Goal: Task Accomplishment & Management: Complete application form

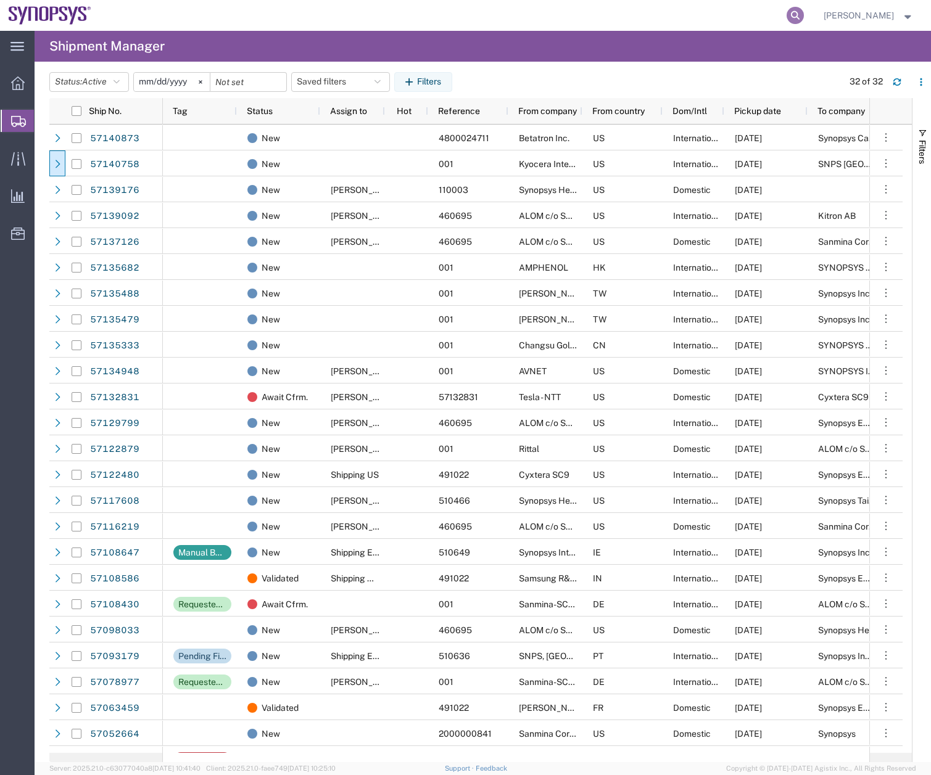
click at [804, 17] on icon at bounding box center [794, 15] width 17 height 17
click at [434, 20] on input "search" at bounding box center [598, 16] width 375 height 30
type input "57138034"
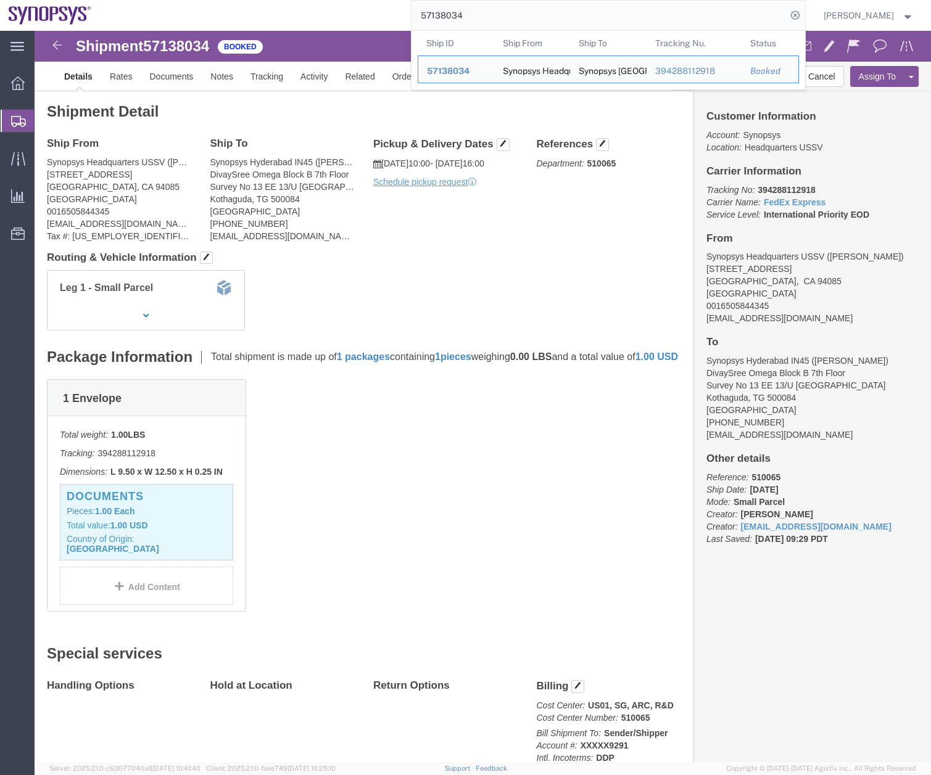
click div "1 Envelope Total weight: 1.00 LBS Tracking: 394288112918 Dimensions: L 9.50 x W…"
click at [487, 14] on input "57138034" at bounding box center [598, 16] width 375 height 30
drag, startPoint x: 465, startPoint y: 19, endPoint x: 406, endPoint y: 25, distance: 58.9
click at [410, 25] on div "57138034 Ship ID Ship From Ship To Tracking Nu. Status Ship ID 57138034 Ship Fr…" at bounding box center [453, 15] width 706 height 31
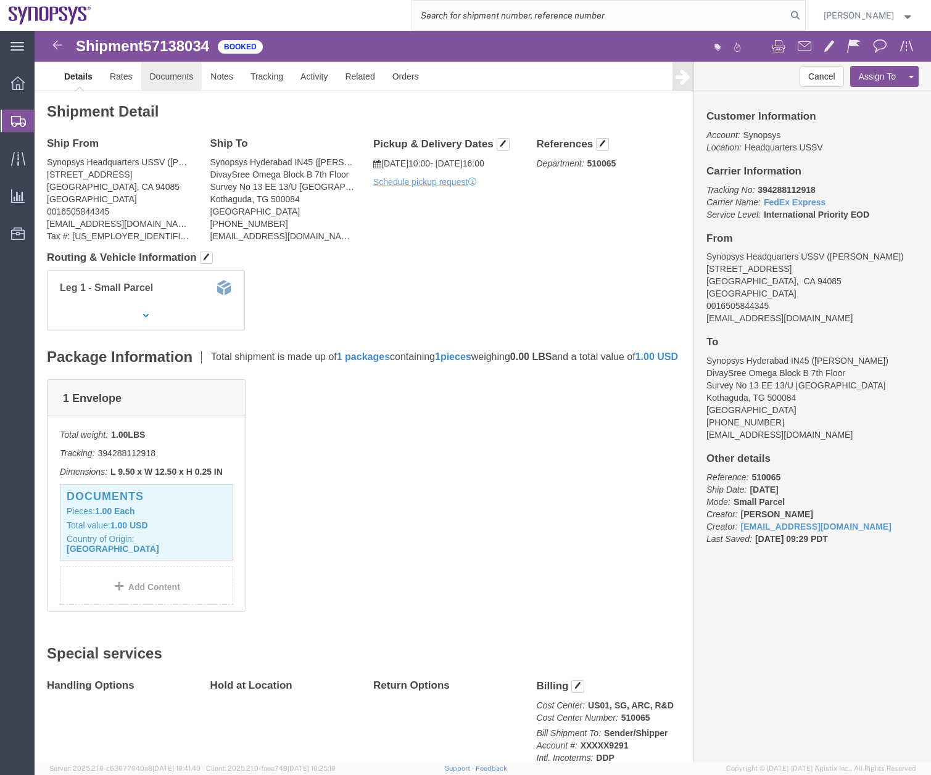
click link "Documents"
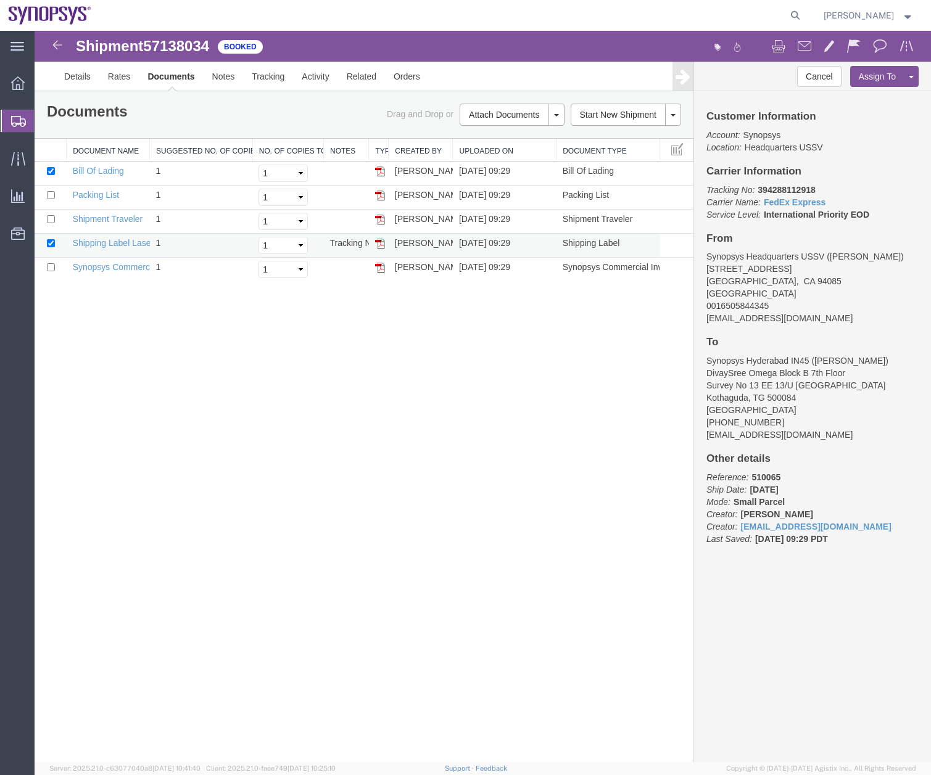
click at [376, 243] on img at bounding box center [380, 244] width 10 height 10
drag, startPoint x: 287, startPoint y: 806, endPoint x: 379, endPoint y: 265, distance: 548.1
click at [379, 265] on img at bounding box center [380, 268] width 10 height 10
click at [378, 197] on img at bounding box center [380, 196] width 10 height 10
drag, startPoint x: 535, startPoint y: 257, endPoint x: 806, endPoint y: 14, distance: 364.7
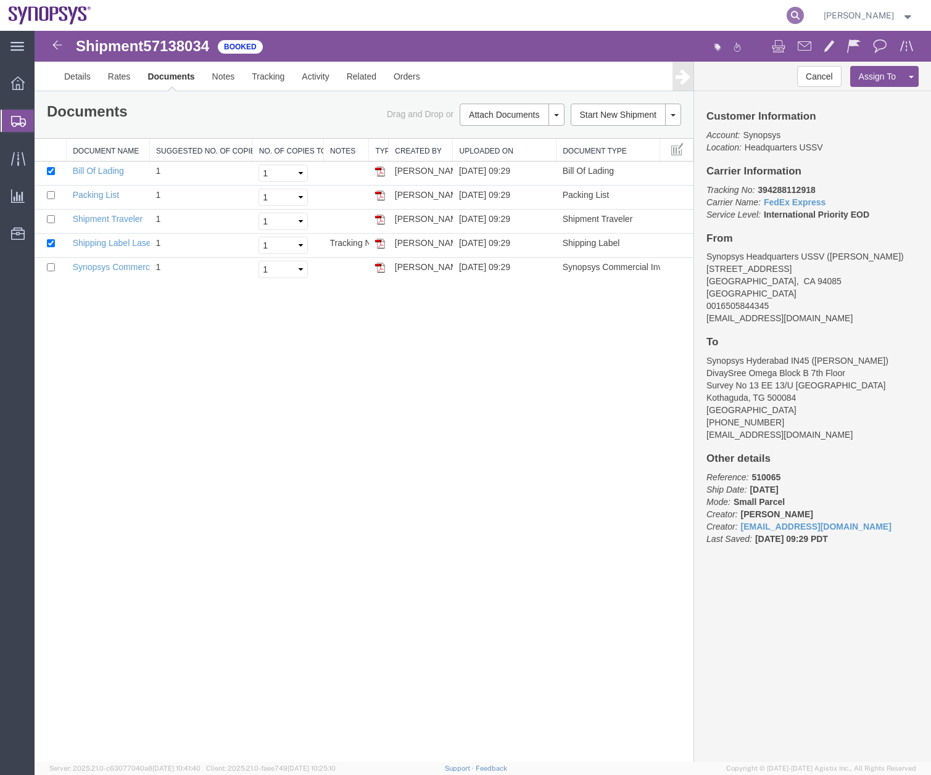
click at [804, 14] on icon at bounding box center [794, 15] width 17 height 17
click at [548, 10] on input "search" at bounding box center [598, 16] width 375 height 30
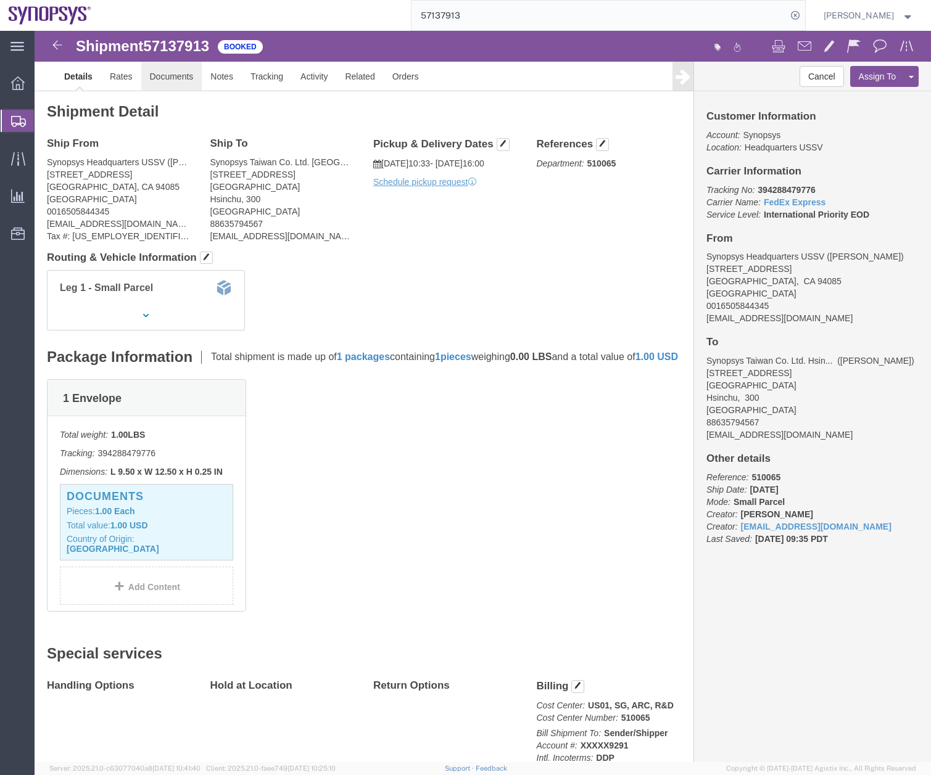
click link "Documents"
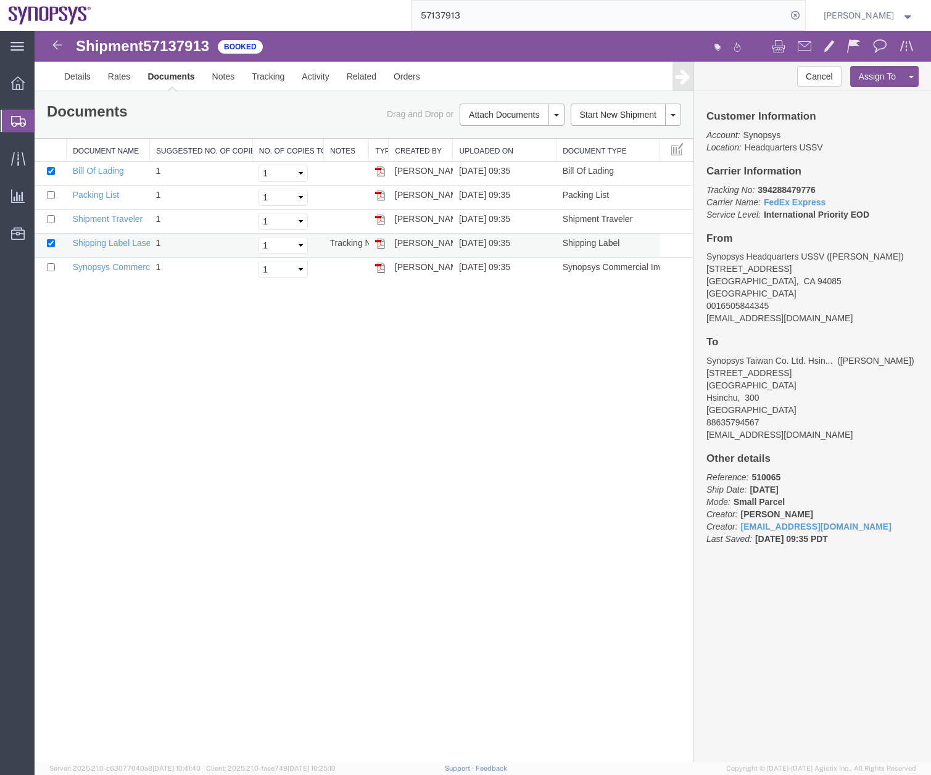
click at [381, 244] on img at bounding box center [380, 244] width 10 height 10
click at [381, 271] on img at bounding box center [380, 268] width 10 height 10
click at [384, 196] on img at bounding box center [380, 196] width 10 height 10
drag, startPoint x: 21, startPoint y: 123, endPoint x: 44, endPoint y: 115, distance: 24.2
click at [21, 123] on icon at bounding box center [18, 121] width 15 height 11
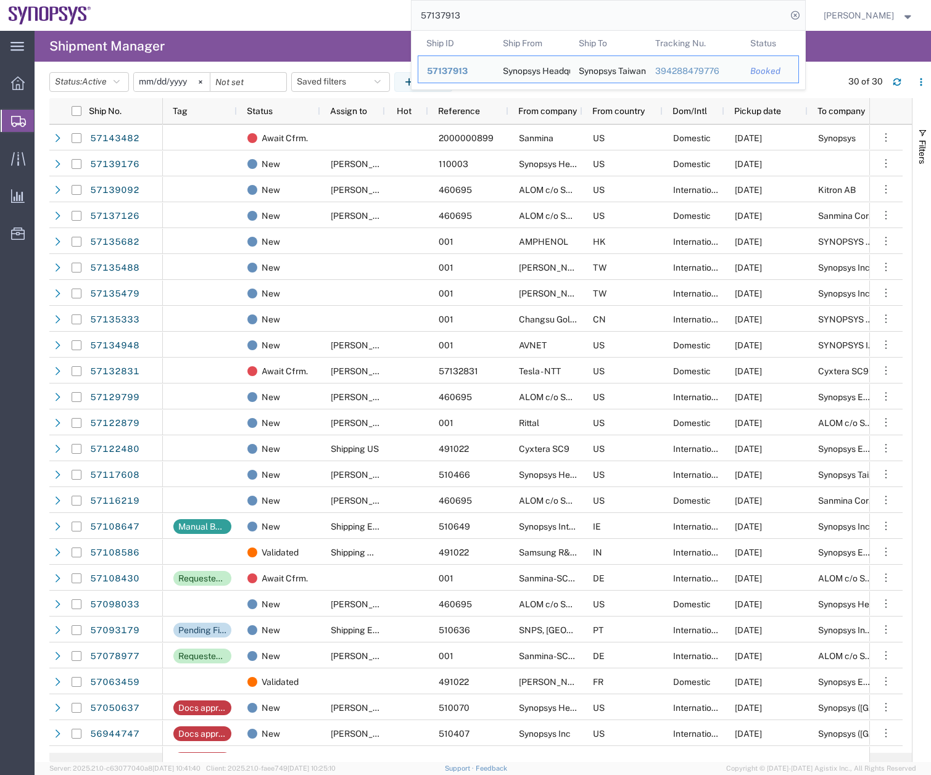
drag, startPoint x: 493, startPoint y: 11, endPoint x: 396, endPoint y: 33, distance: 99.9
click at [406, 30] on div "57137913 Ship ID Ship From Ship To Tracking Nu. Status Ship ID 57137913 Ship Fr…" at bounding box center [453, 15] width 706 height 31
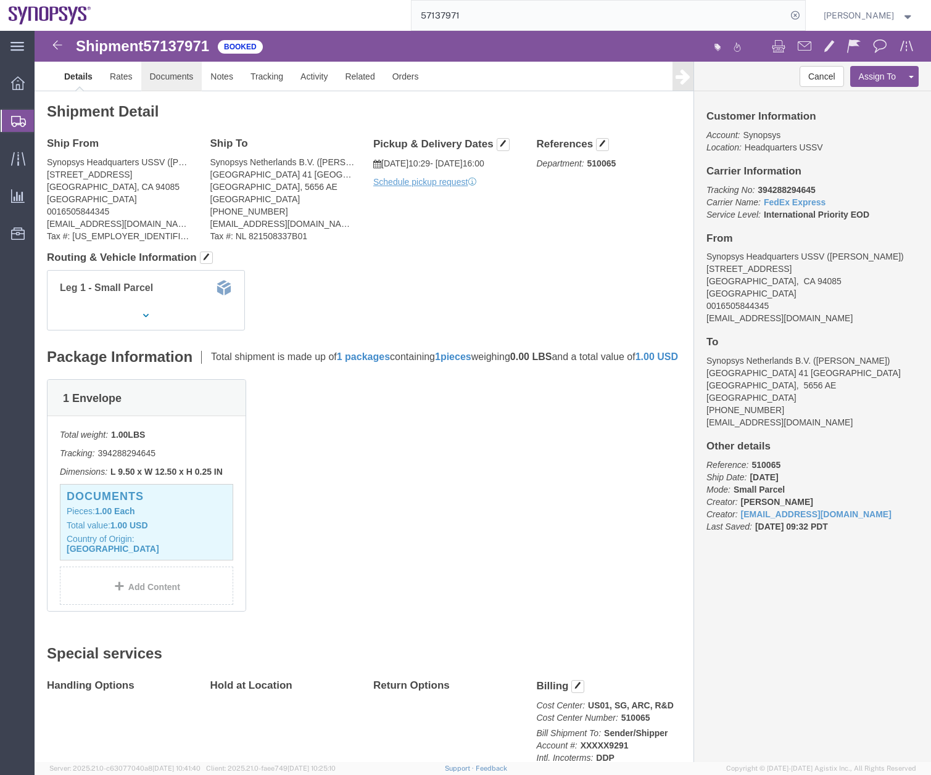
click link "Documents"
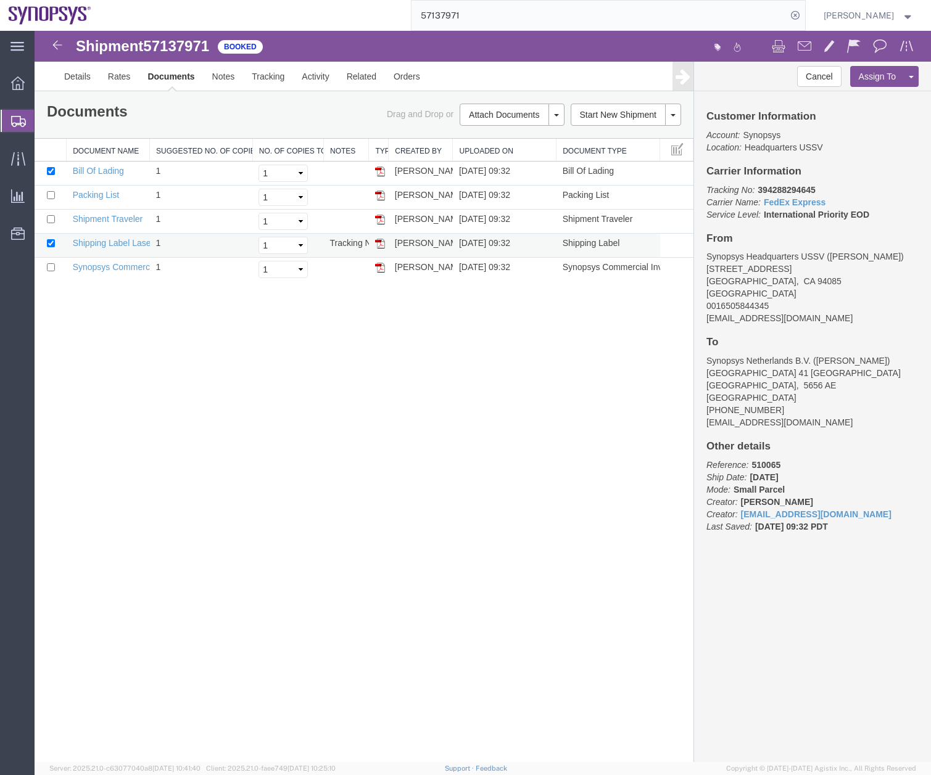
click at [383, 242] on img at bounding box center [380, 244] width 10 height 10
click at [379, 268] on img at bounding box center [380, 268] width 10 height 10
drag, startPoint x: 376, startPoint y: 194, endPoint x: 807, endPoint y: 220, distance: 431.3
click at [376, 194] on img at bounding box center [380, 196] width 10 height 10
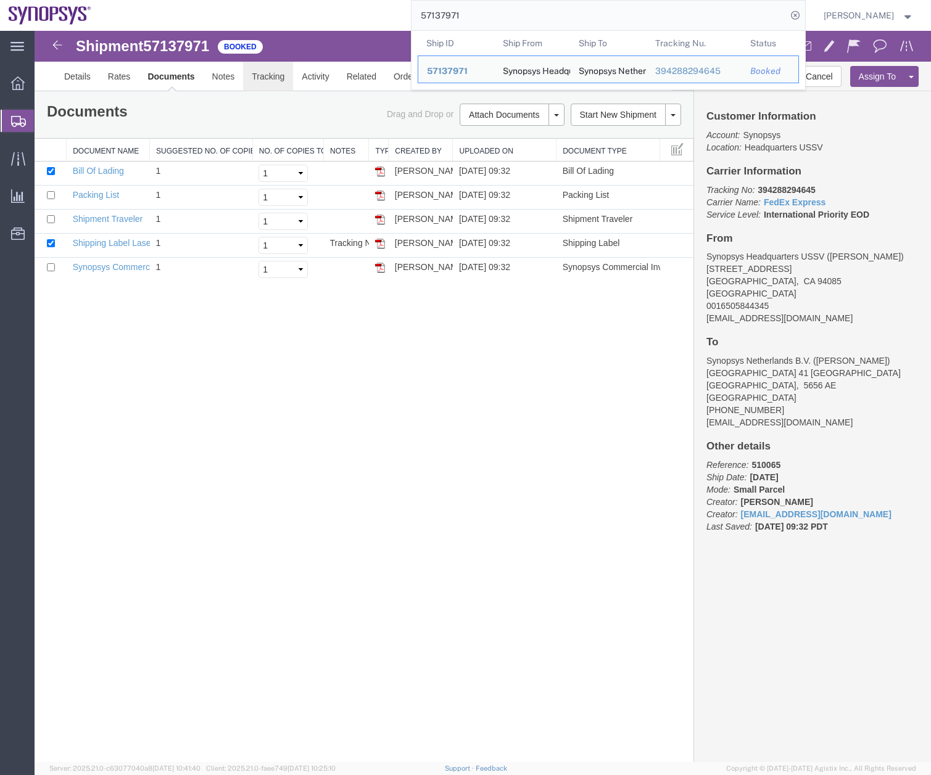
drag, startPoint x: 521, startPoint y: 44, endPoint x: 288, endPoint y: 64, distance: 233.4
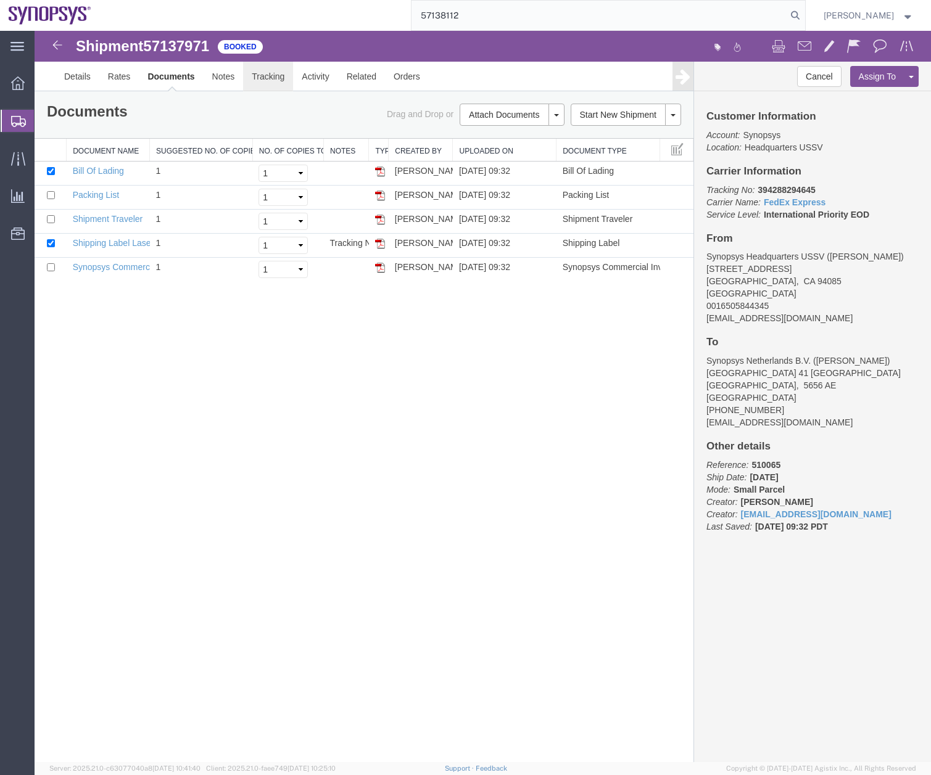
type input "57138112"
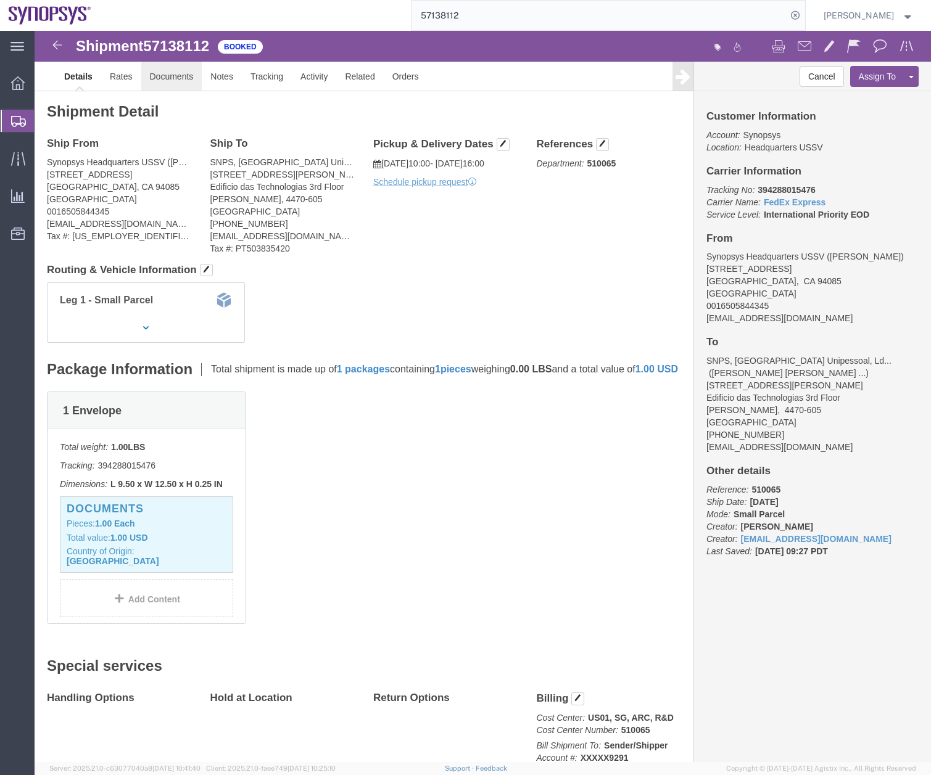
click link "Documents"
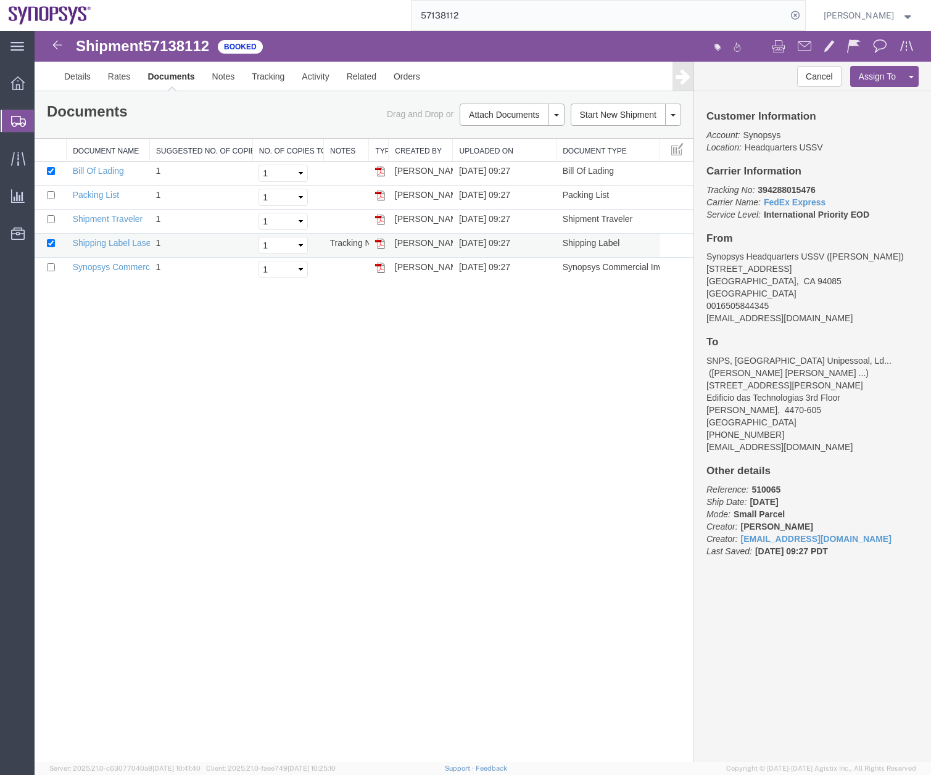
click at [382, 241] on img at bounding box center [380, 244] width 10 height 10
click at [381, 270] on img at bounding box center [380, 268] width 10 height 10
click at [377, 194] on img at bounding box center [380, 196] width 10 height 10
click at [19, 123] on icon at bounding box center [18, 121] width 15 height 11
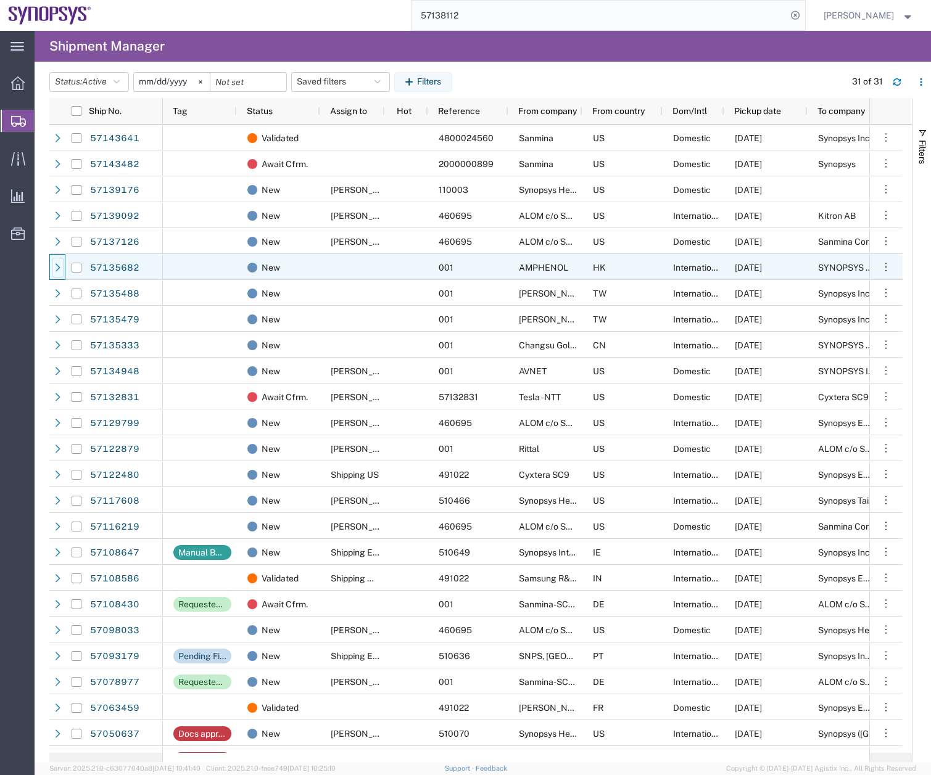
click at [56, 264] on icon at bounding box center [58, 267] width 9 height 9
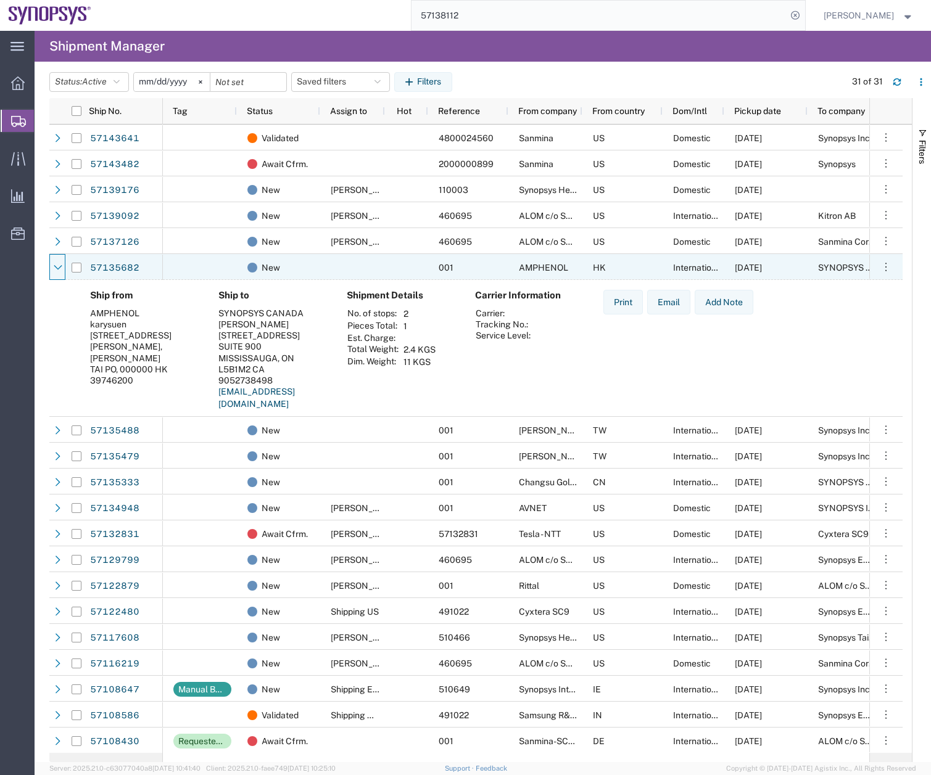
click at [56, 264] on icon at bounding box center [58, 267] width 9 height 9
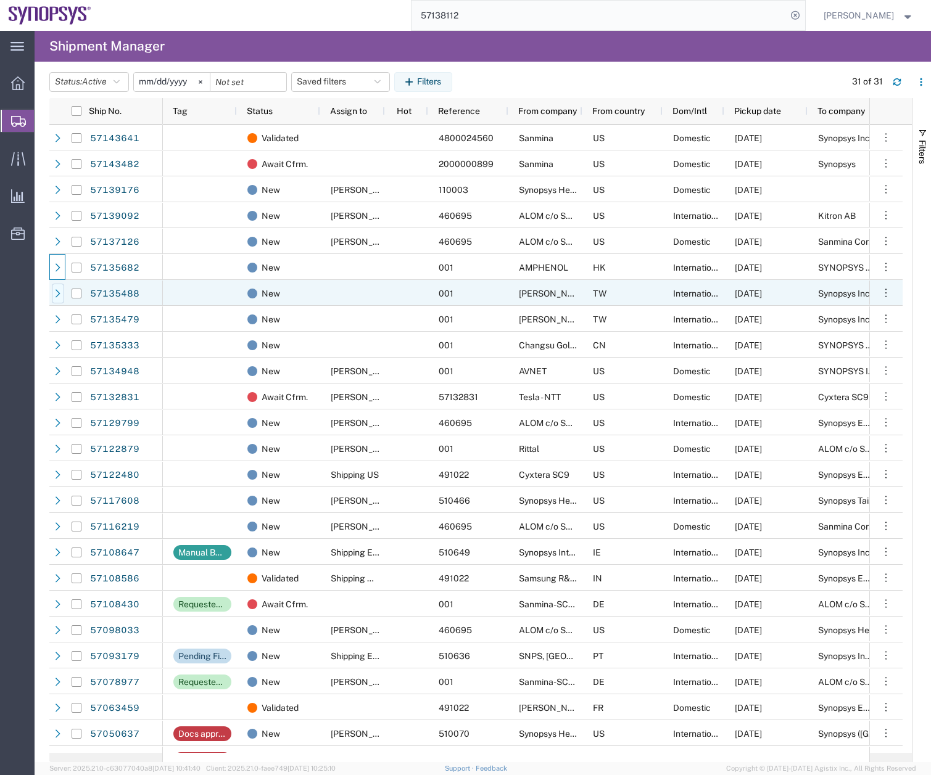
click at [55, 297] on icon at bounding box center [58, 293] width 9 height 9
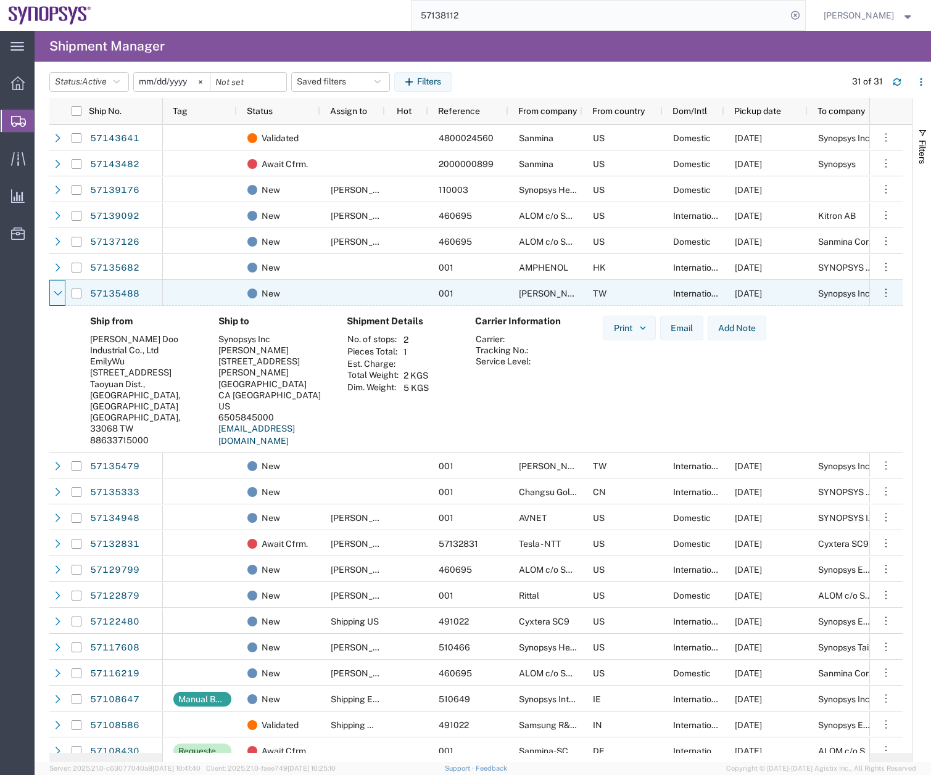
click at [55, 297] on icon at bounding box center [58, 293] width 9 height 9
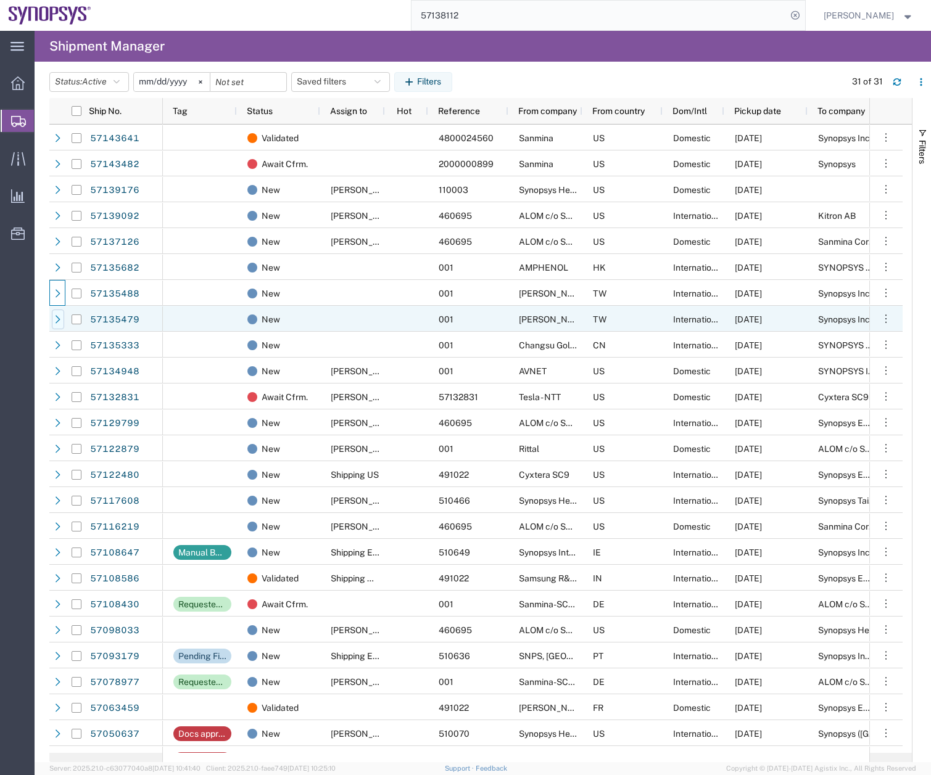
click at [57, 326] on div at bounding box center [58, 320] width 12 height 20
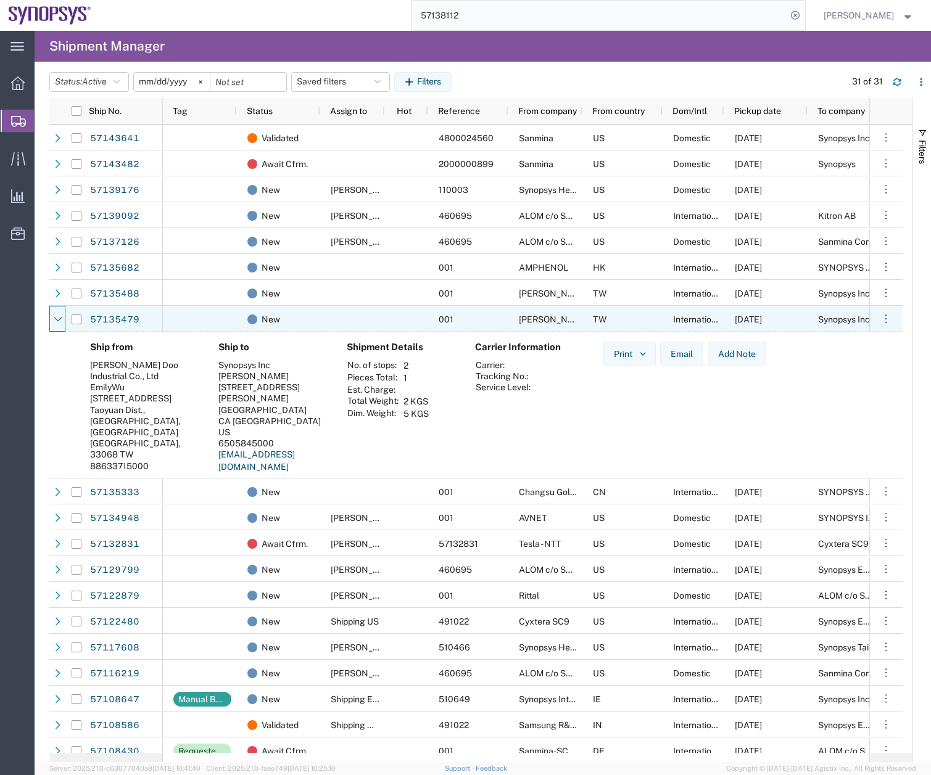
click at [57, 326] on div at bounding box center [58, 320] width 12 height 20
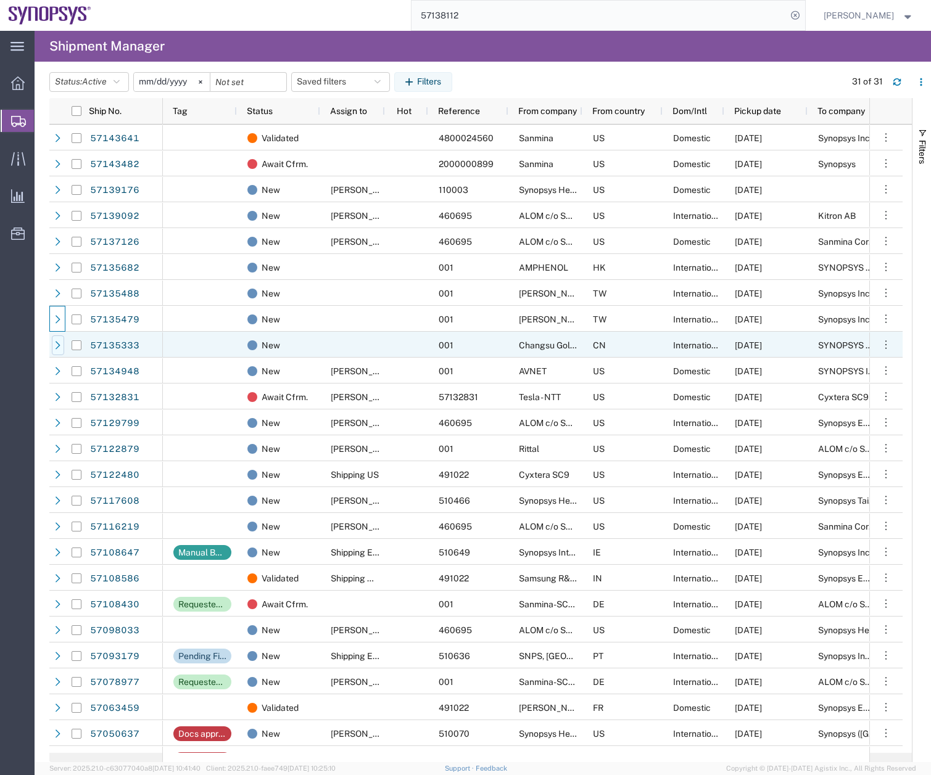
click at [59, 347] on icon at bounding box center [58, 345] width 9 height 9
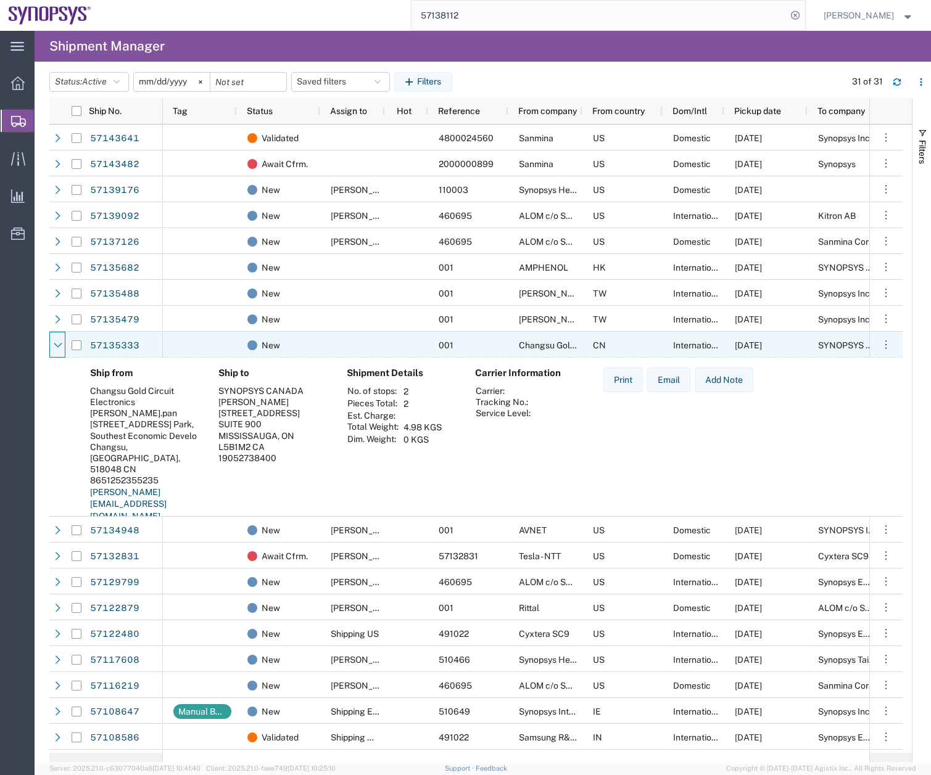
click at [59, 347] on icon at bounding box center [58, 345] width 9 height 9
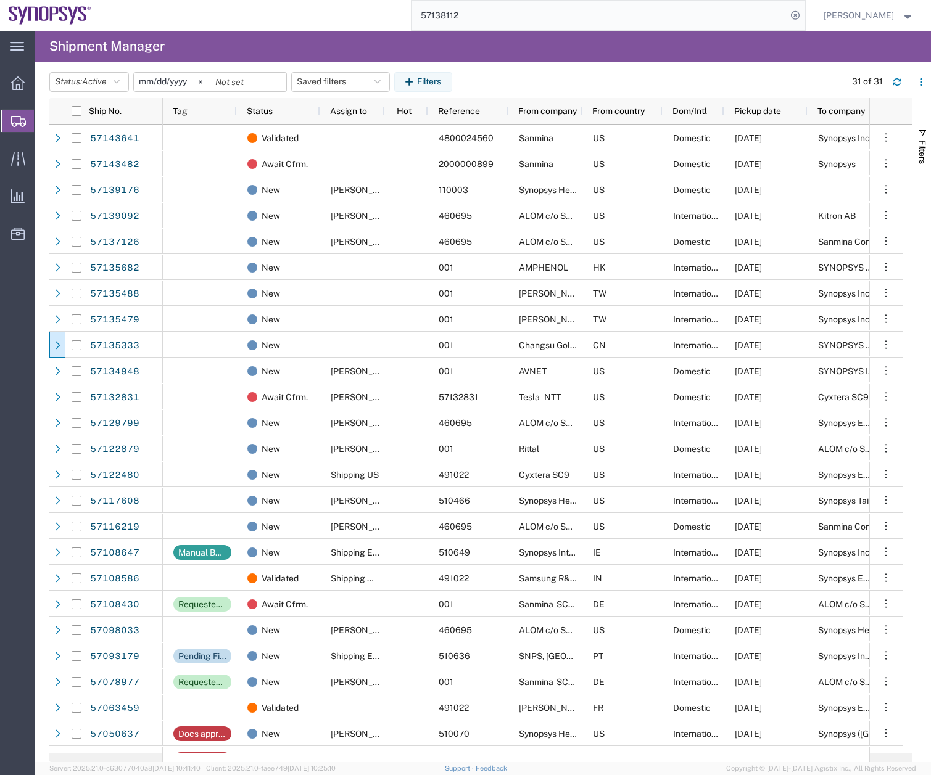
click at [0, 0] on span "Create Shipment" at bounding box center [0, 0] width 0 height 0
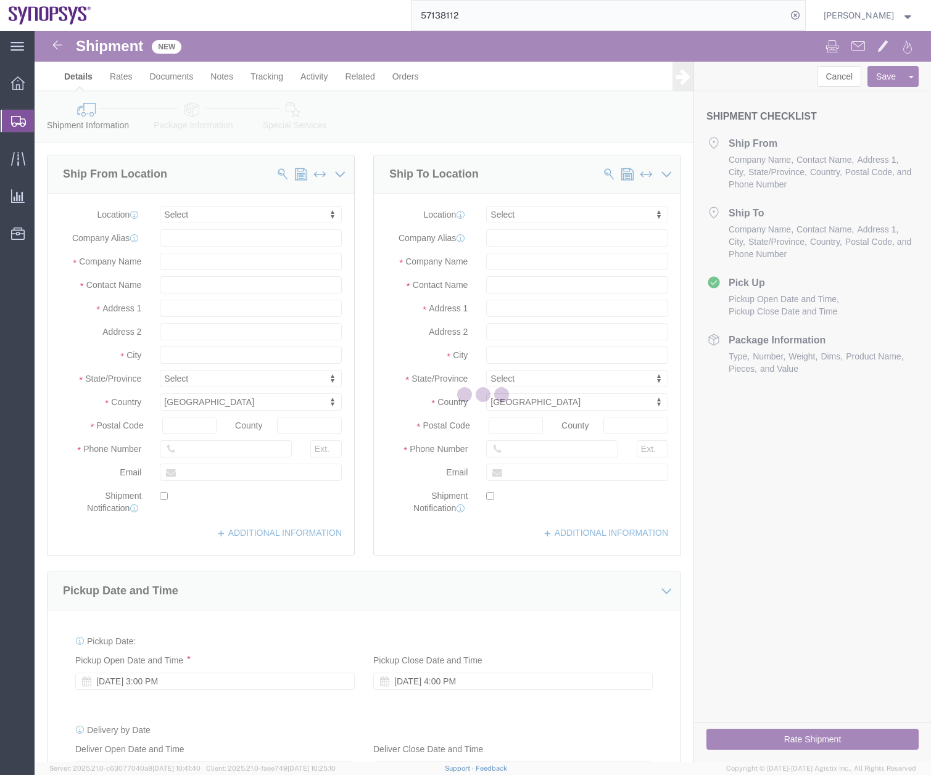
select select
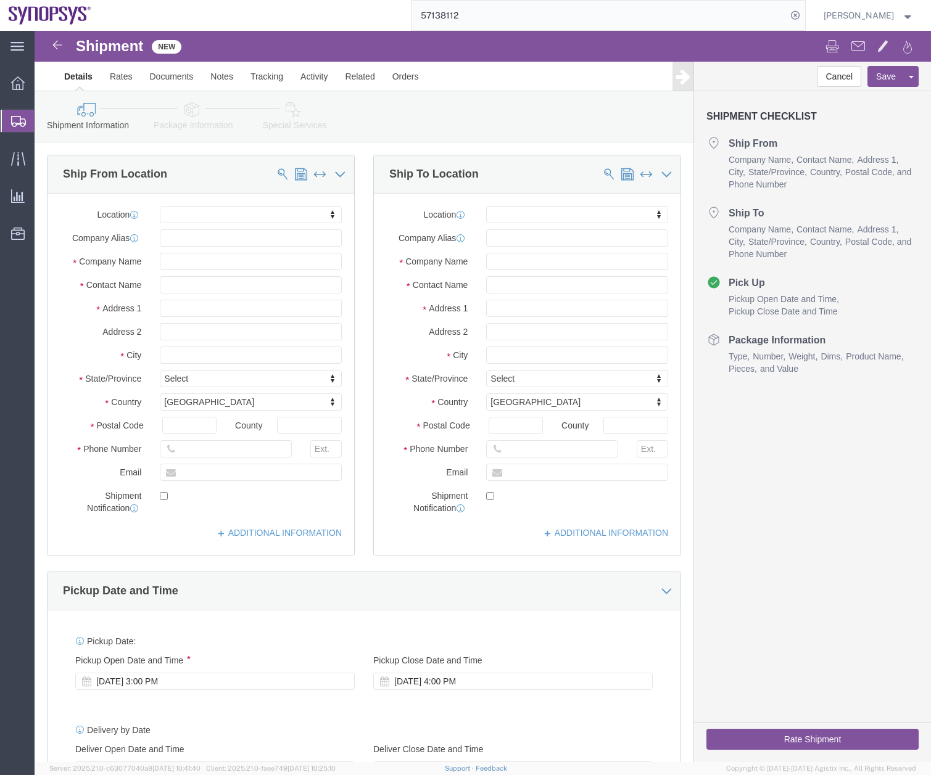
drag, startPoint x: 495, startPoint y: 12, endPoint x: 321, endPoint y: 11, distance: 173.9
type input "ussv"
select select "63204"
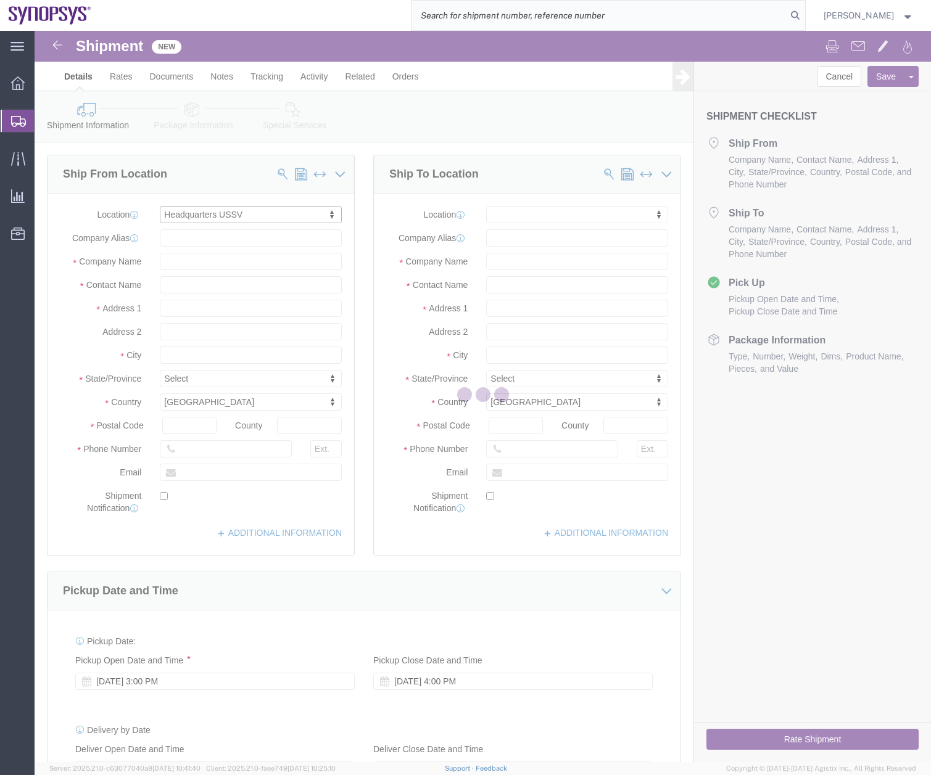
type input "[STREET_ADDRESS]"
type input "94085"
type input "6505845000"
type input "USSV"
type input "Synopsys Headquarters USSV"
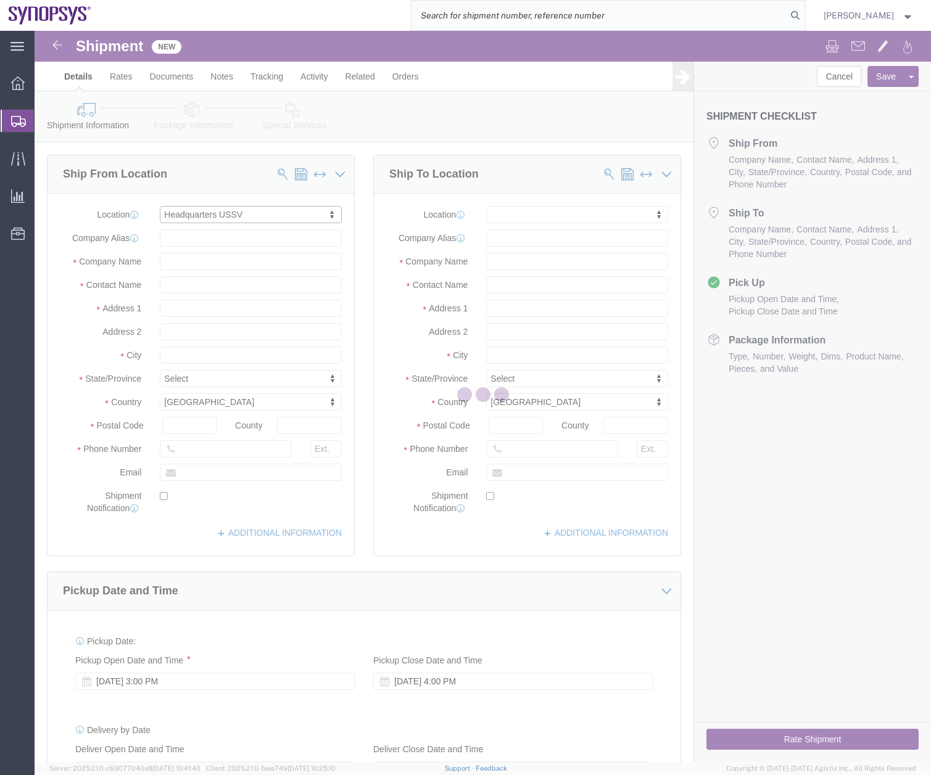
type input "Sunnyvale"
select select "CA"
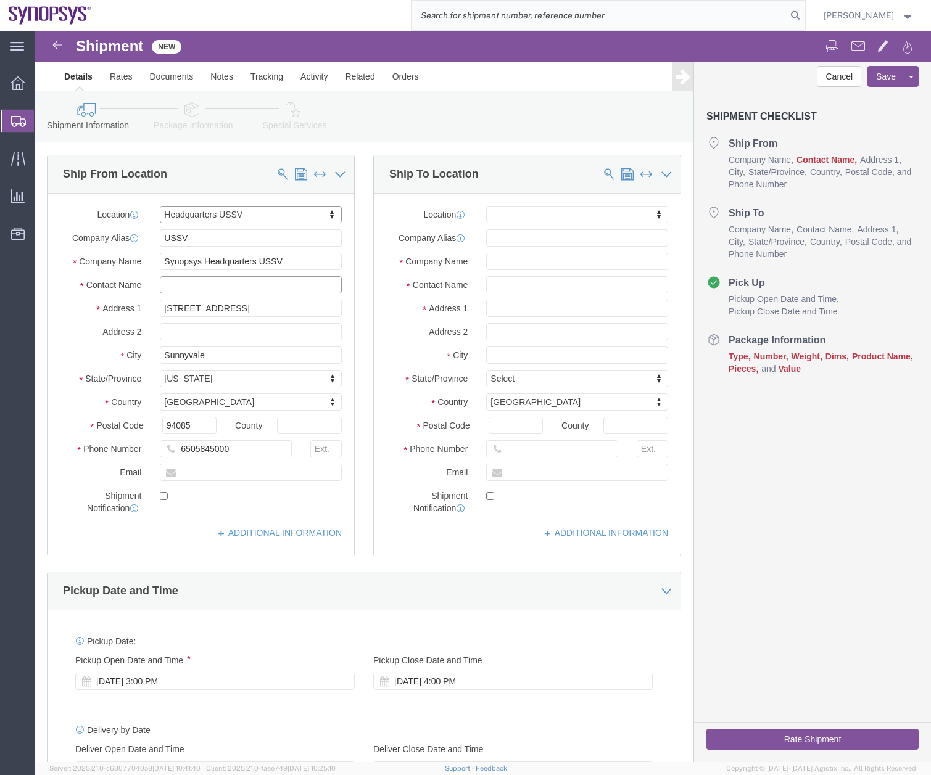
click input "text"
type input "z"
type input "[PERSON_NAME]"
type input "us03"
select select "63190"
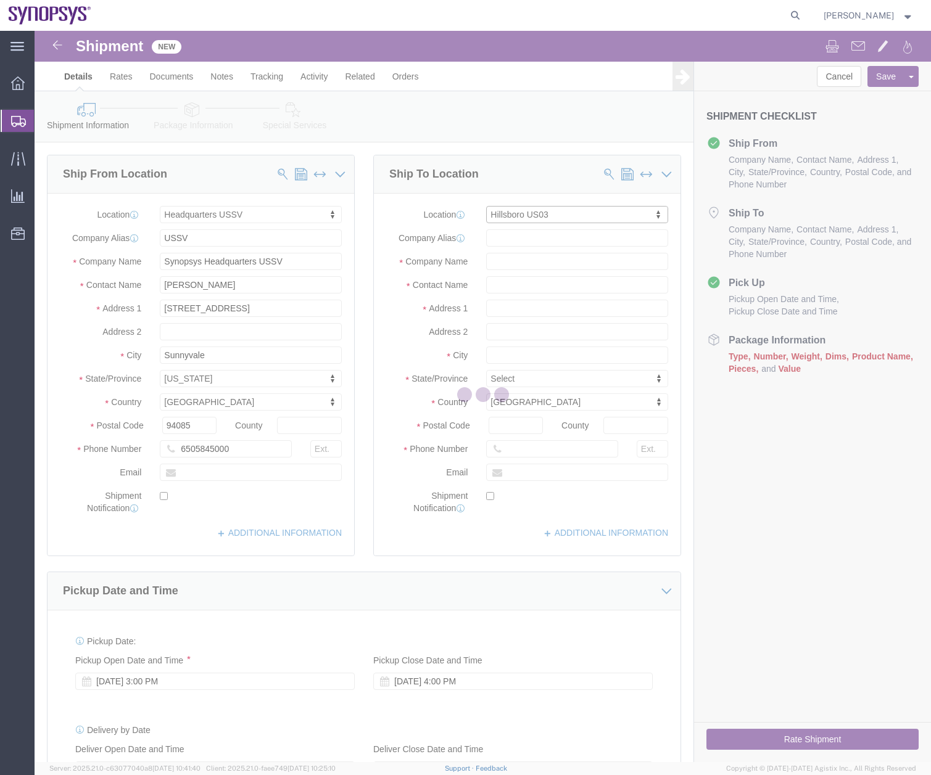
type input "[STREET_ADDRESS][PERSON_NAME]"
type input "Suite 400"
type input "97124"
type input "US03"
type input "Synopsys Inc"
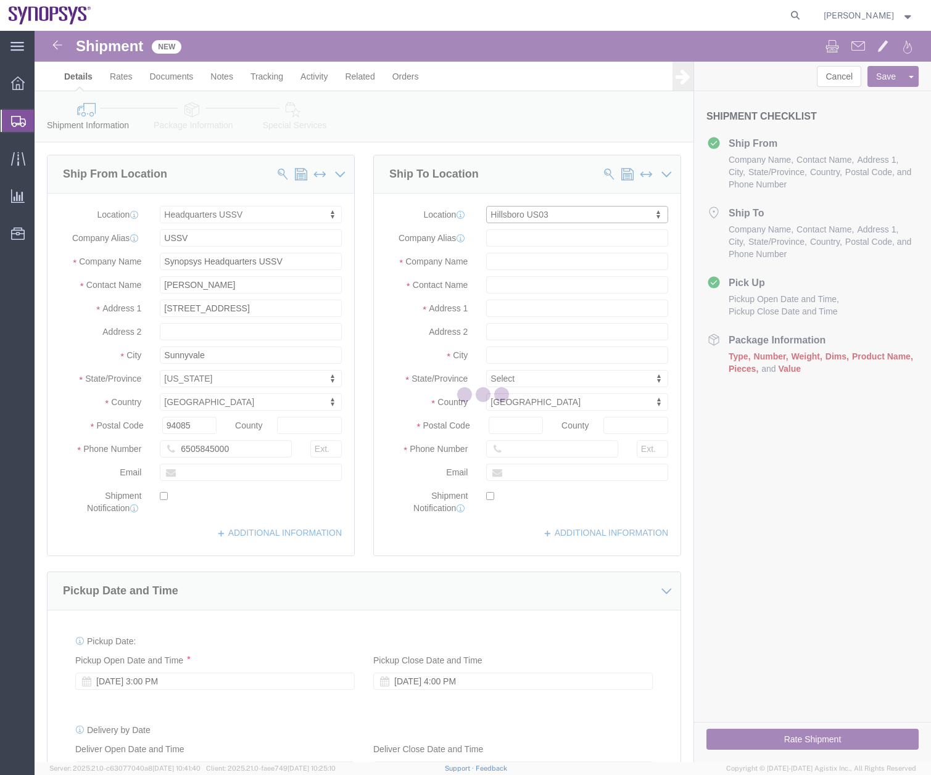
type input "Hillsboro"
select select "OR"
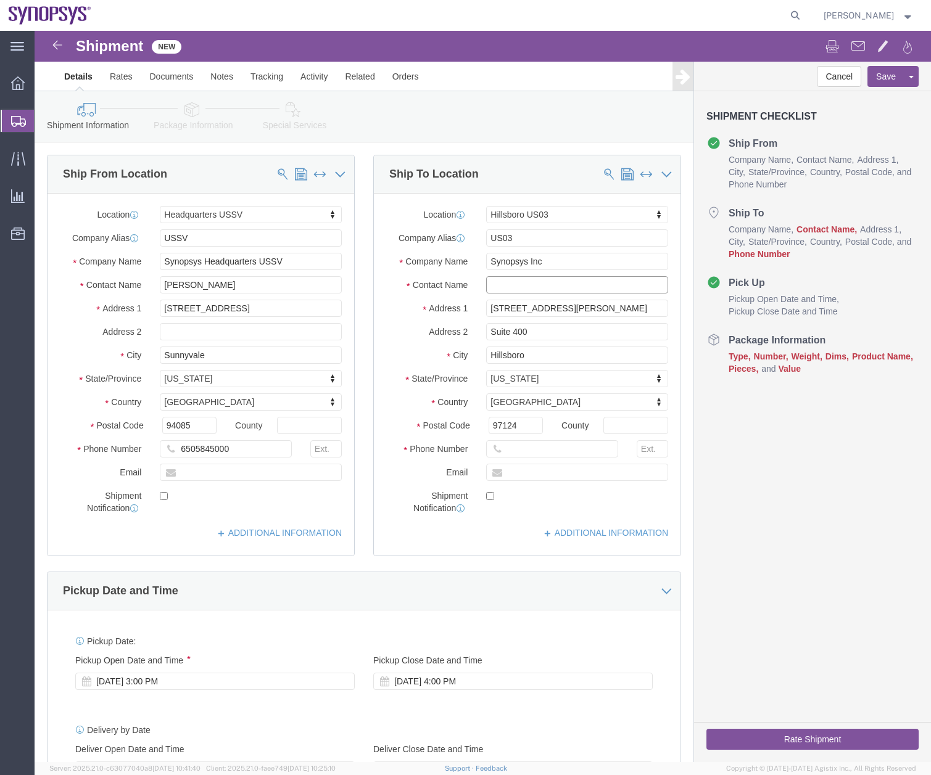
click input "text"
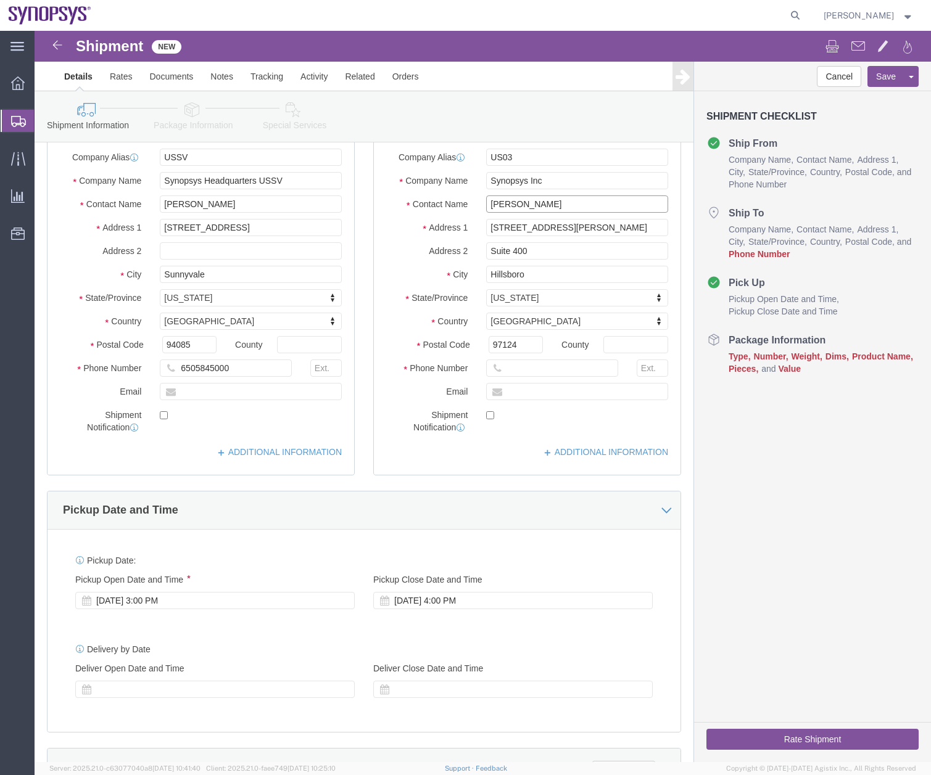
scroll to position [88, 0]
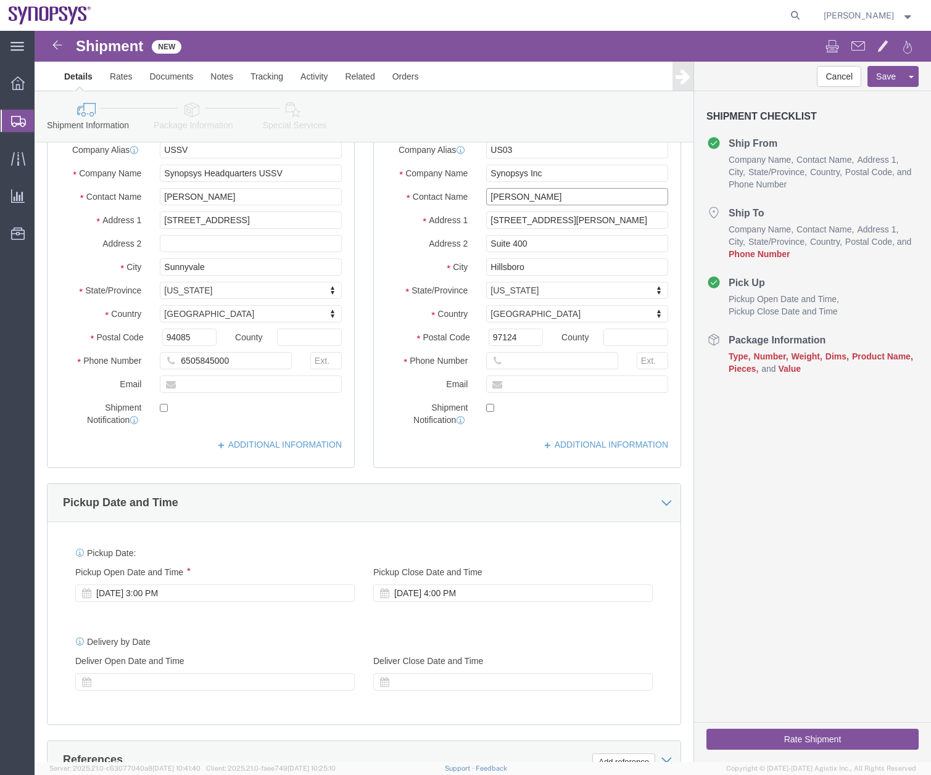
type input "[PERSON_NAME]"
drag, startPoint x: 492, startPoint y: 335, endPoint x: 589, endPoint y: 289, distance: 107.3
click input "text"
type input "5039399670"
click input "text"
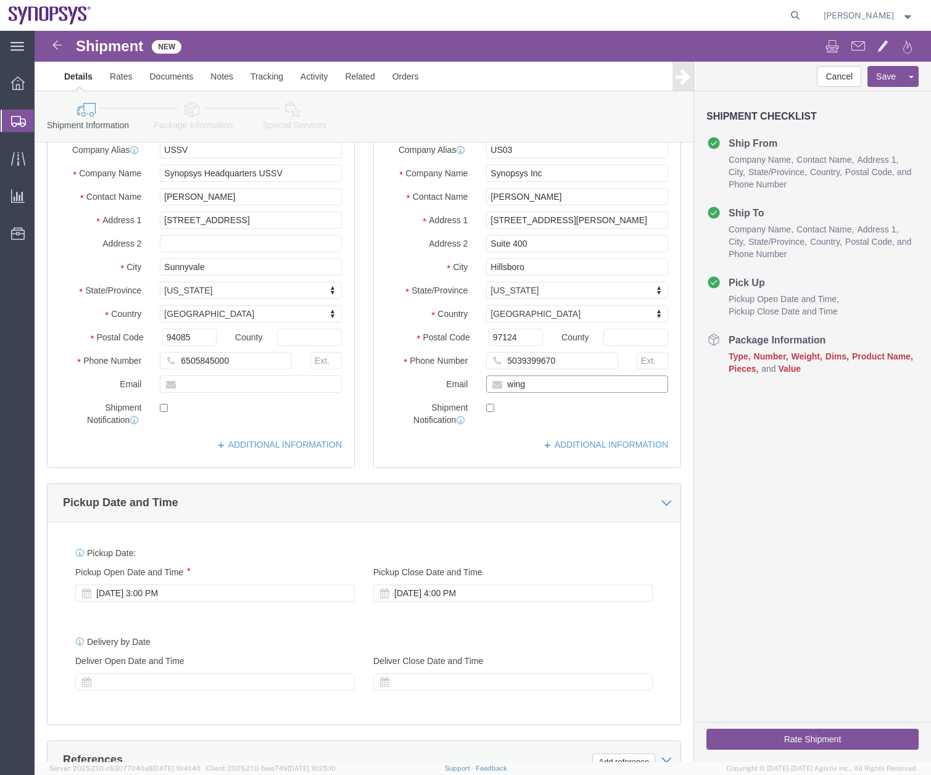
type input "[EMAIL_ADDRESS][DOMAIN_NAME]"
checkbox input "true"
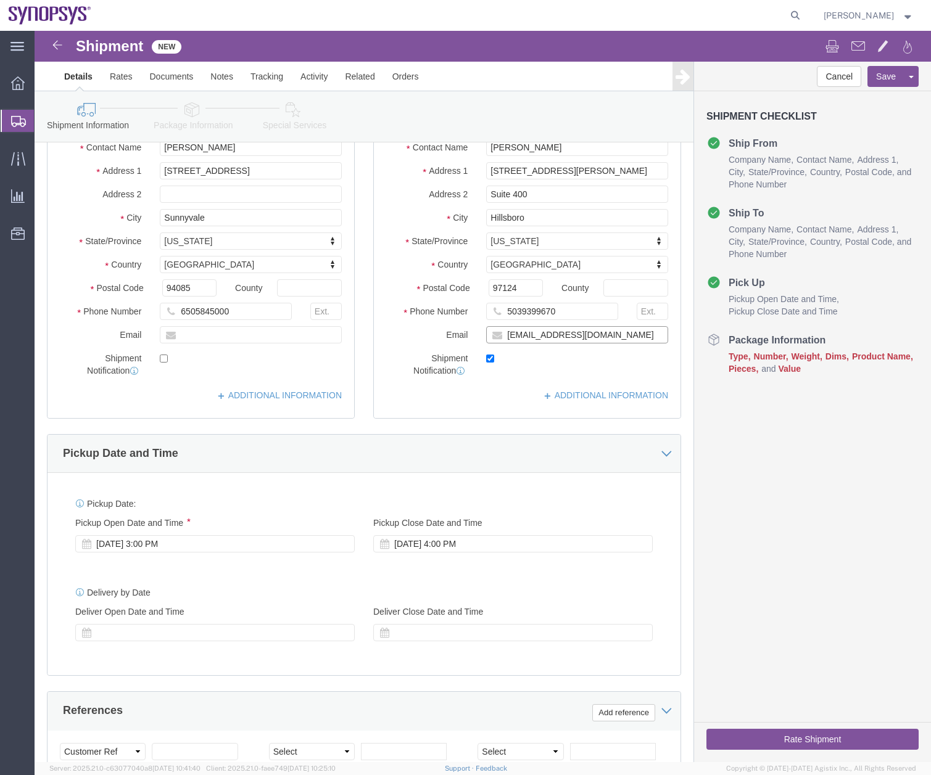
scroll to position [0, 0]
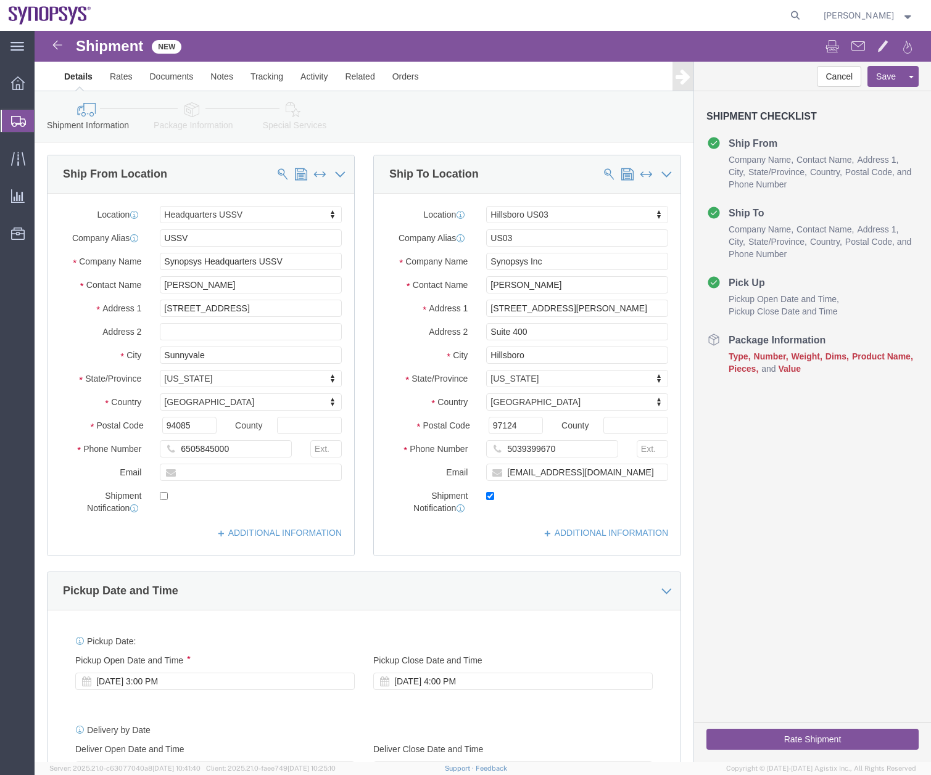
click icon
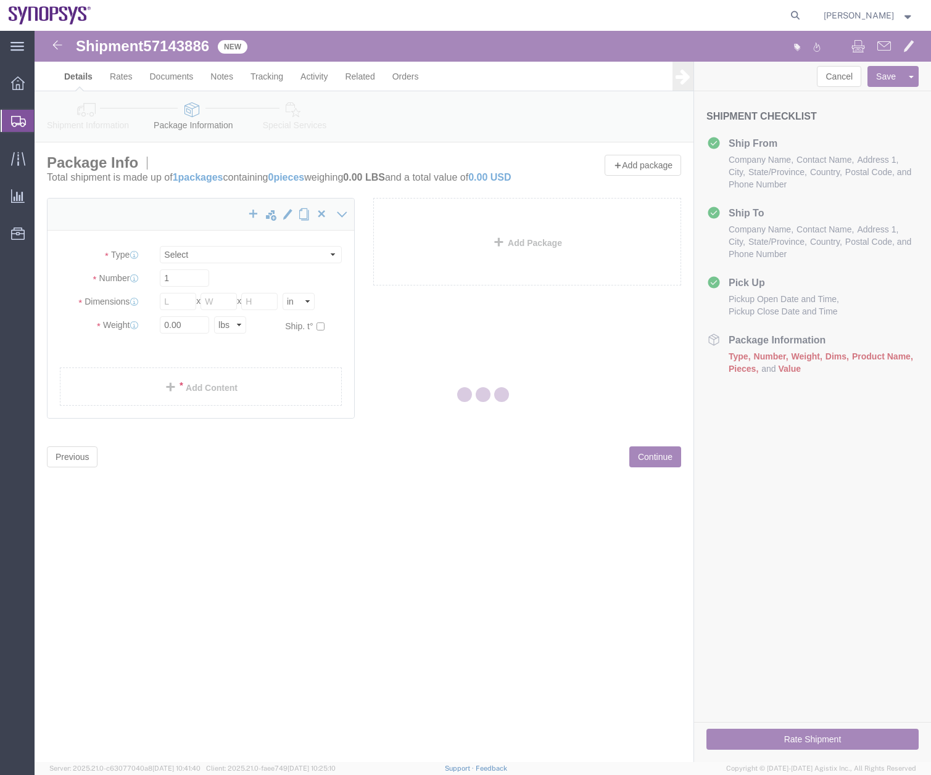
select select "CBOX"
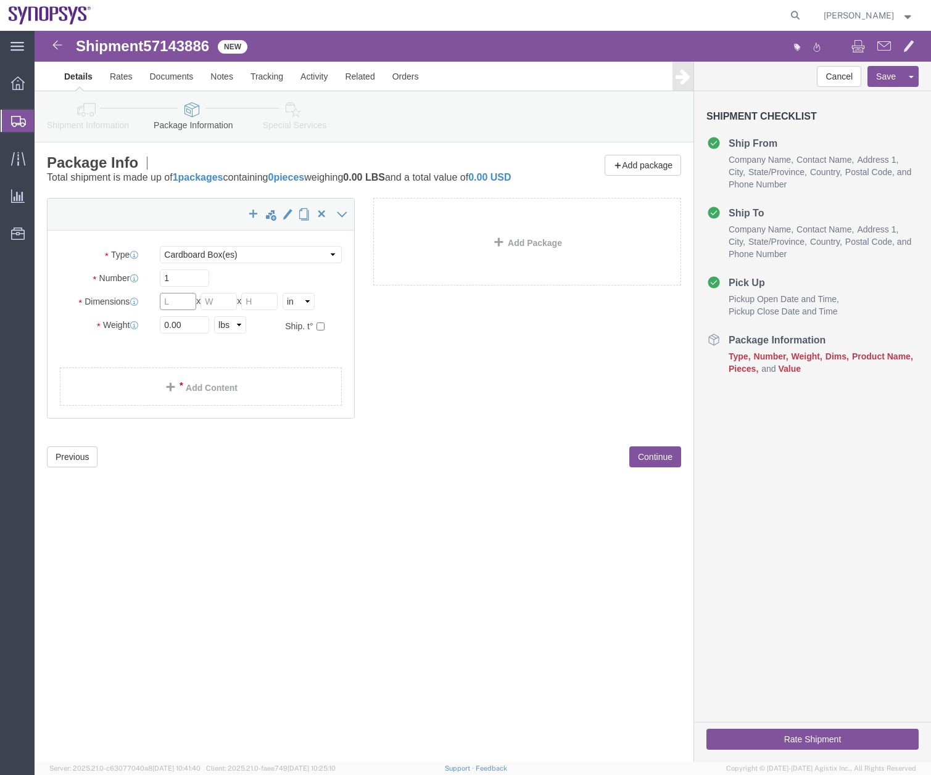
click input "text"
type input "21"
click input "text"
type input "7"
click input "text"
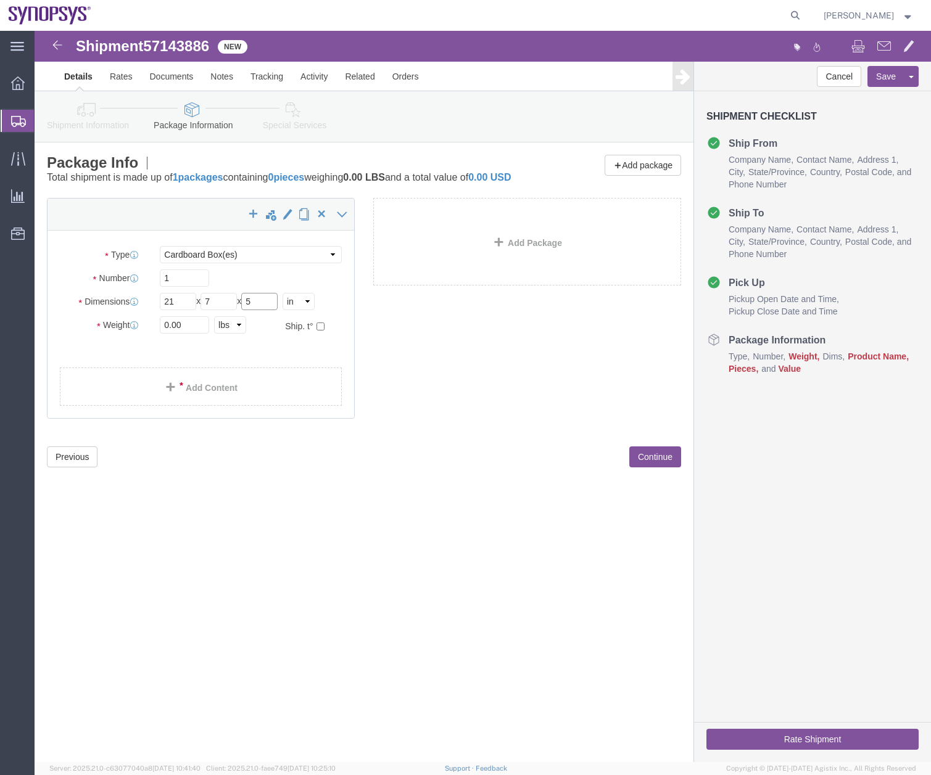
type input "5"
drag, startPoint x: 158, startPoint y: 302, endPoint x: -25, endPoint y: 398, distance: 206.4
click html "Shipment 57143886 New Details Rates Documents Notes Tracking Activity Related O…"
type input "4"
click div "Shipment 57143886 New Details Rates Documents Notes Tracking Activity Related O…"
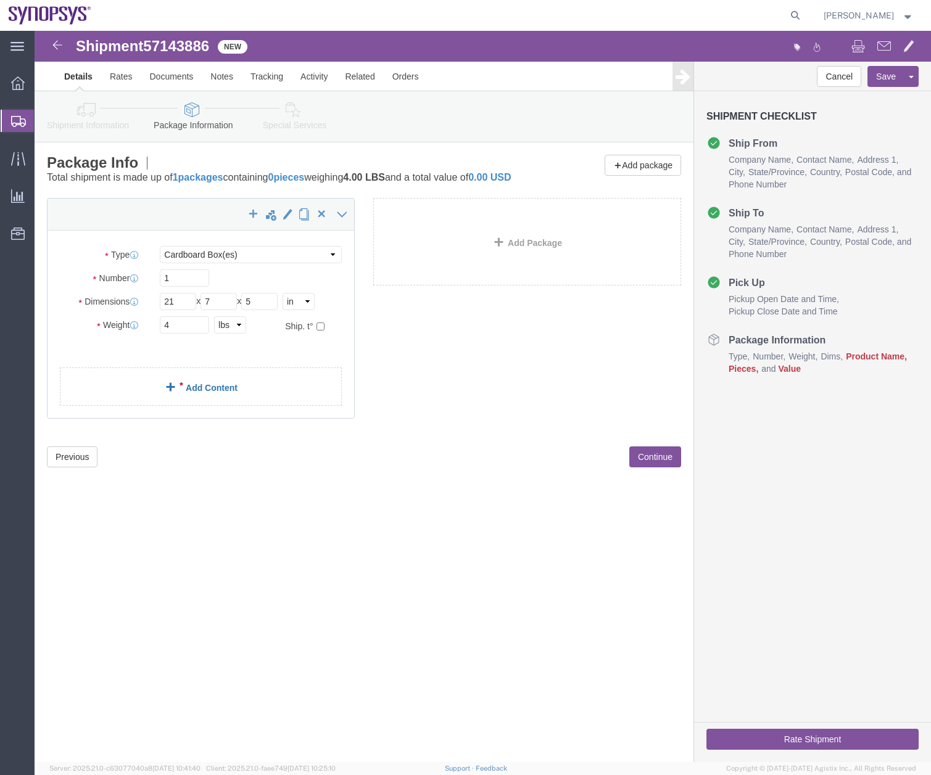
click link "Add Content"
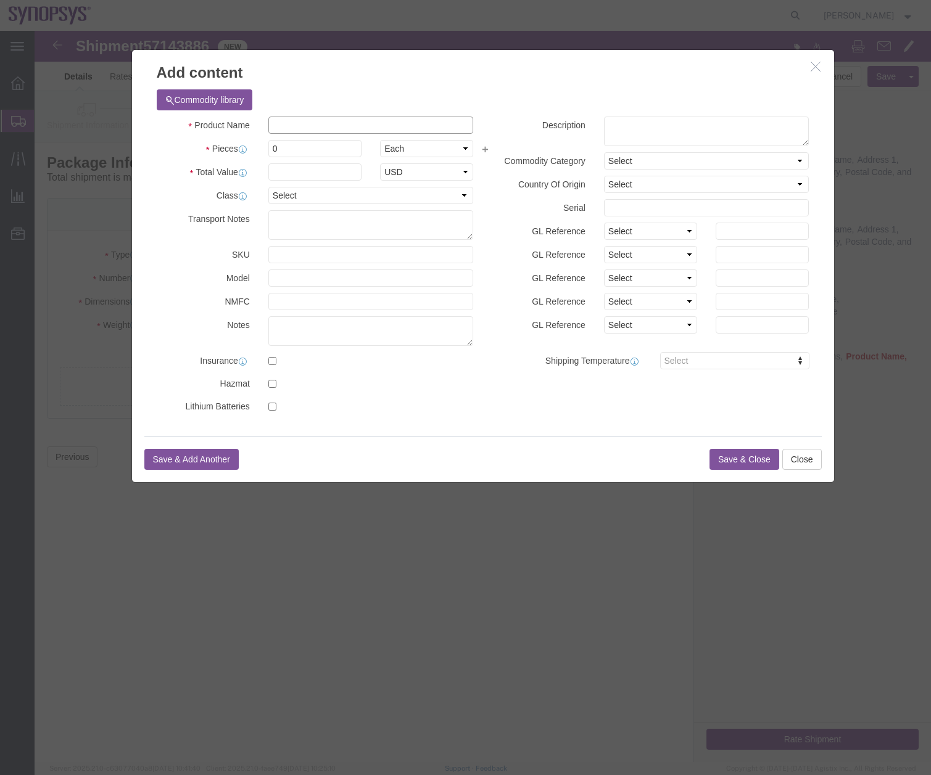
click input "text"
type input "DigiKey parts"
click textarea
type textarea "Digikey Parts"
drag, startPoint x: 246, startPoint y: 115, endPoint x: 98, endPoint y: 179, distance: 161.3
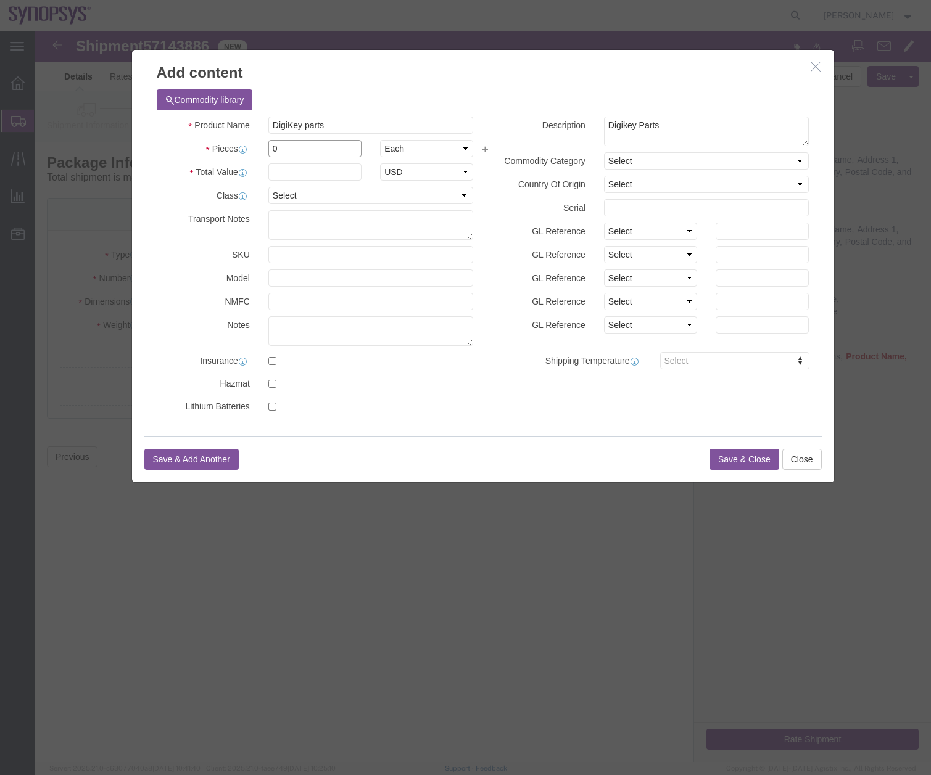
click div "Product Name DigiKey parts Pieces 0 Select Bag Barrels 100Board Feet Bottle Box…"
type input "1"
click div "Commodity library Product Name DigiKey parts Pieces 1 Select Bag Barrels 100Boa…"
click input "text"
type input "1000"
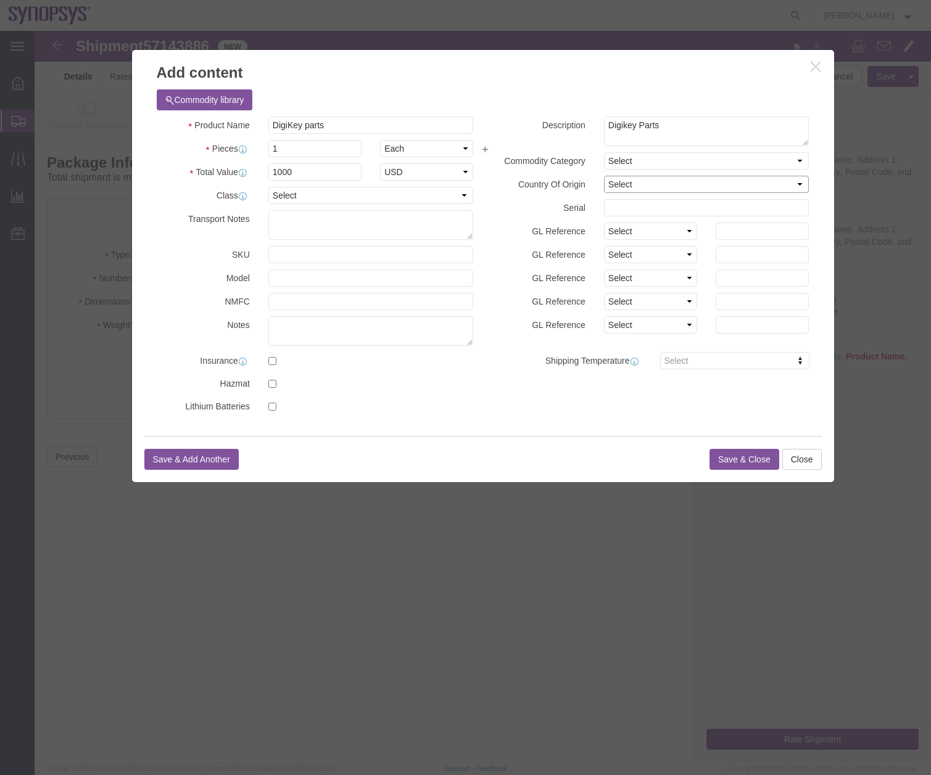
click select "Select [GEOGRAPHIC_DATA] [GEOGRAPHIC_DATA] [GEOGRAPHIC_DATA] [GEOGRAPHIC_DATA] …"
select select "US"
click select "Select [GEOGRAPHIC_DATA] [GEOGRAPHIC_DATA] [GEOGRAPHIC_DATA] [GEOGRAPHIC_DATA] …"
click select "Select Account Type Activity ID Airline Appointment Number ASN Batch Number Bil…"
select select "PURCHORD"
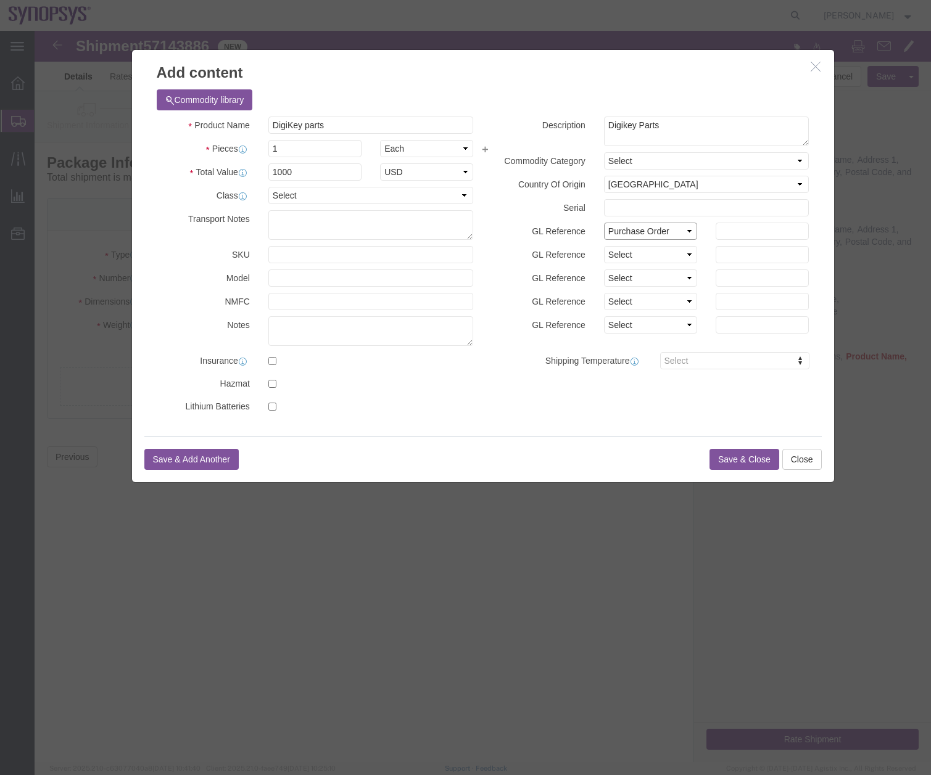
click select "Select Account Type Activity ID Airline Appointment Number ASN Batch Number Bil…"
click input "text"
type input "4800026400"
click button "Save & Close"
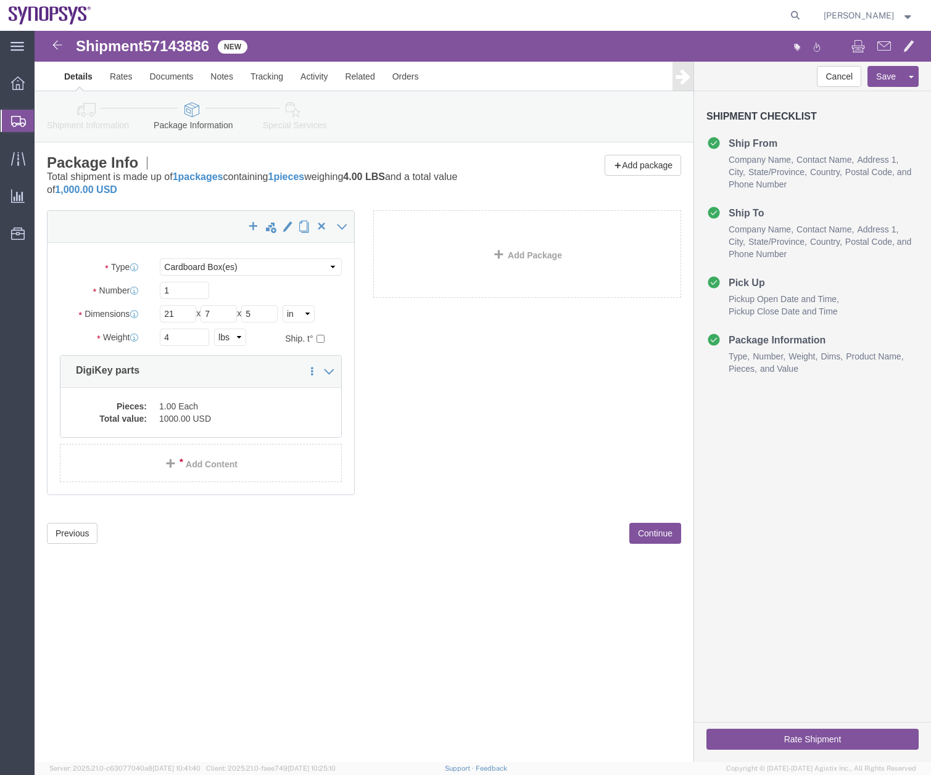
click link "Special Services"
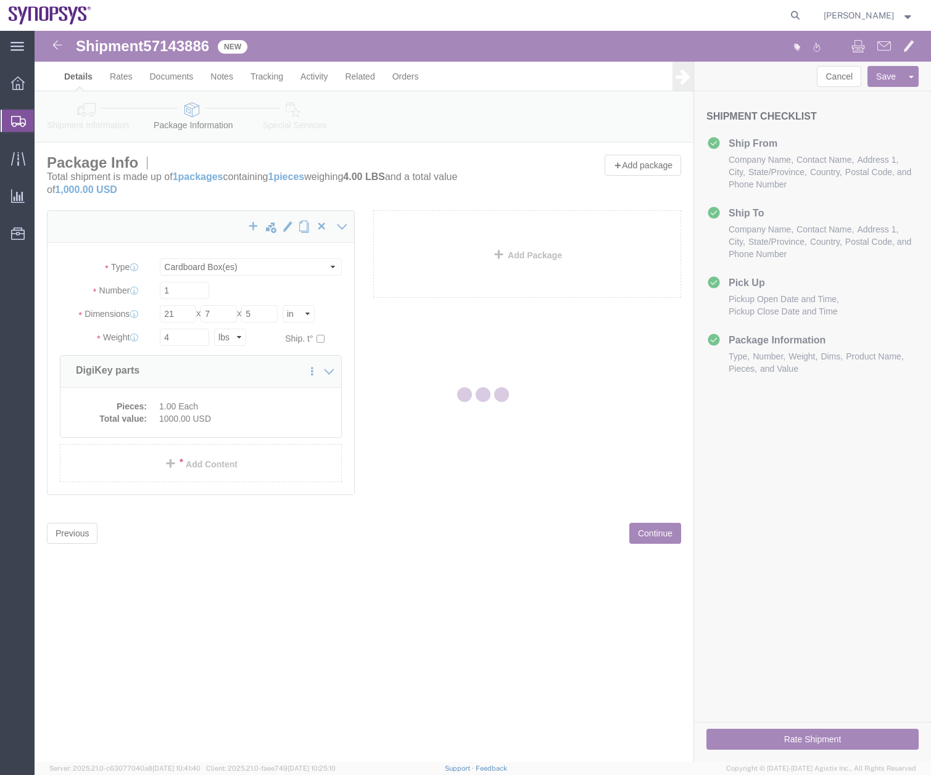
select select
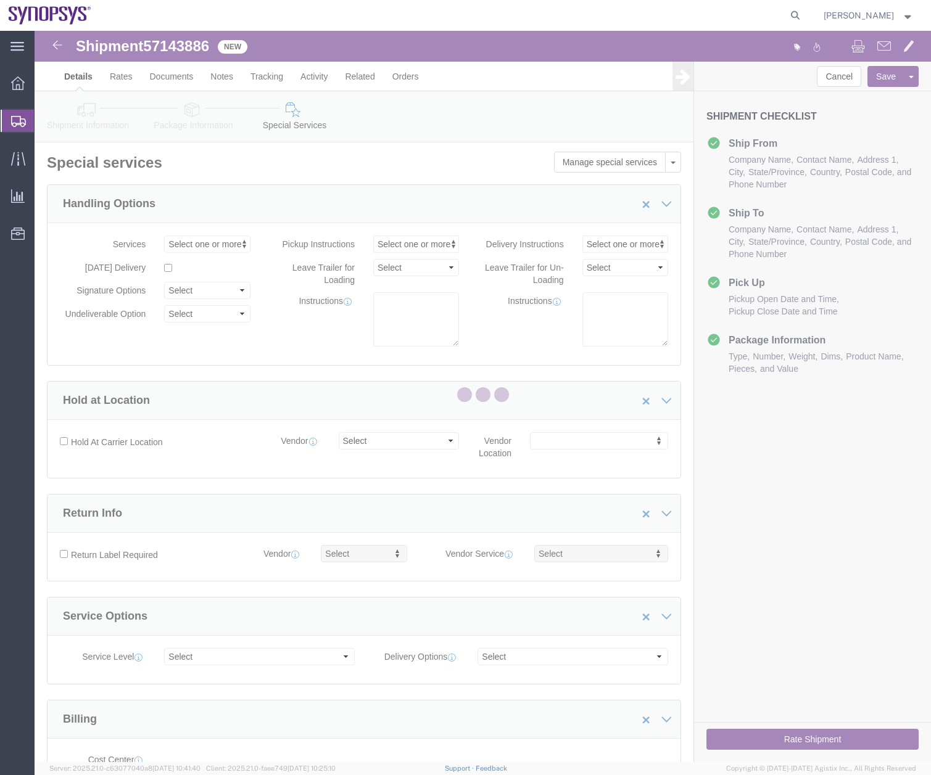
select select "COSTCENTER"
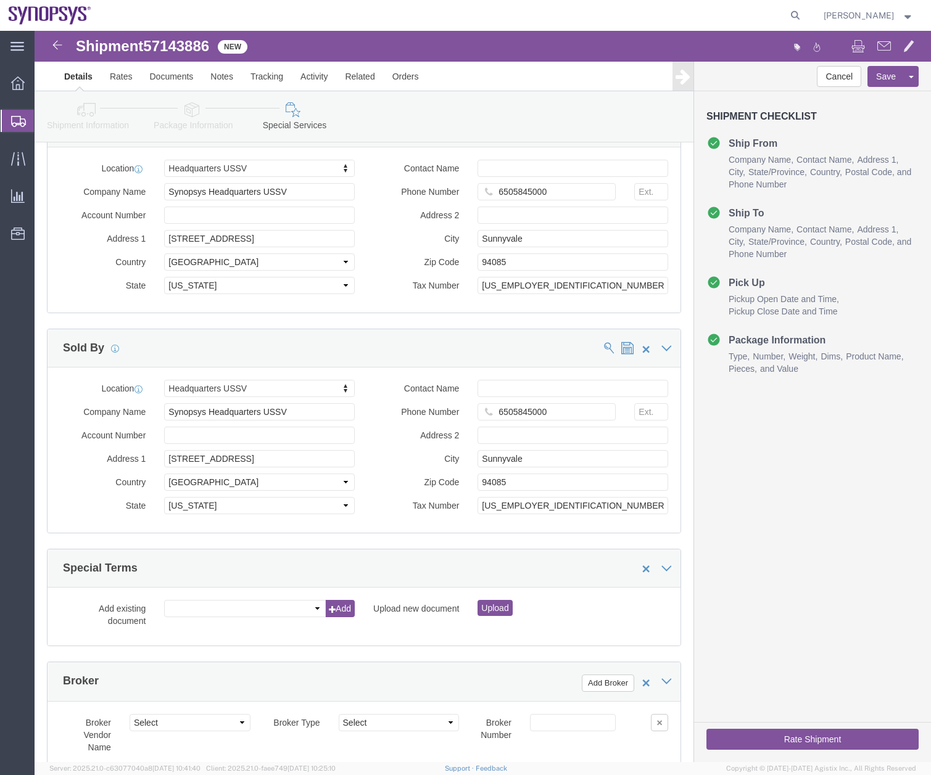
scroll to position [1092, 0]
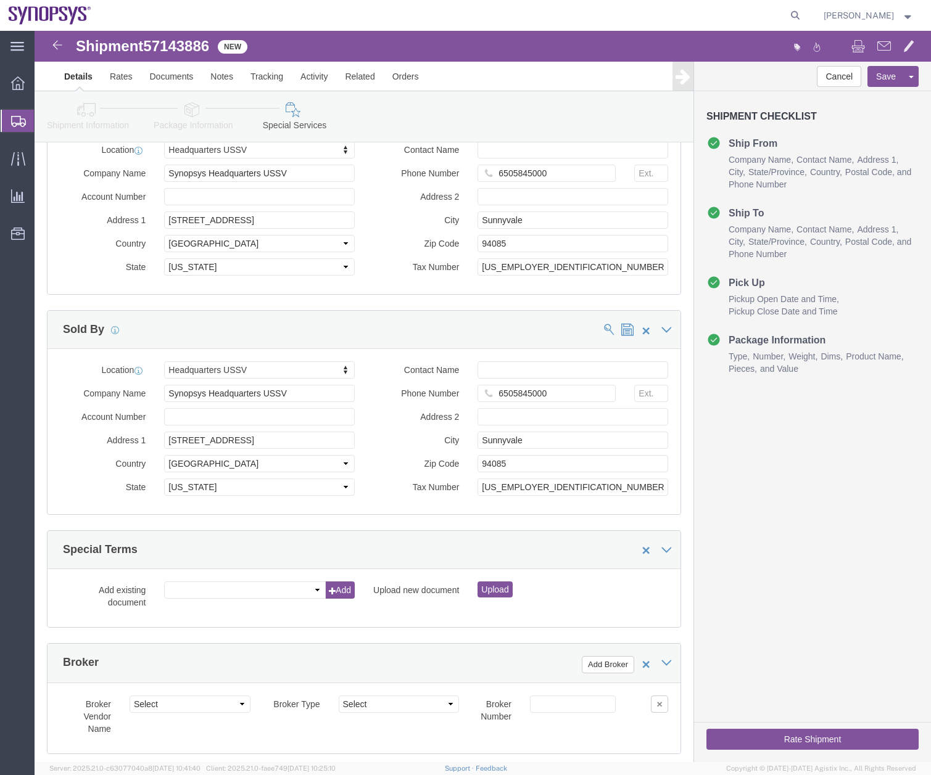
click button "Rate Shipment"
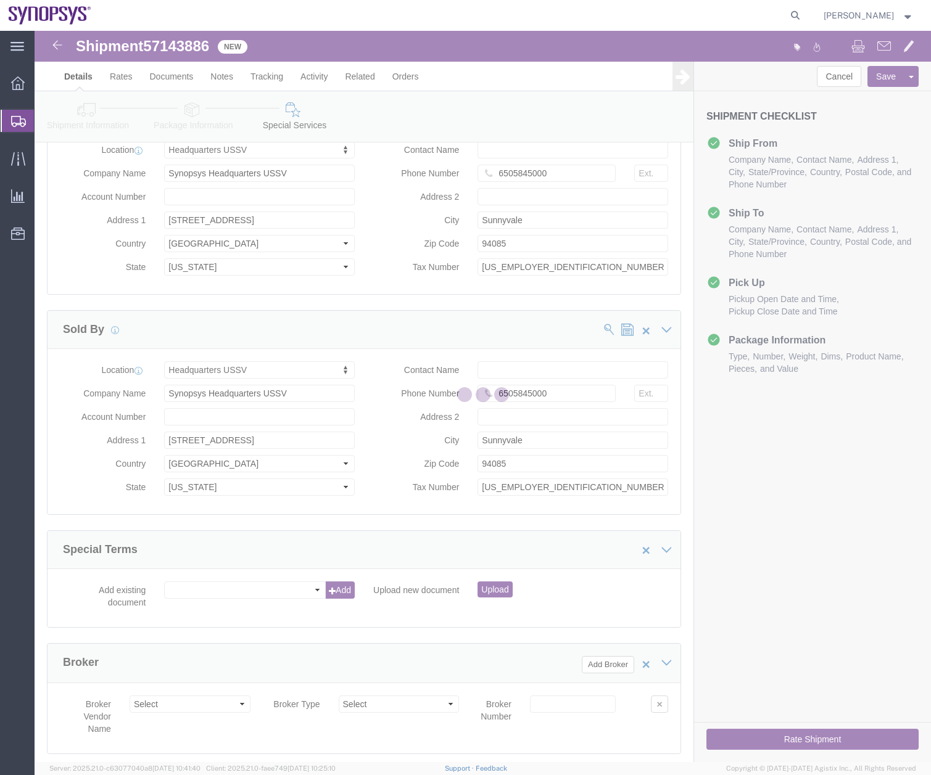
scroll to position [11, 0]
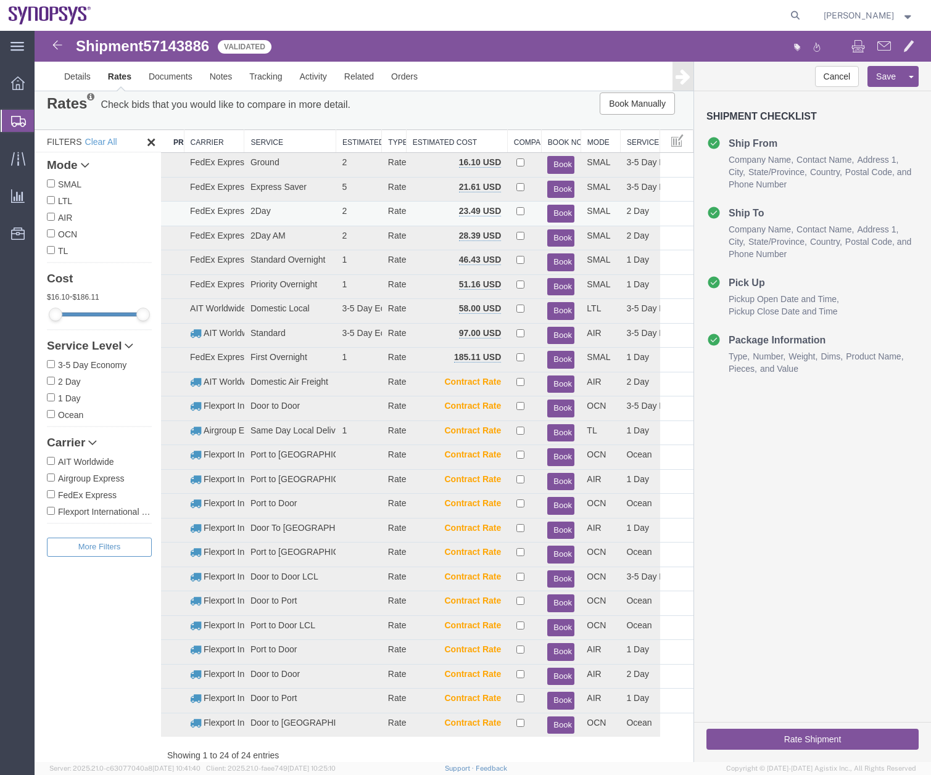
click at [561, 216] on button "Book" at bounding box center [560, 214] width 27 height 18
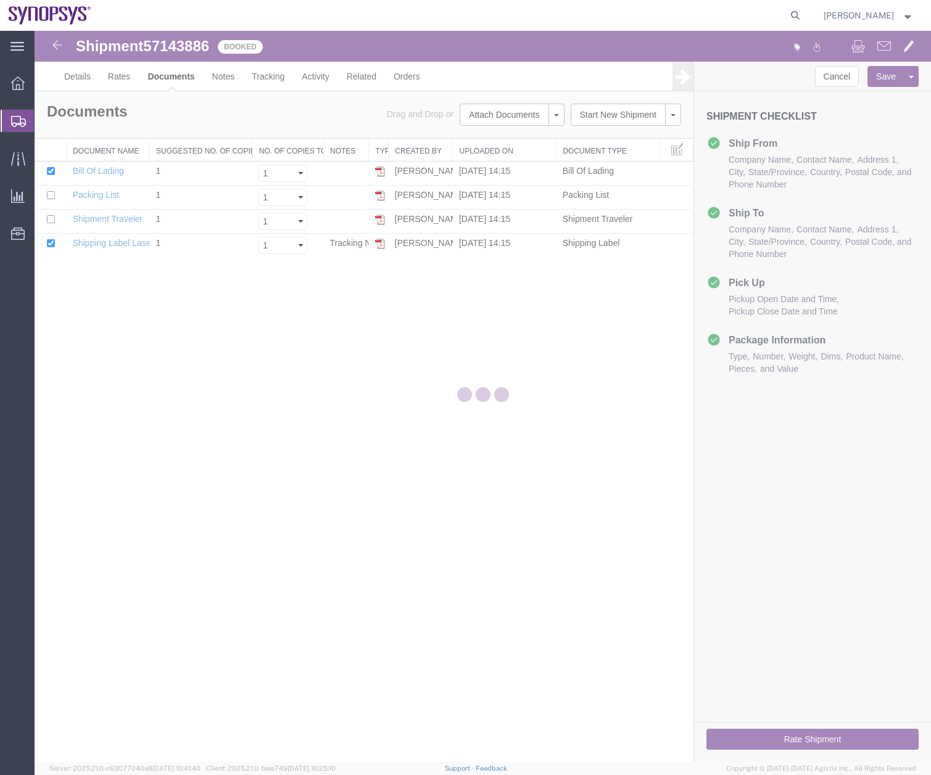
scroll to position [0, 0]
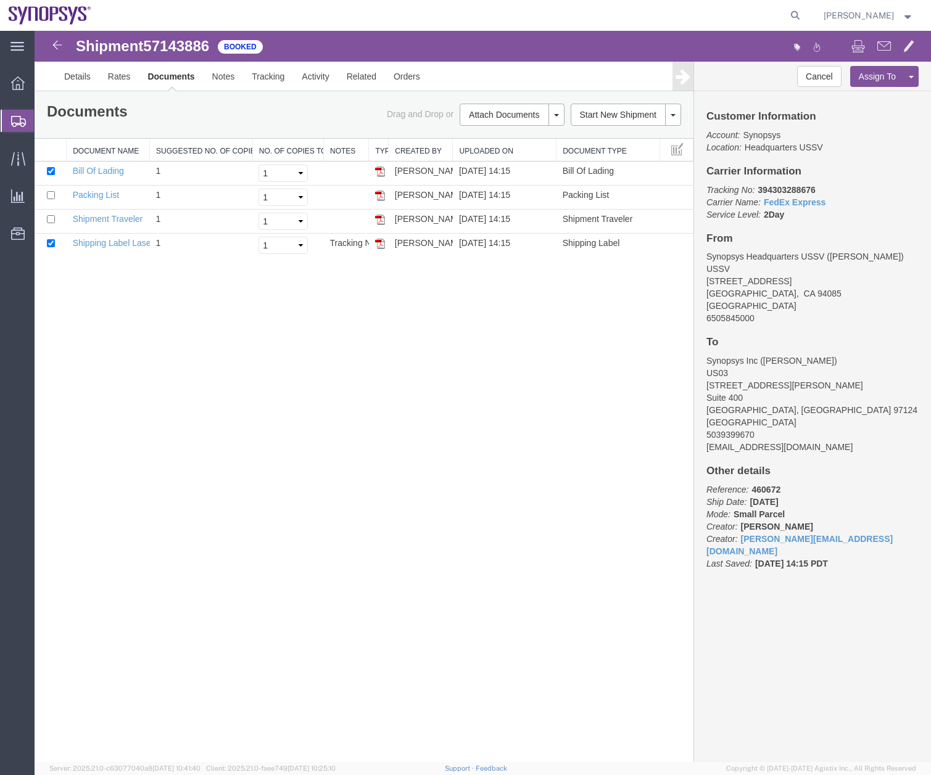
drag, startPoint x: 379, startPoint y: 244, endPoint x: 930, endPoint y: 274, distance: 552.2
click at [379, 244] on img at bounding box center [380, 244] width 10 height 10
drag, startPoint x: 377, startPoint y: 245, endPoint x: 378, endPoint y: 261, distance: 15.4
click at [377, 245] on img at bounding box center [380, 244] width 10 height 10
click at [25, 121] on icon at bounding box center [18, 121] width 15 height 11
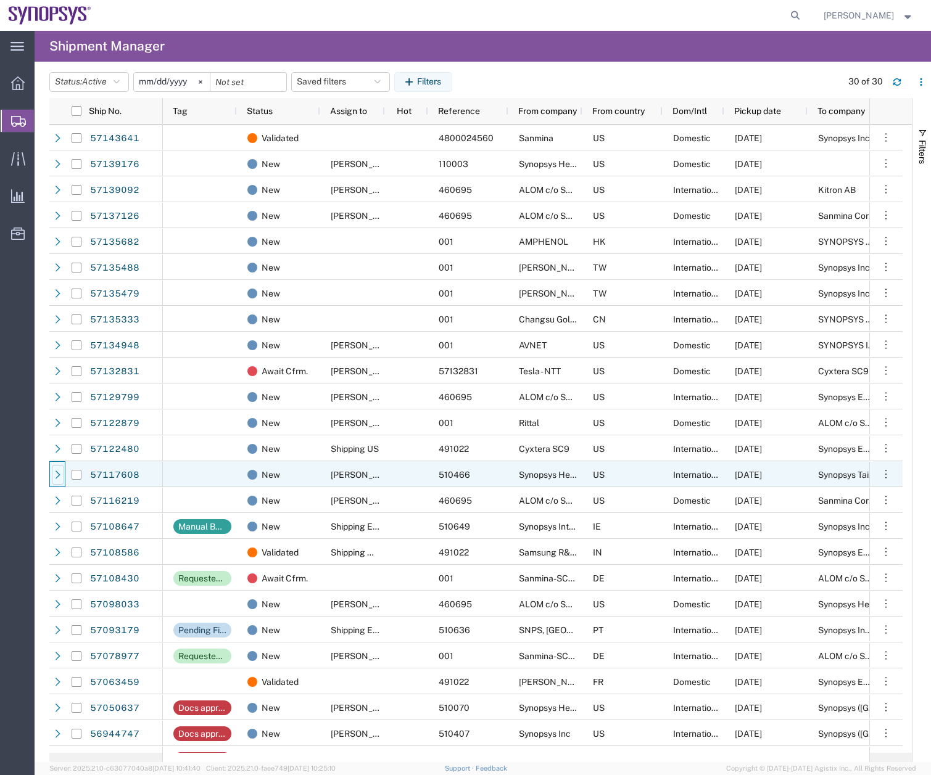
click at [61, 474] on icon at bounding box center [58, 475] width 9 height 9
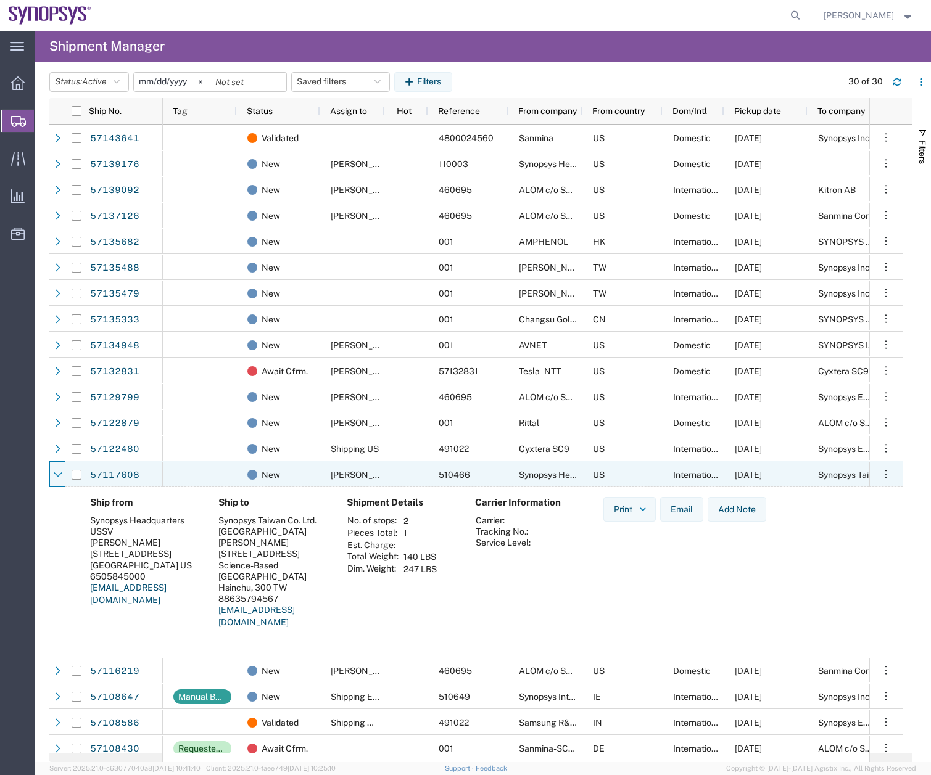
click at [61, 474] on icon at bounding box center [58, 474] width 8 height 5
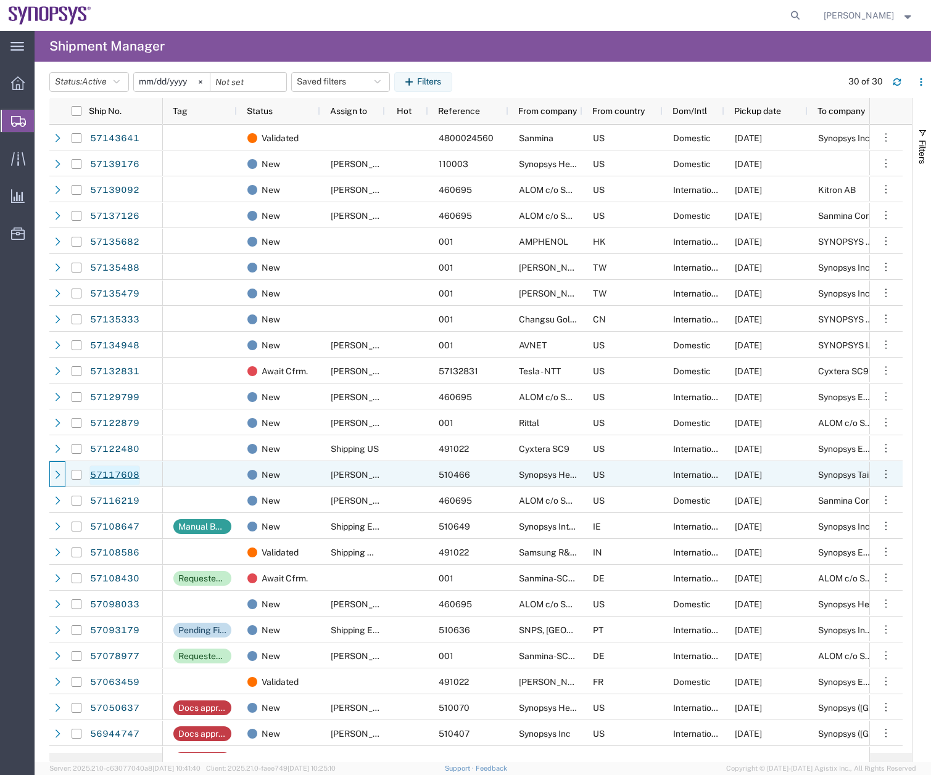
click at [117, 471] on link "57117608" at bounding box center [114, 476] width 51 height 20
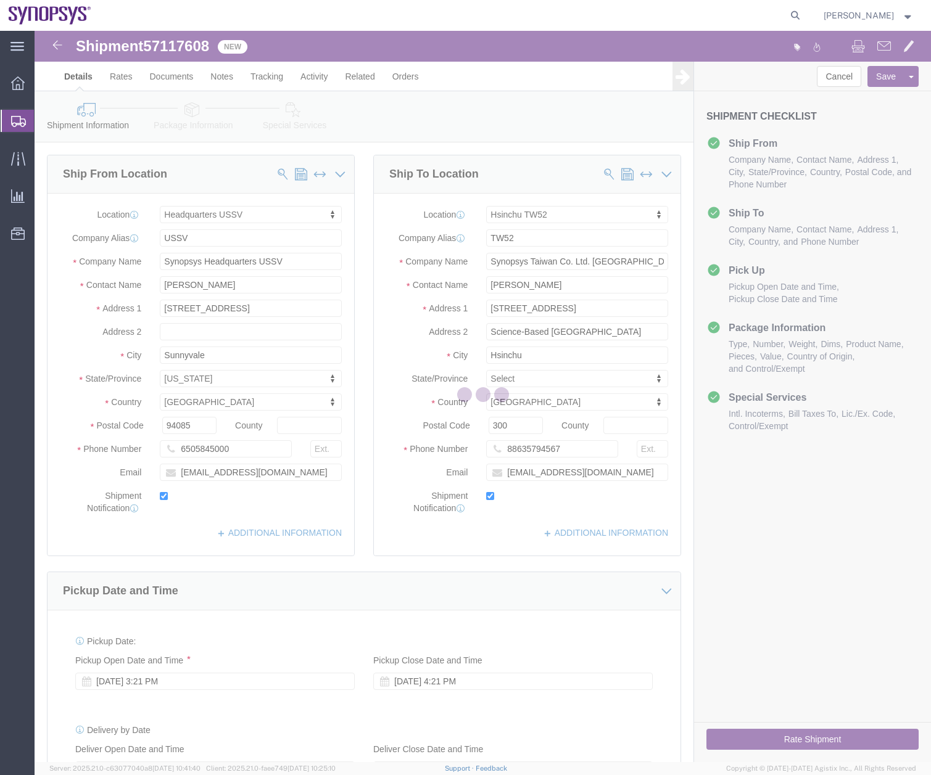
select select "63204"
select select "63166"
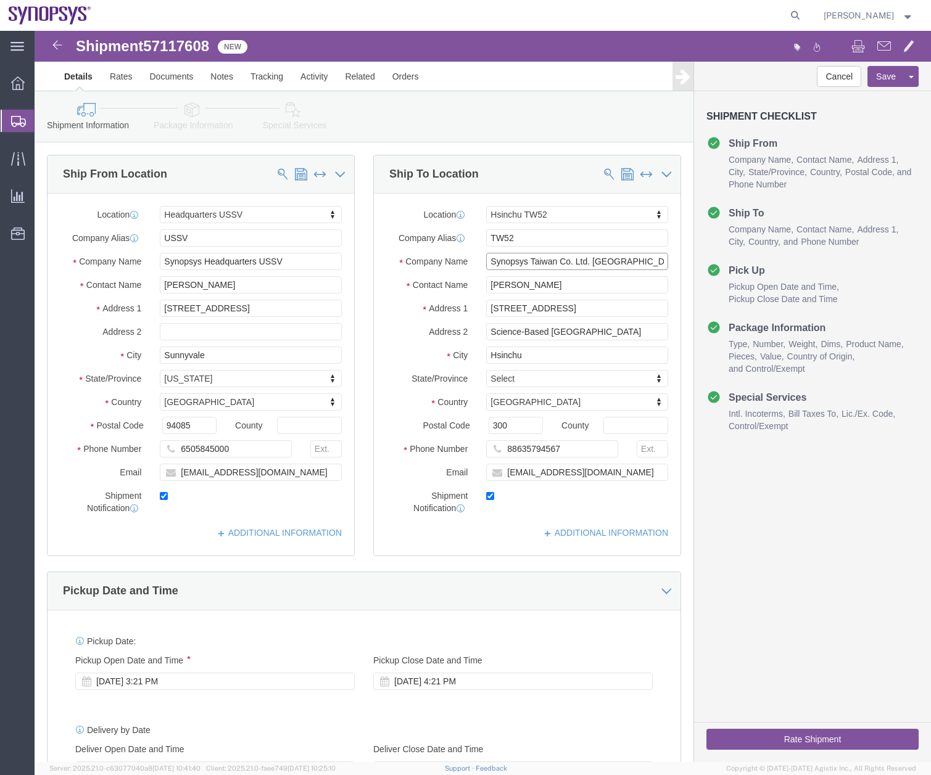
click input "Synopsys Taiwan Co. Ltd. [GEOGRAPHIC_DATA]"
type input "Synopsys Taiwan Co. Limited"
click icon
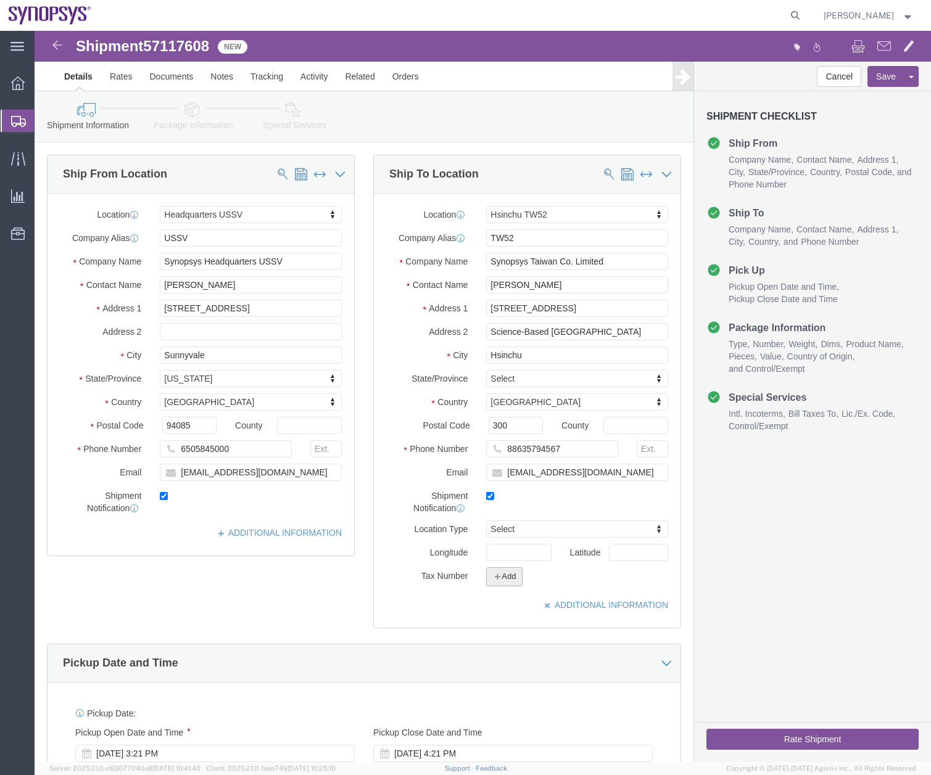
click button "Add"
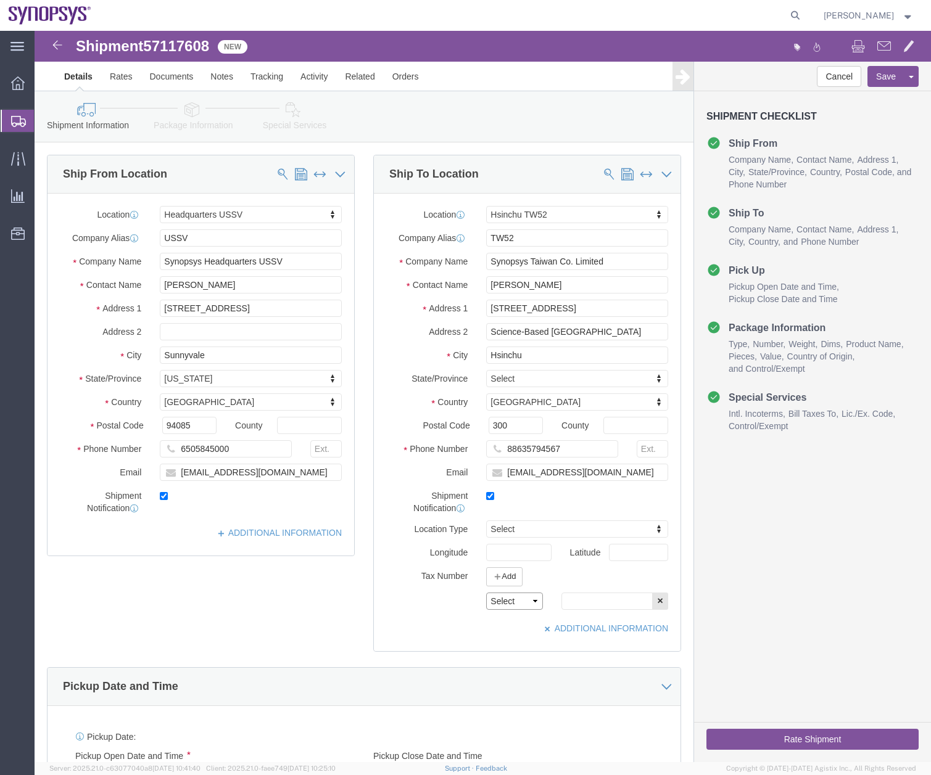
click select "Select EIN EORI TIN VAT Other"
click div "Select EIN EORI TIN VAT Other"
click icon
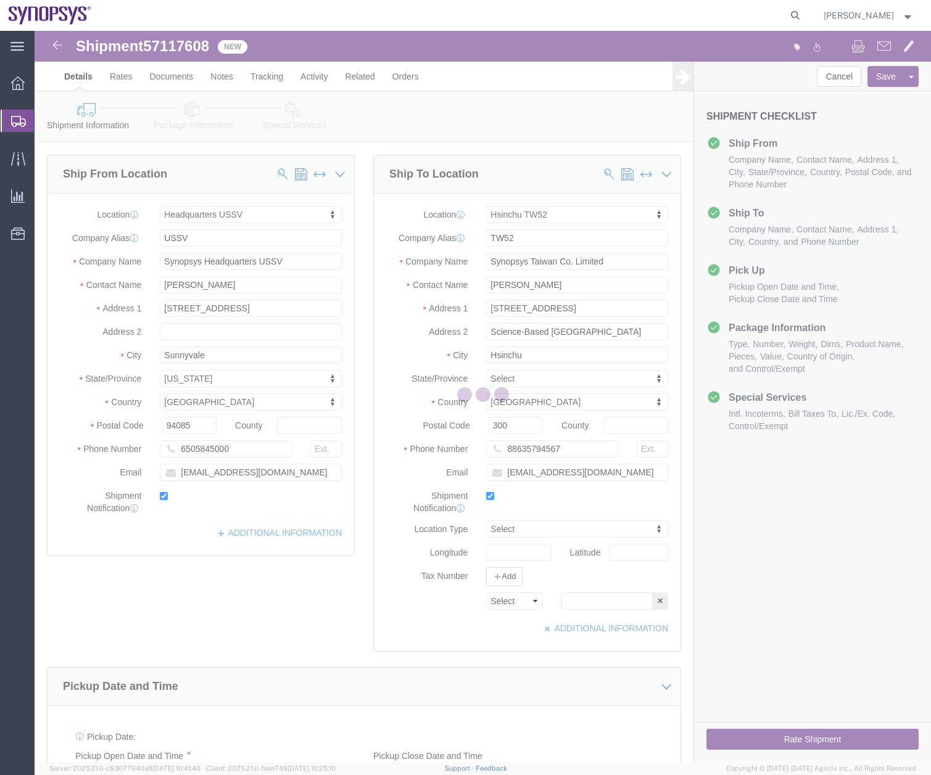
select select
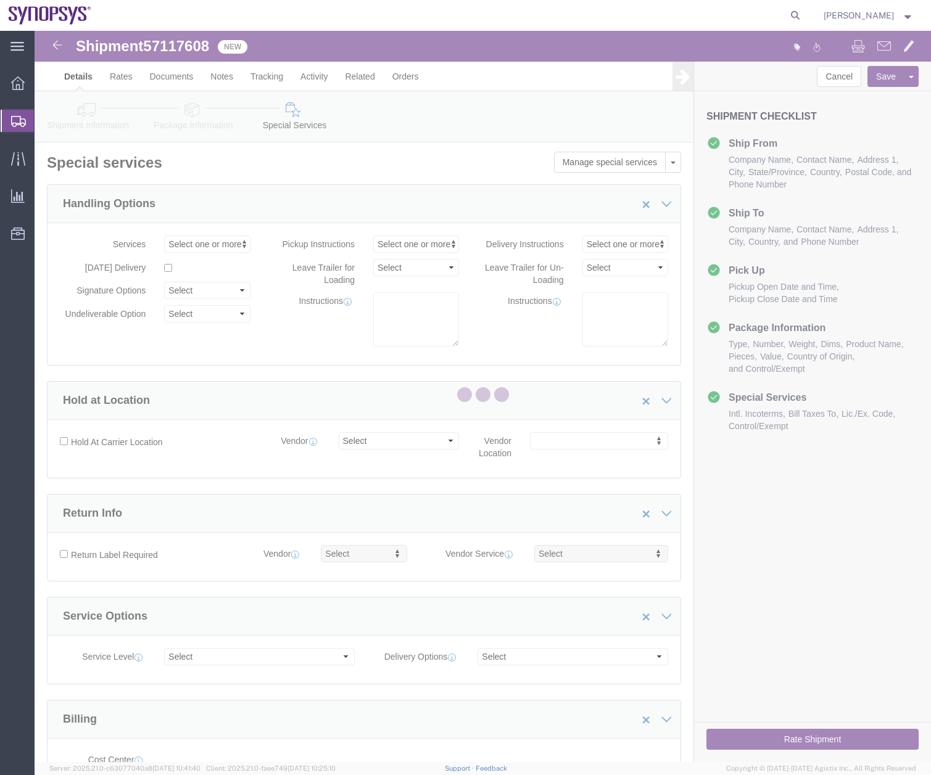
select select "COSTCENTER"
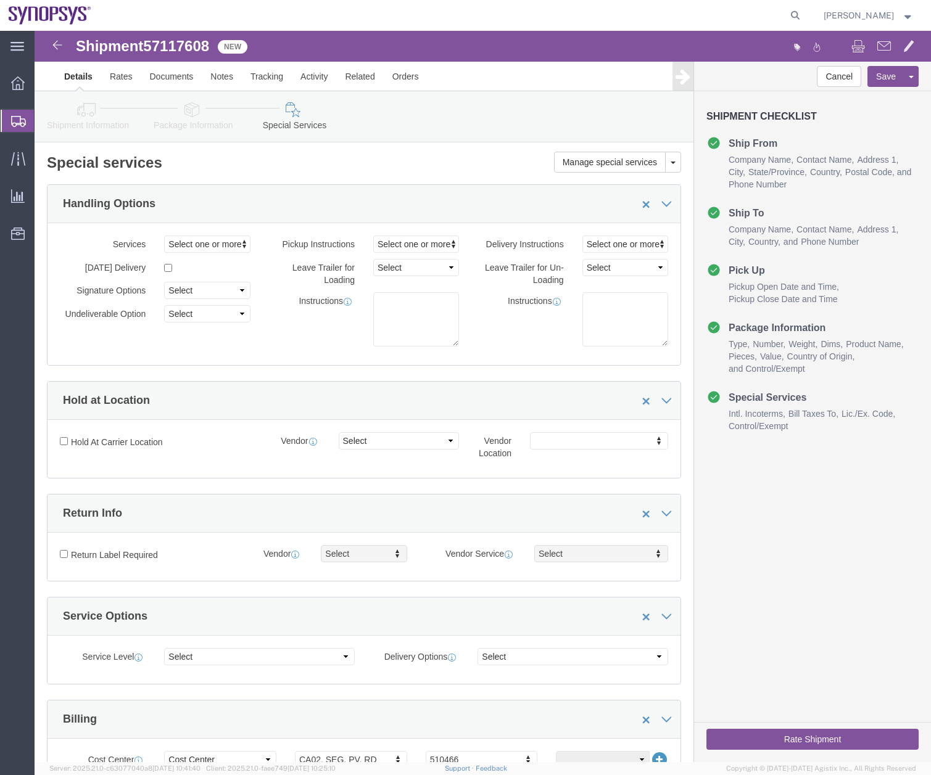
click icon
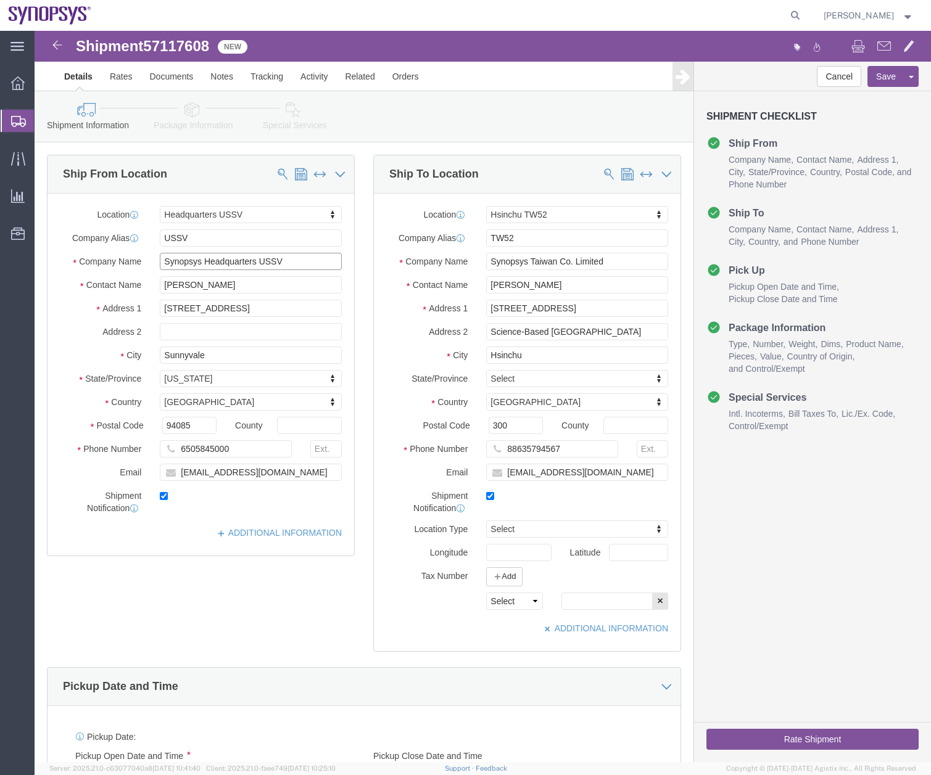
click input "Synopsys Headquarters USSV"
drag, startPoint x: 239, startPoint y: 228, endPoint x: 170, endPoint y: 231, distance: 69.1
click input "Synopsys Headquarters USSV"
type input "Synopsys Inc."
click link "Special Services"
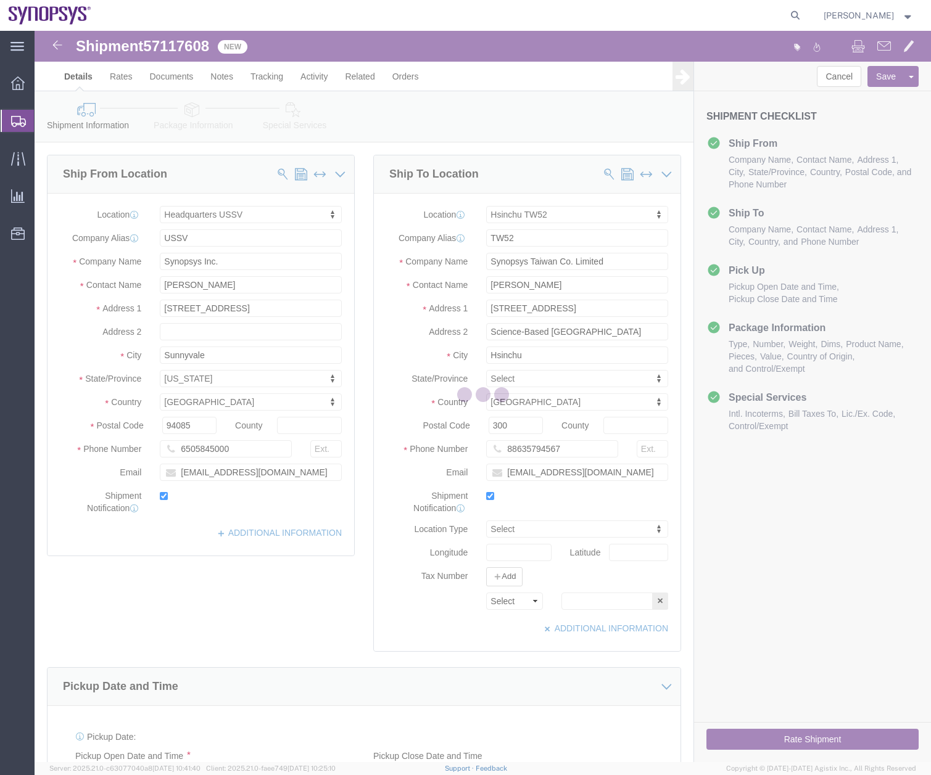
select select
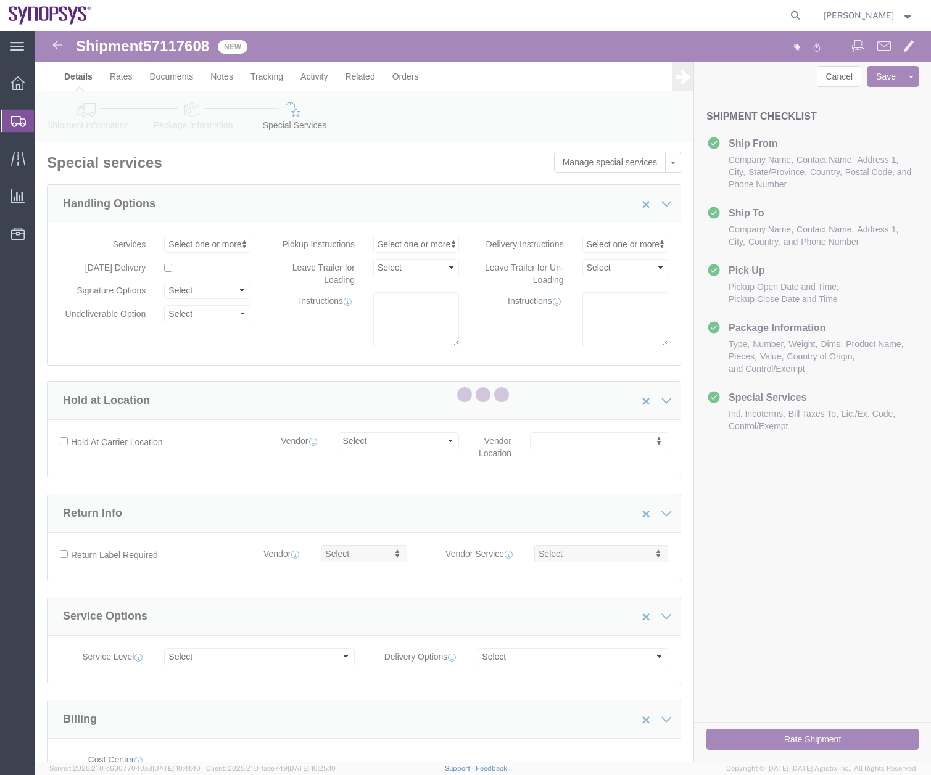
select select "COSTCENTER"
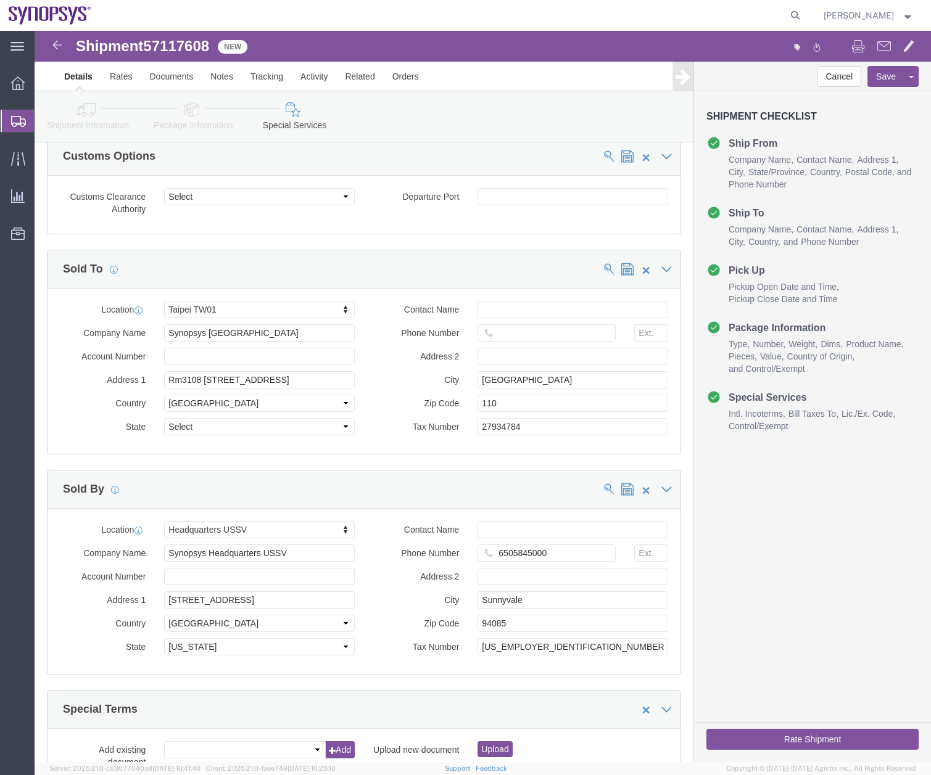
scroll to position [1325, 0]
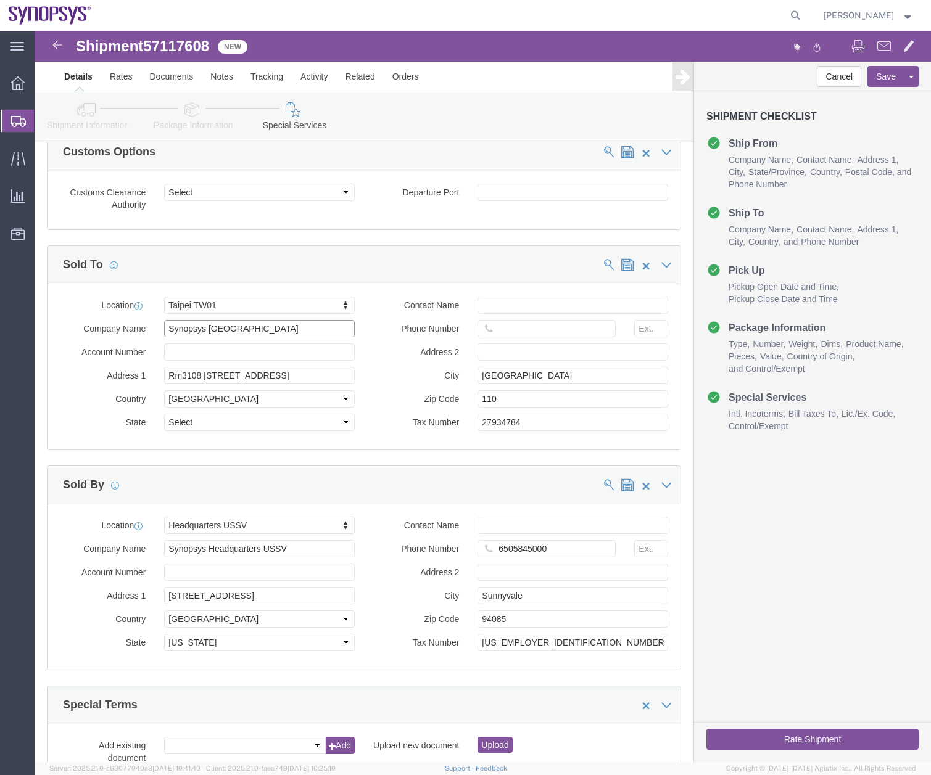
click input "Synopsys [GEOGRAPHIC_DATA]"
type input "Synopsys Taiwan Co Limited"
drag, startPoint x: 496, startPoint y: 402, endPoint x: 377, endPoint y: 423, distance: 120.4
click div "Contact Name Phone Number Address 2 City [GEOGRAPHIC_DATA] Zip Code 110 Tax Num…"
type input "70567886"
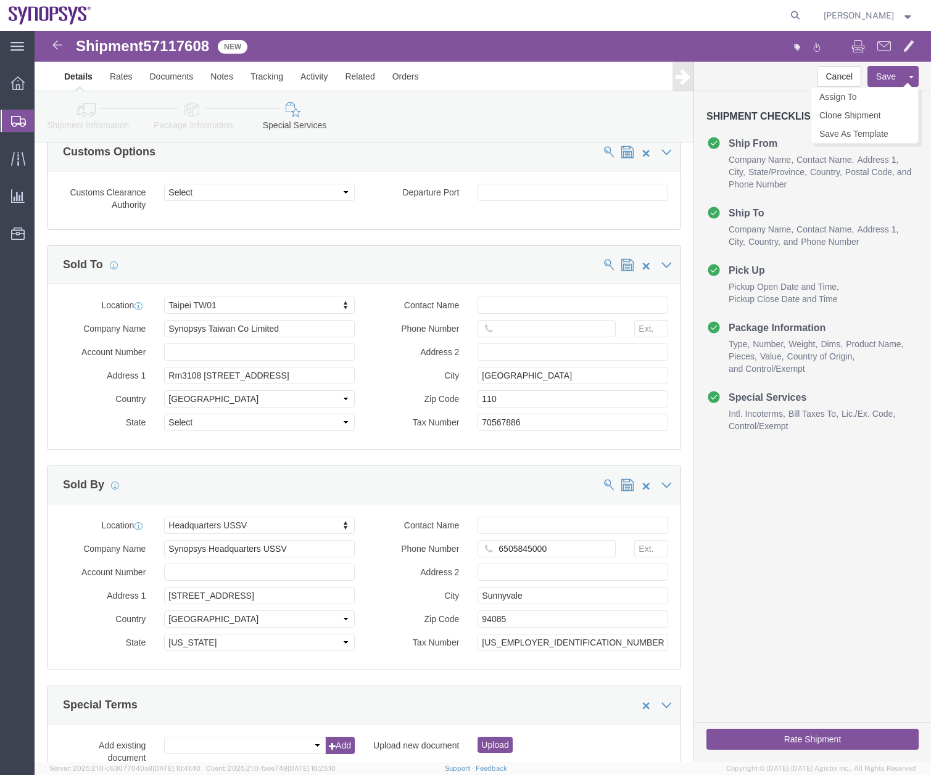
click button "Save"
click icon
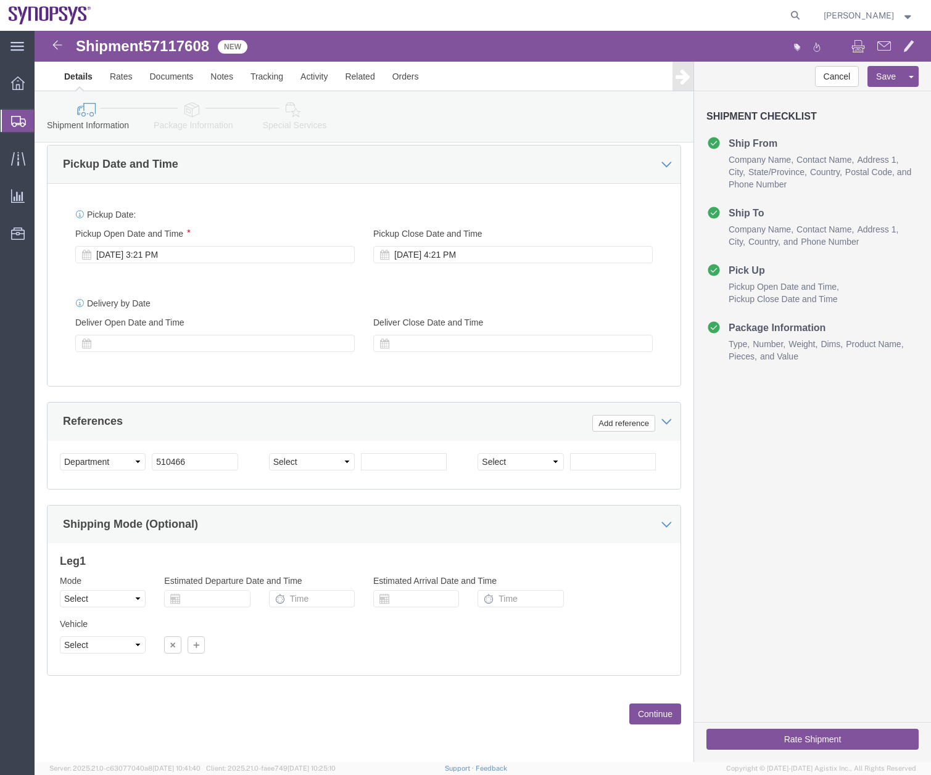
scroll to position [522, 0]
click link "Documents"
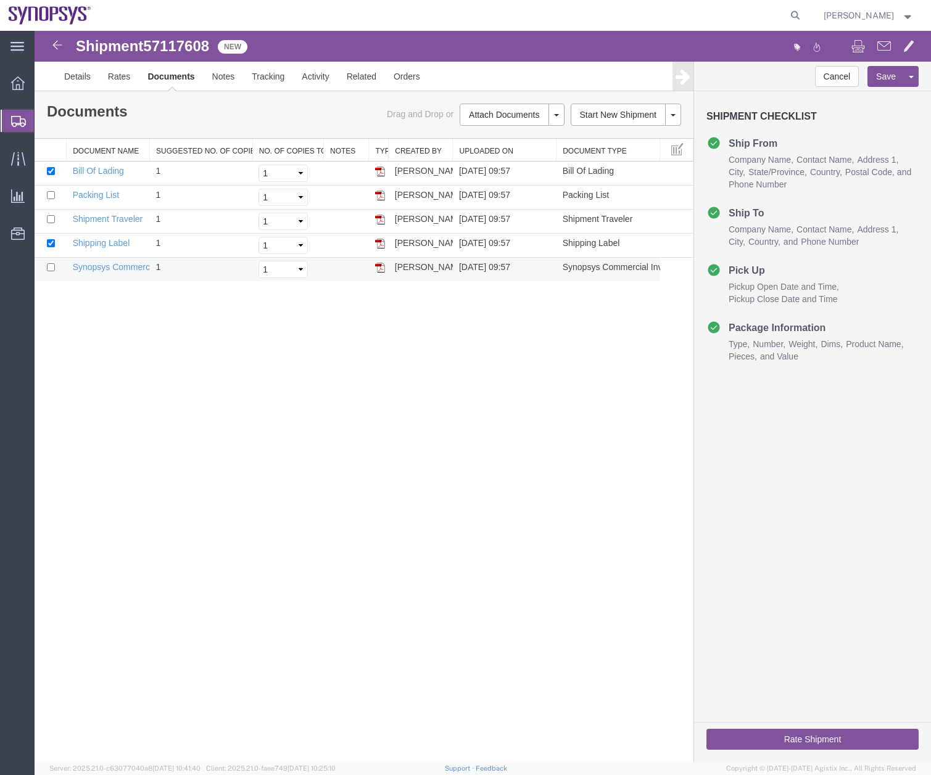
click at [378, 267] on img at bounding box center [380, 268] width 10 height 10
click at [80, 67] on link "Details" at bounding box center [78, 77] width 44 height 30
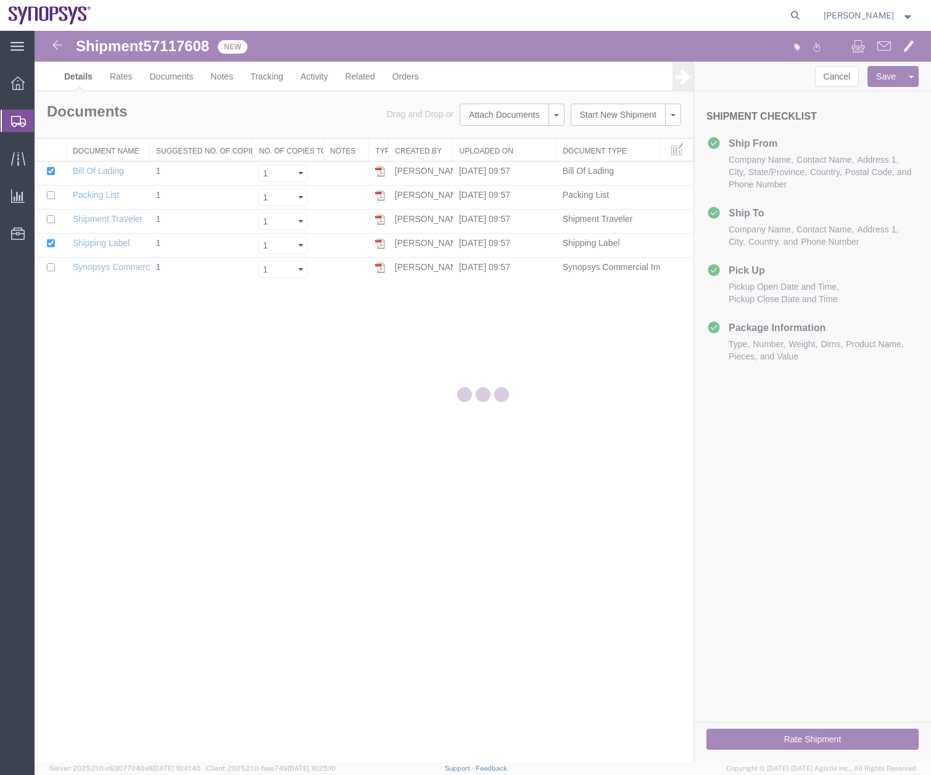
select select "63204"
select select "63166"
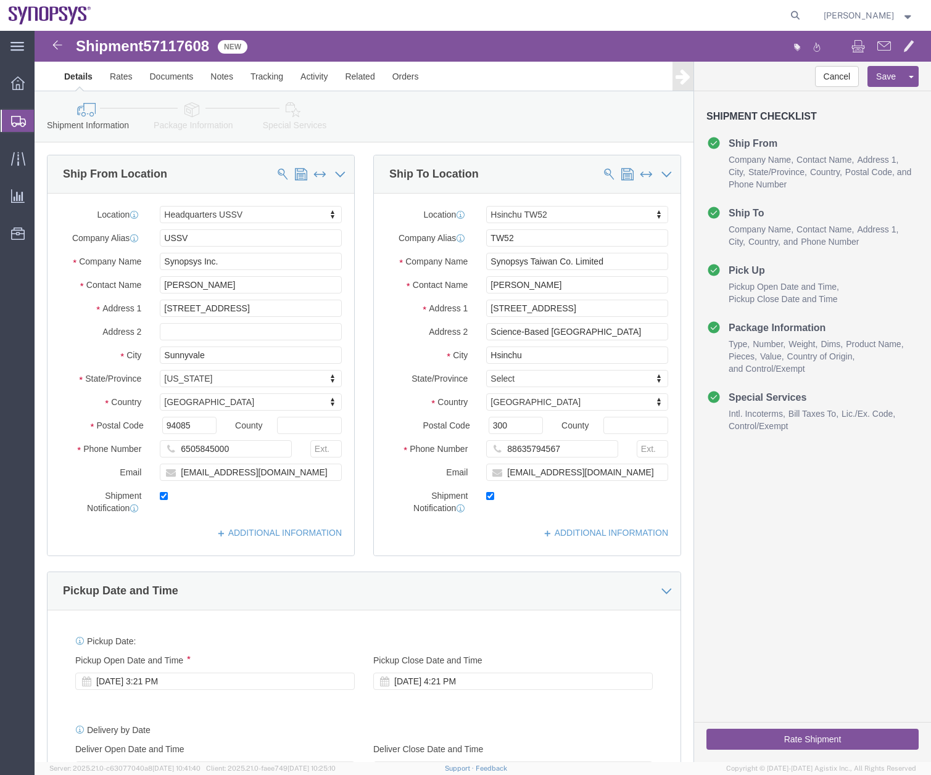
click icon
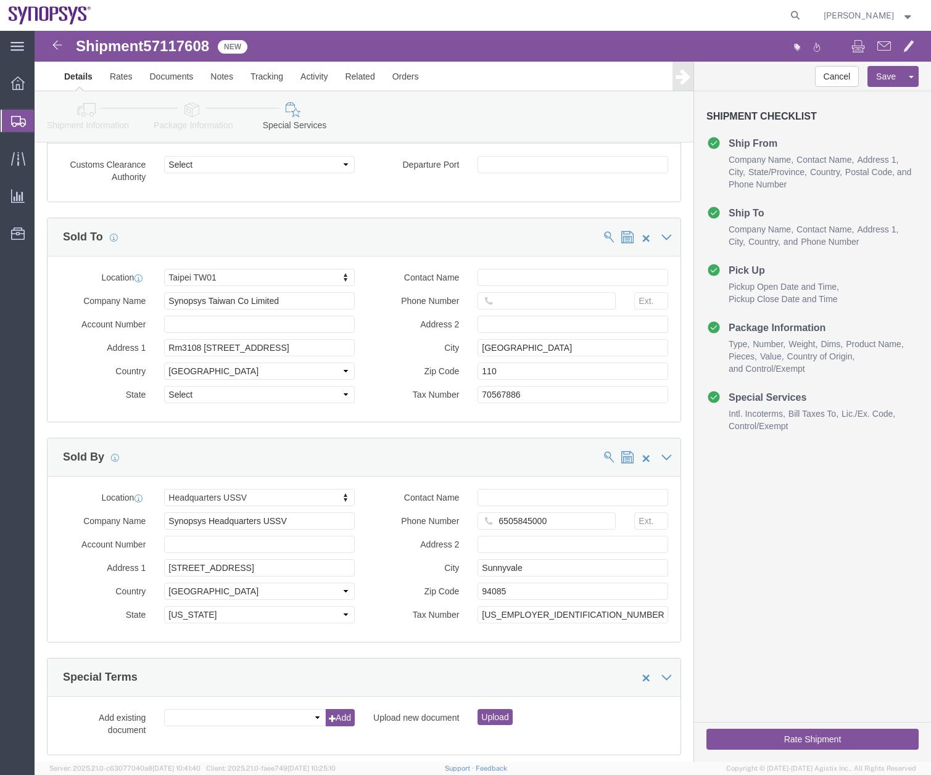
scroll to position [1356, 0]
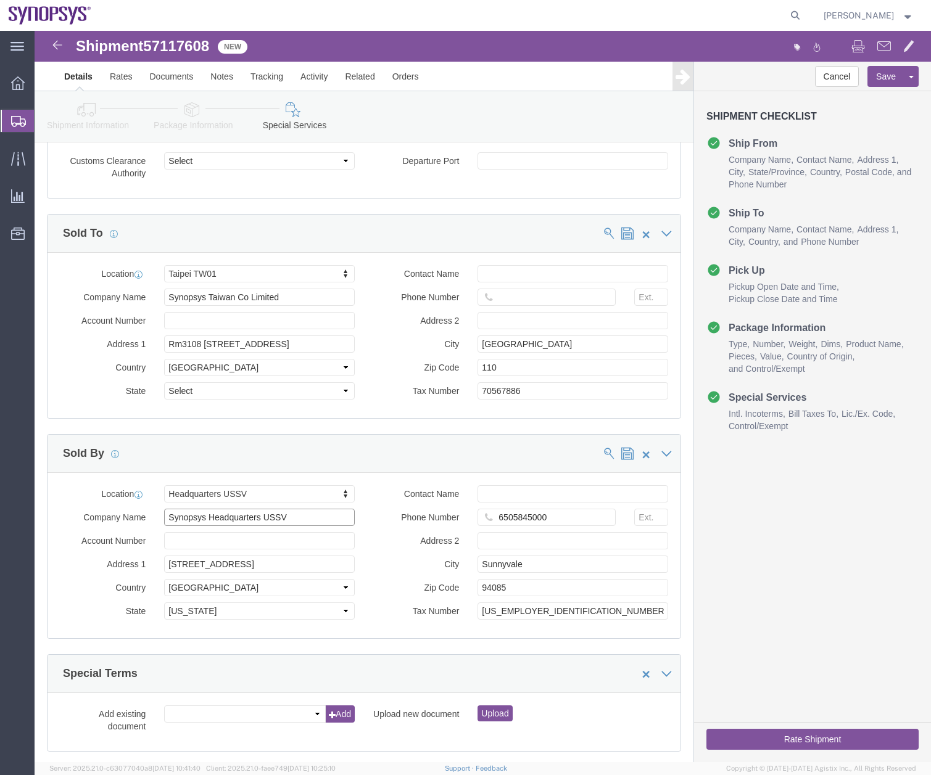
drag, startPoint x: 226, startPoint y: 502, endPoint x: 173, endPoint y: 505, distance: 53.7
click input "Synopsys Headquarters USSV"
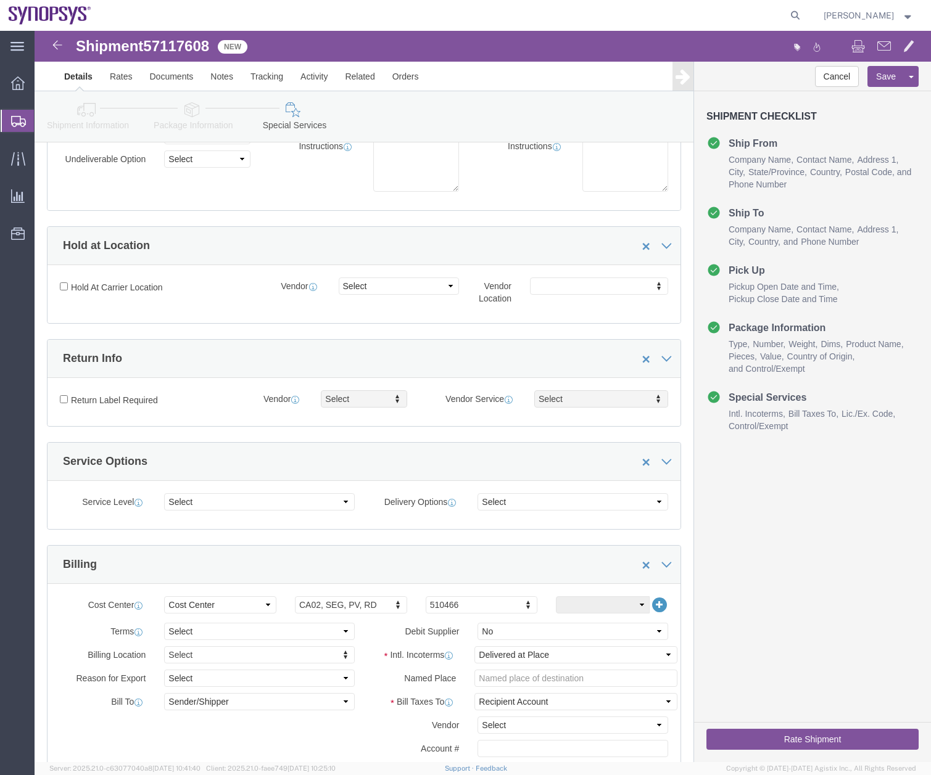
scroll to position [0, 0]
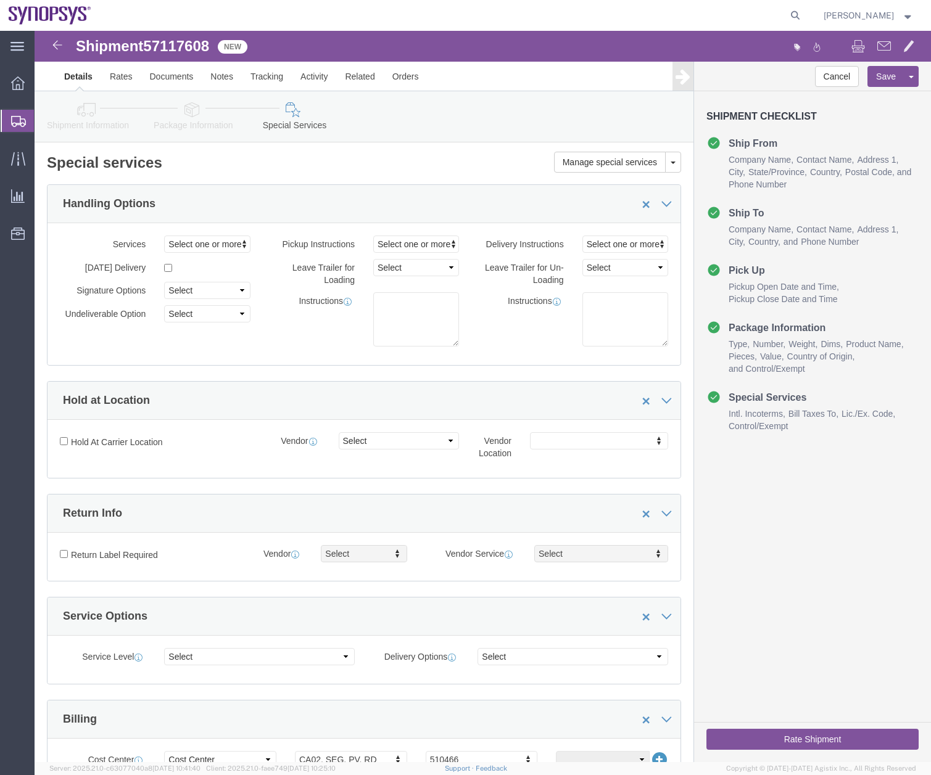
type input "Synopsys Inc."
click link "Package Information"
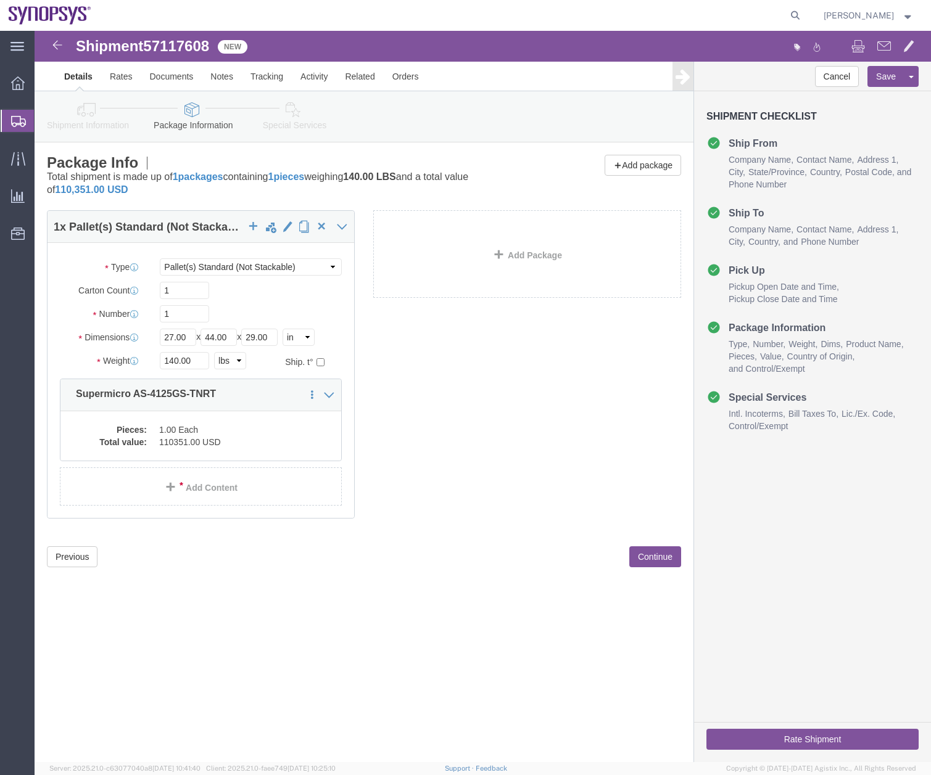
click icon
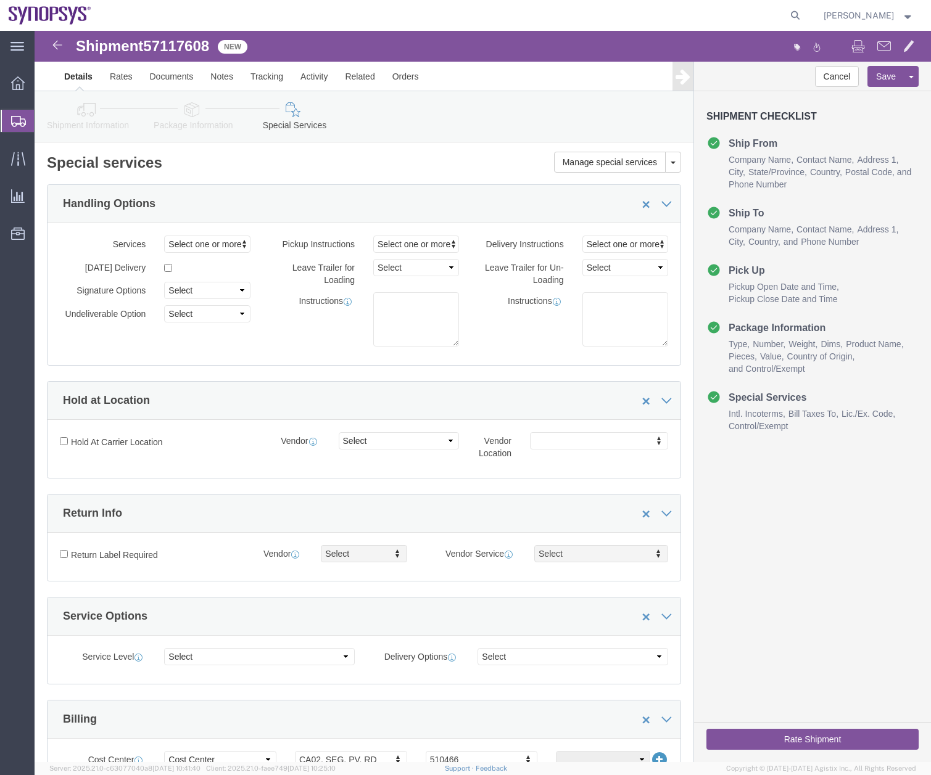
click icon
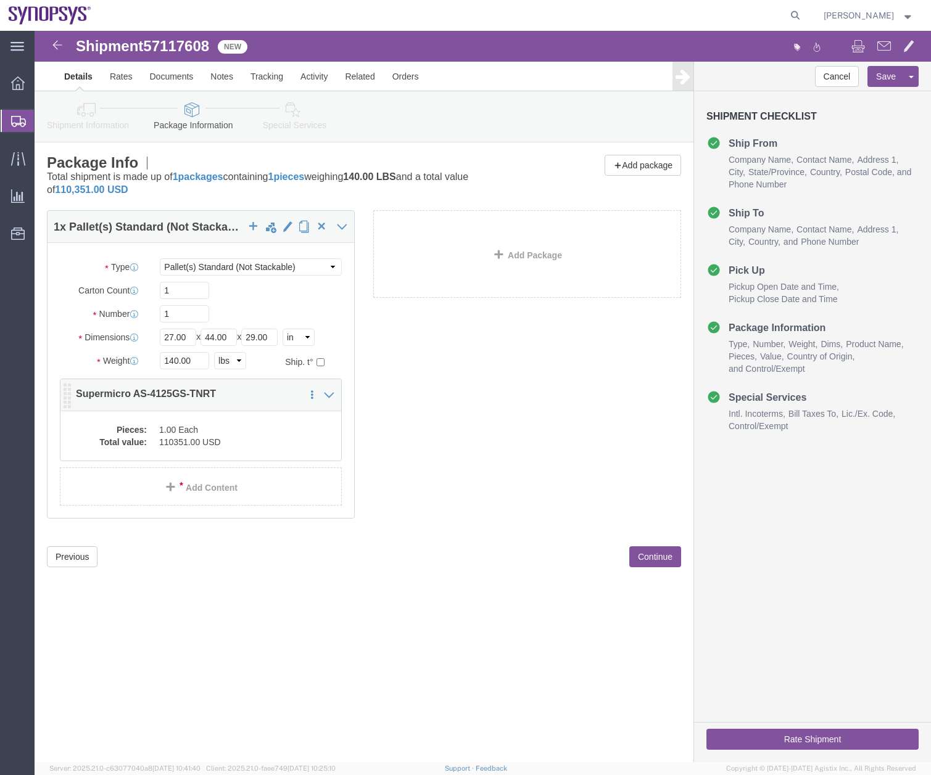
click dd "1.00 Each"
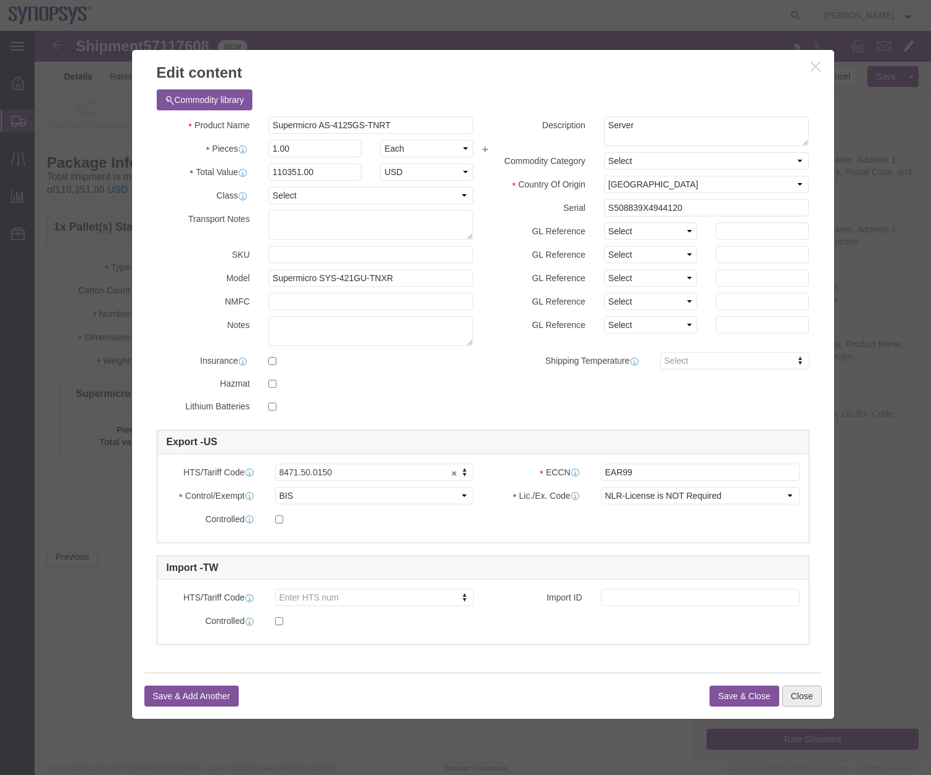
click button "Close"
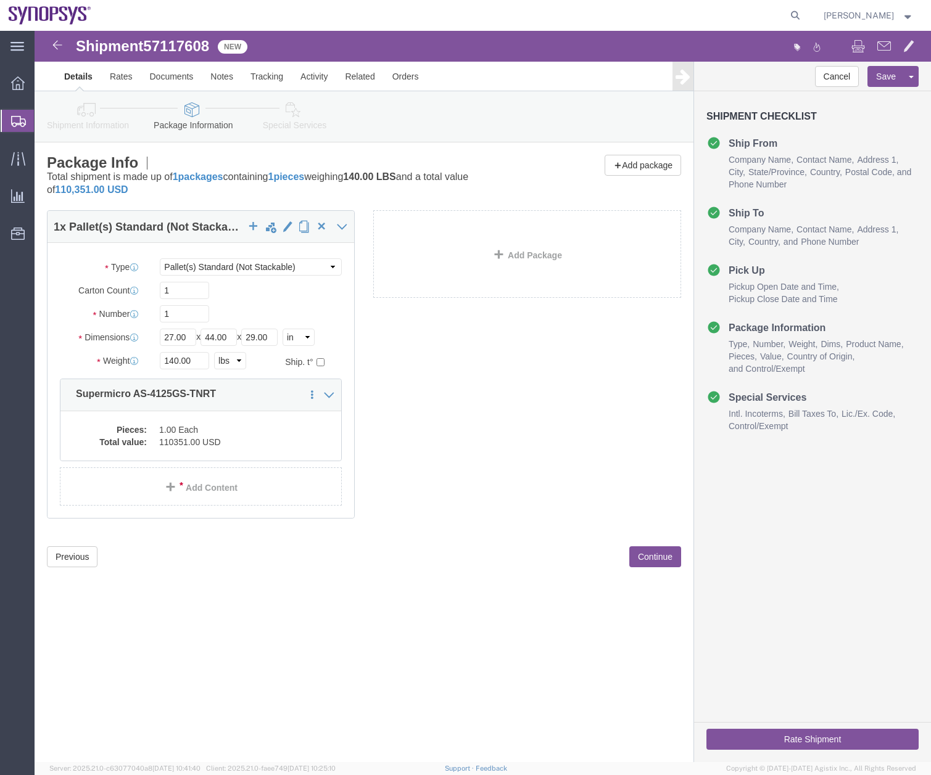
click icon
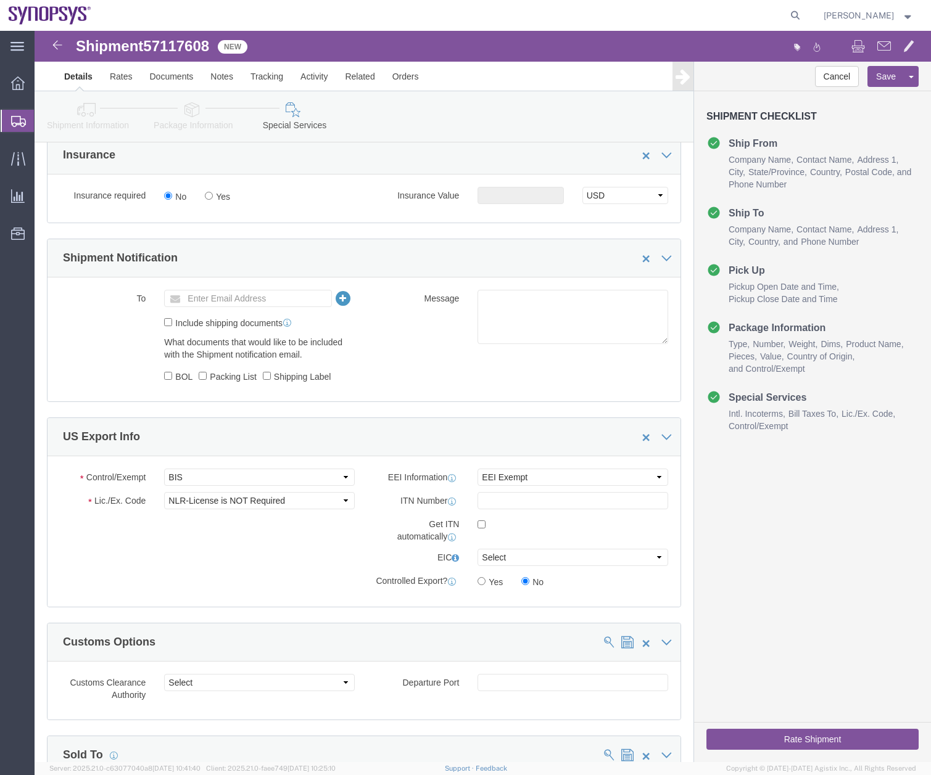
scroll to position [852, 0]
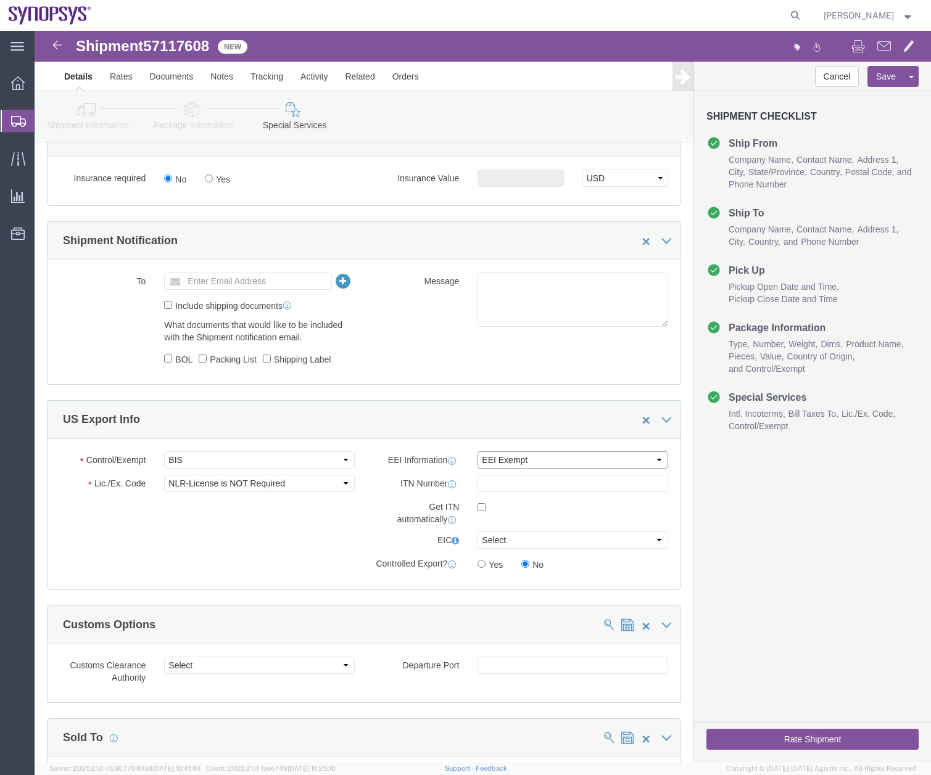
click select "Select AES-Direct EEI Carrier File EEI EEI Exempt"
select select "AESD"
click select "Select AES-Direct EEI Carrier File EEI EEI Exempt"
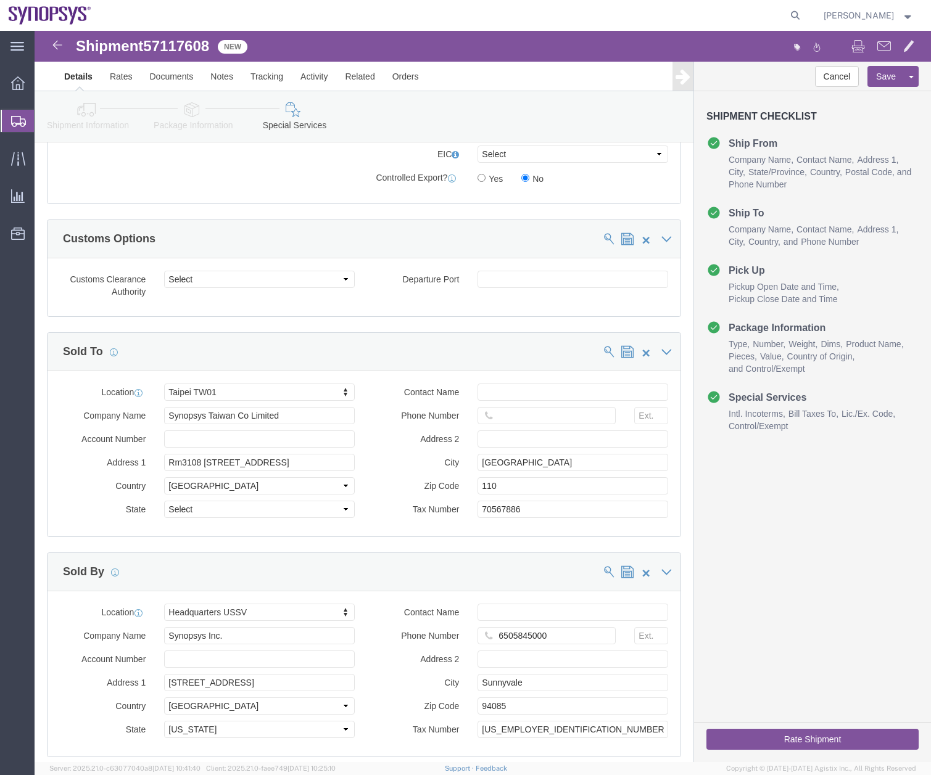
scroll to position [1338, 0]
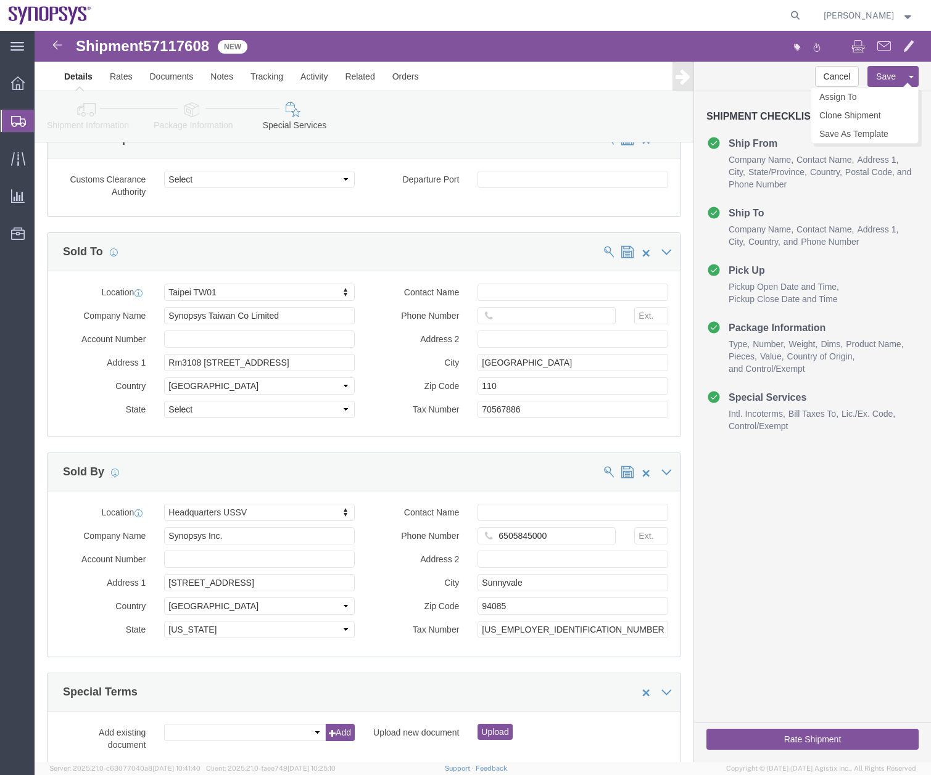
click button "Save"
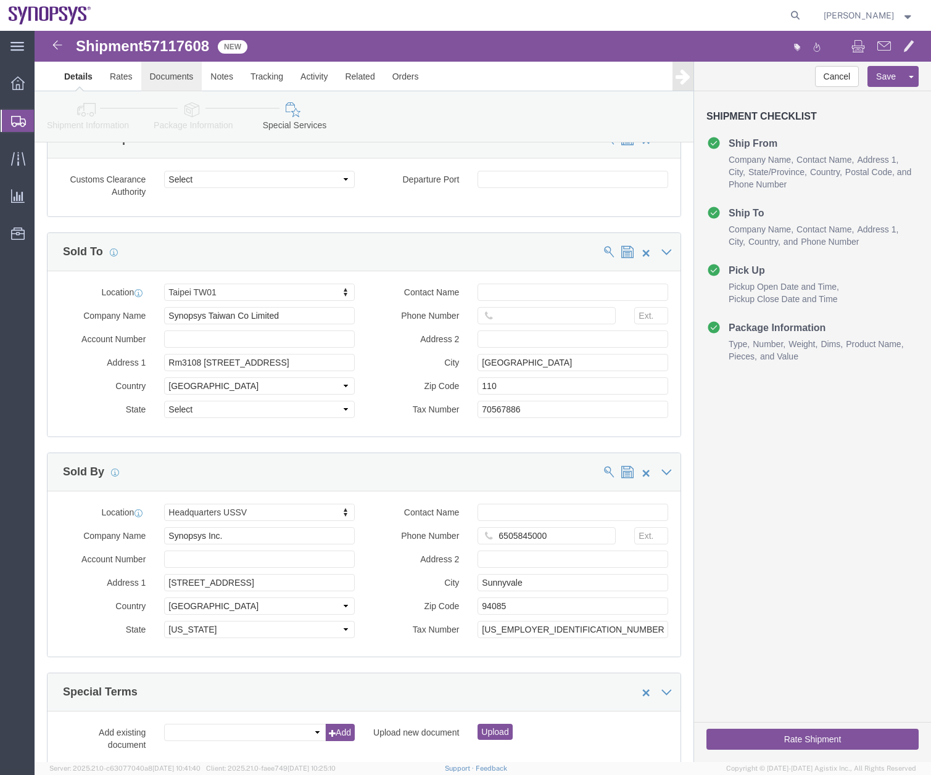
click link "Documents"
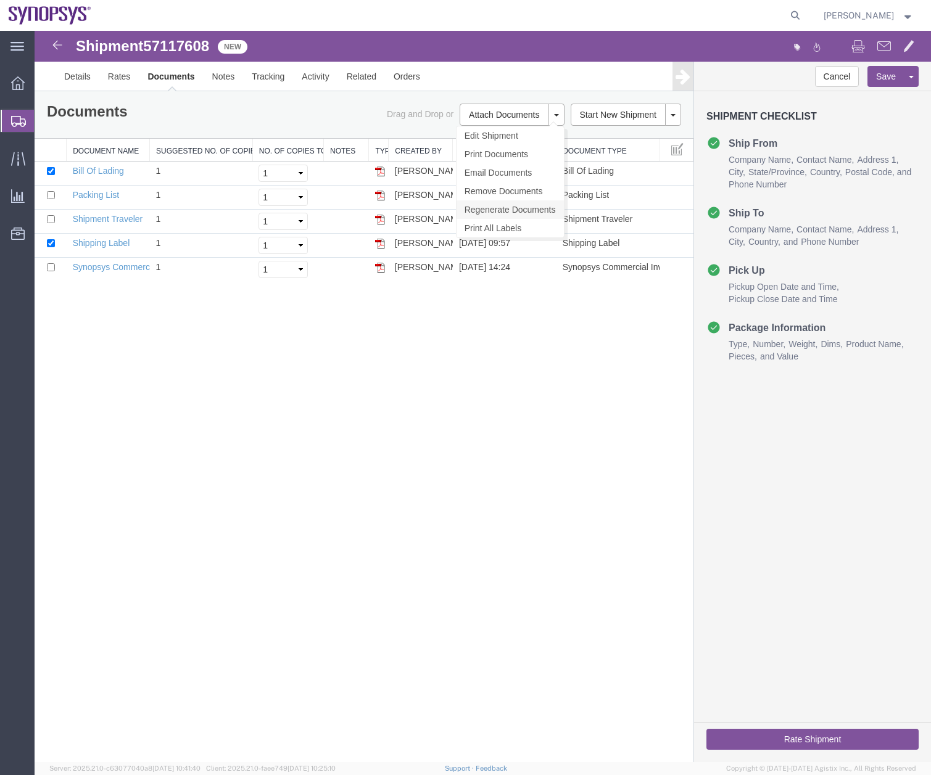
click at [503, 207] on link "Regenerate Documents" at bounding box center [509, 209] width 107 height 19
click at [380, 267] on img at bounding box center [380, 268] width 10 height 10
click at [64, 84] on link "Details" at bounding box center [78, 77] width 44 height 30
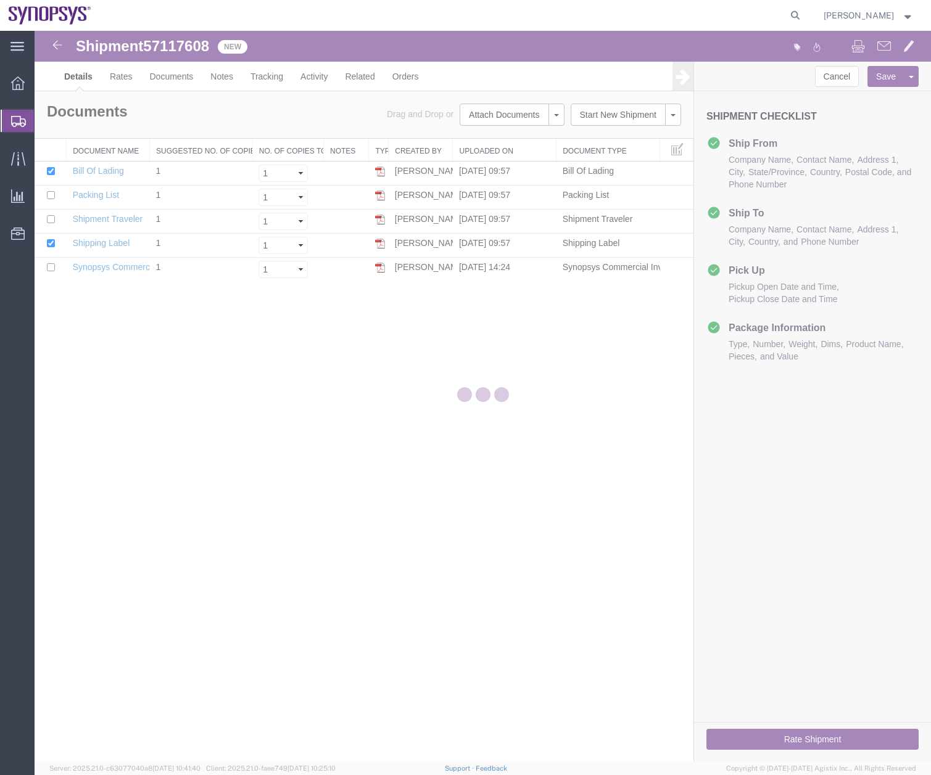
select select "63204"
select select "63166"
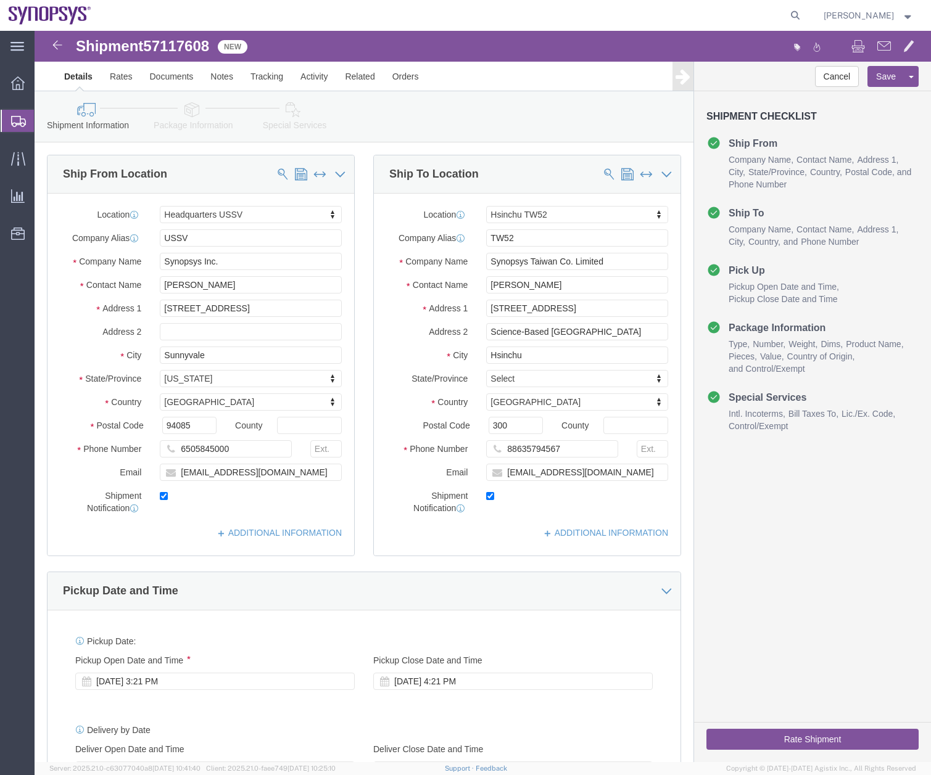
click icon
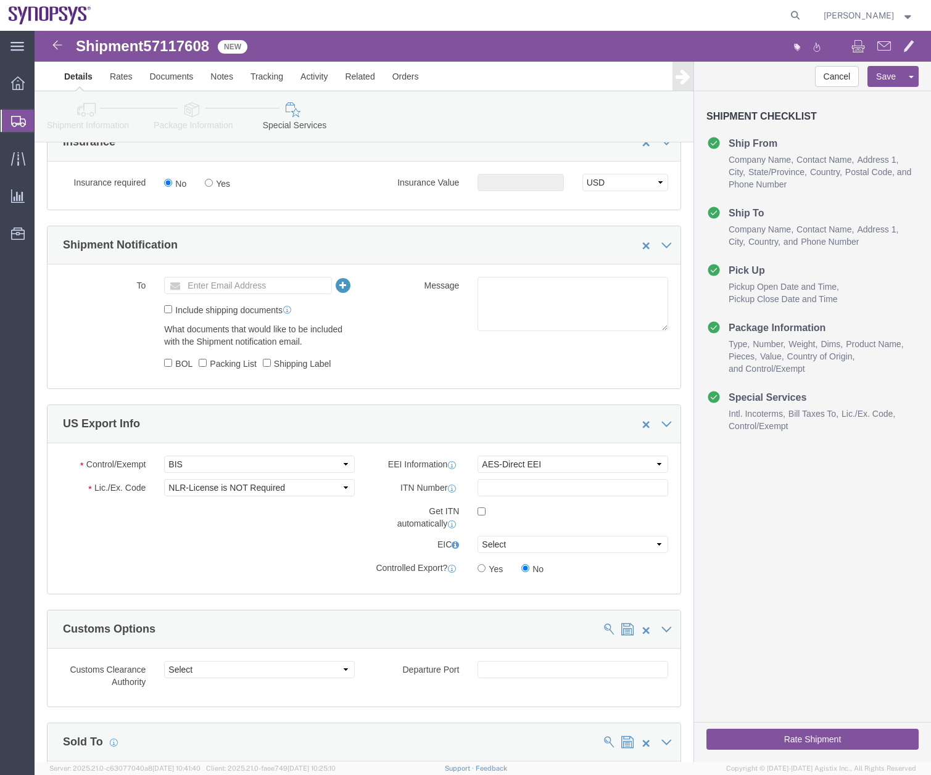
scroll to position [910, 0]
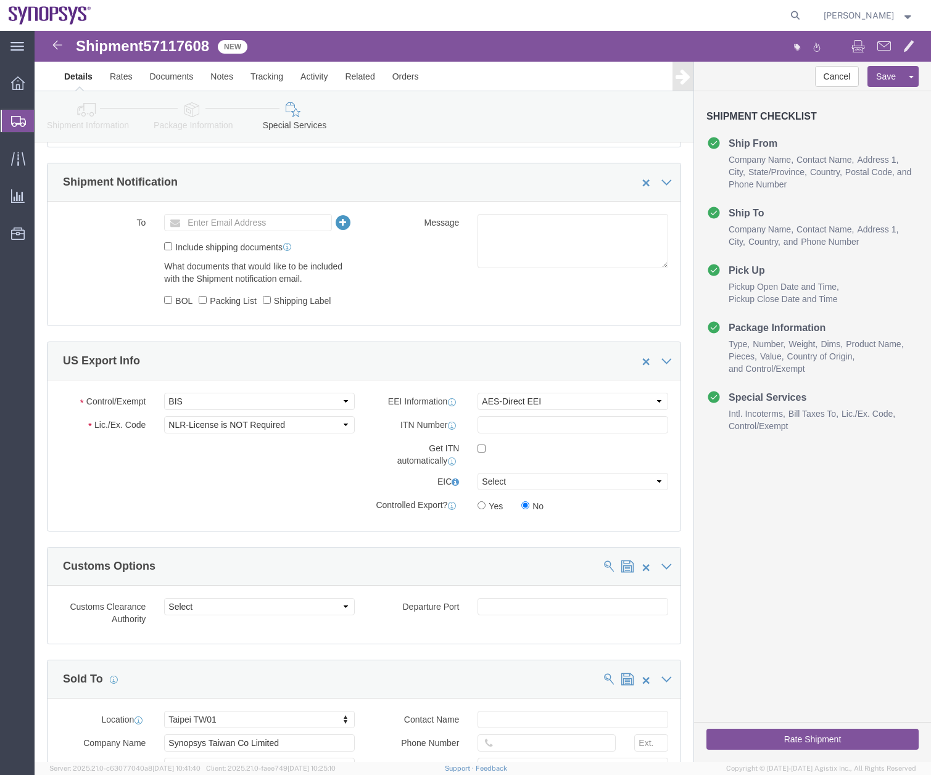
click link "Shipment Information"
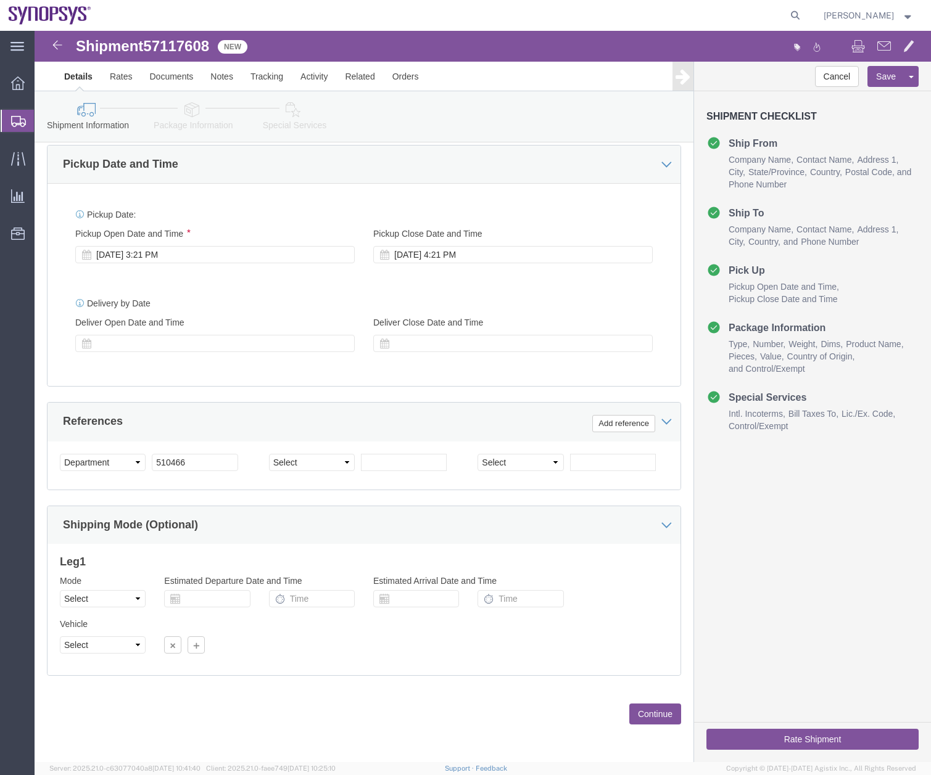
click icon
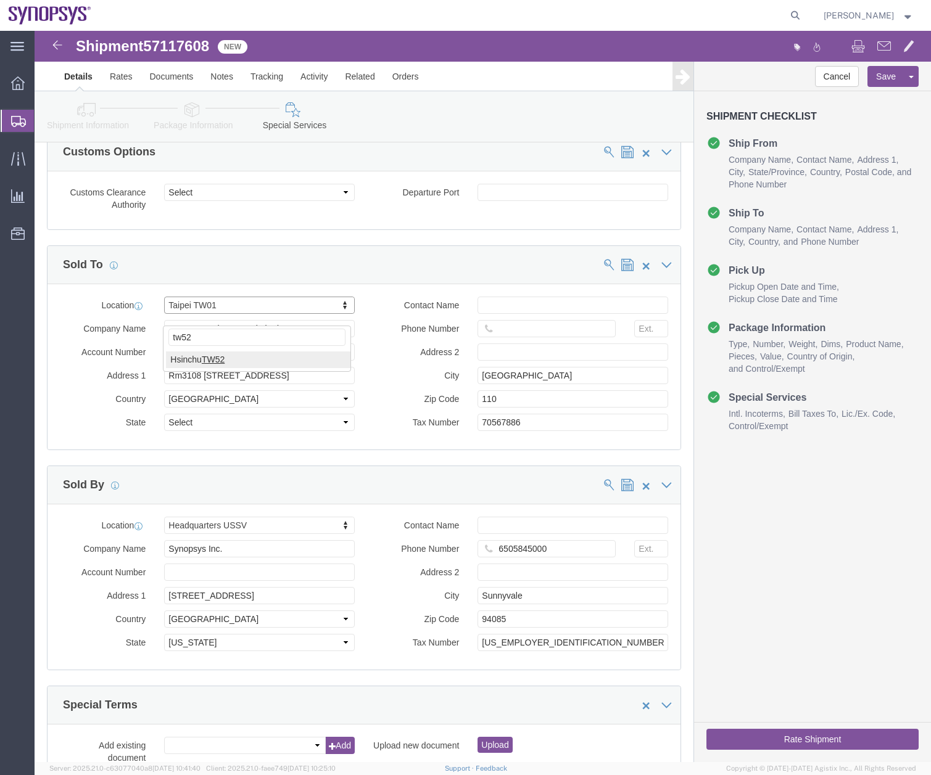
type input "tw52"
select select "63166"
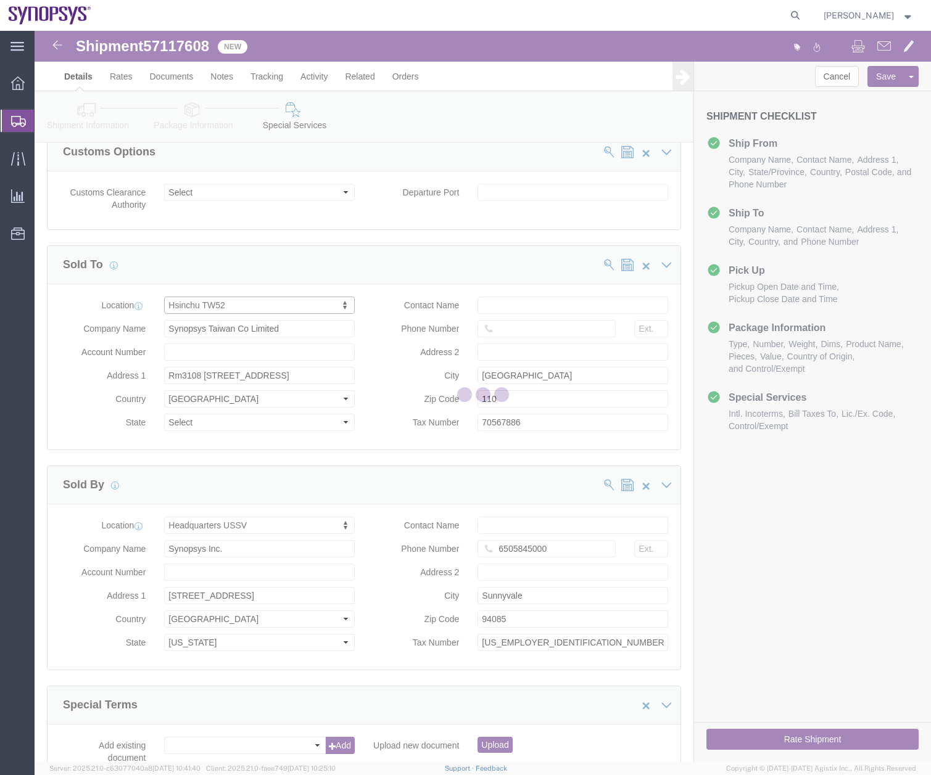
type input "Synopsys Taiwan Co. Ltd. [GEOGRAPHIC_DATA]"
type input "[STREET_ADDRESS]"
type input "Science-Based [GEOGRAPHIC_DATA]"
type input "Hsinchu"
type input "300"
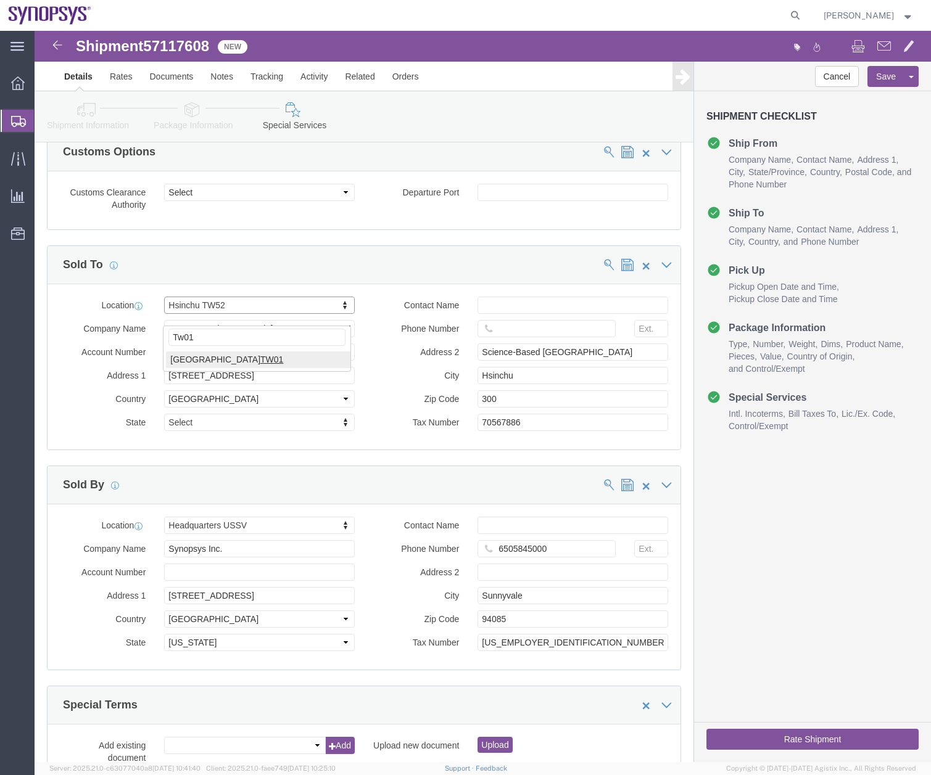
type input "Tw01"
select select "63168"
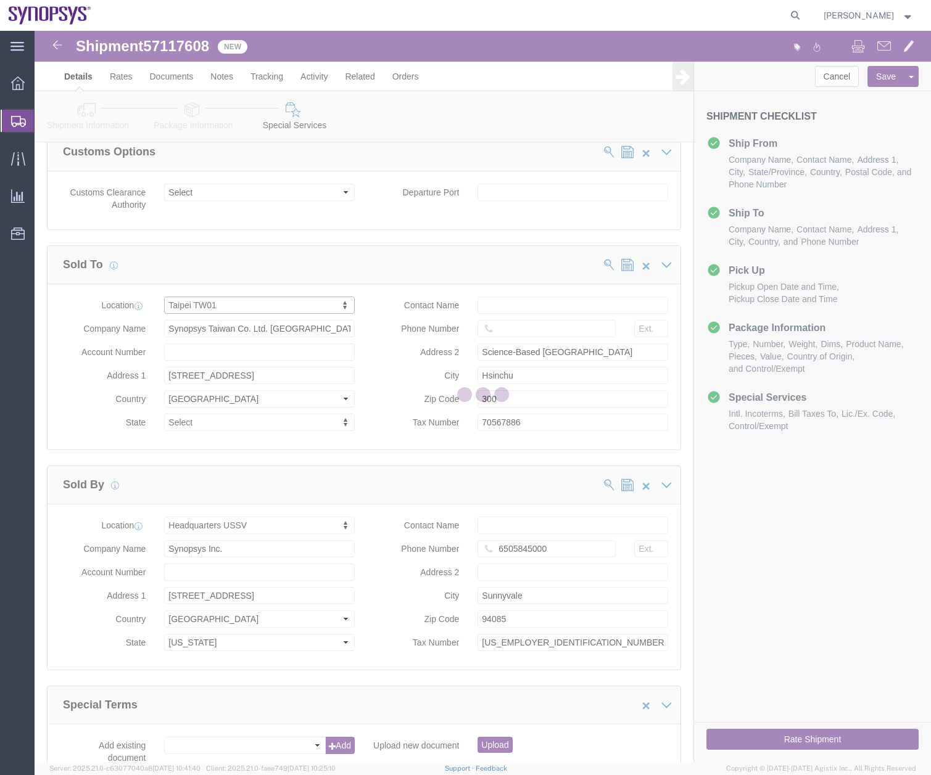
type input "Synopsys [GEOGRAPHIC_DATA]"
type input "Rm3108 [STREET_ADDRESS]"
type input "[GEOGRAPHIC_DATA]"
type input "110"
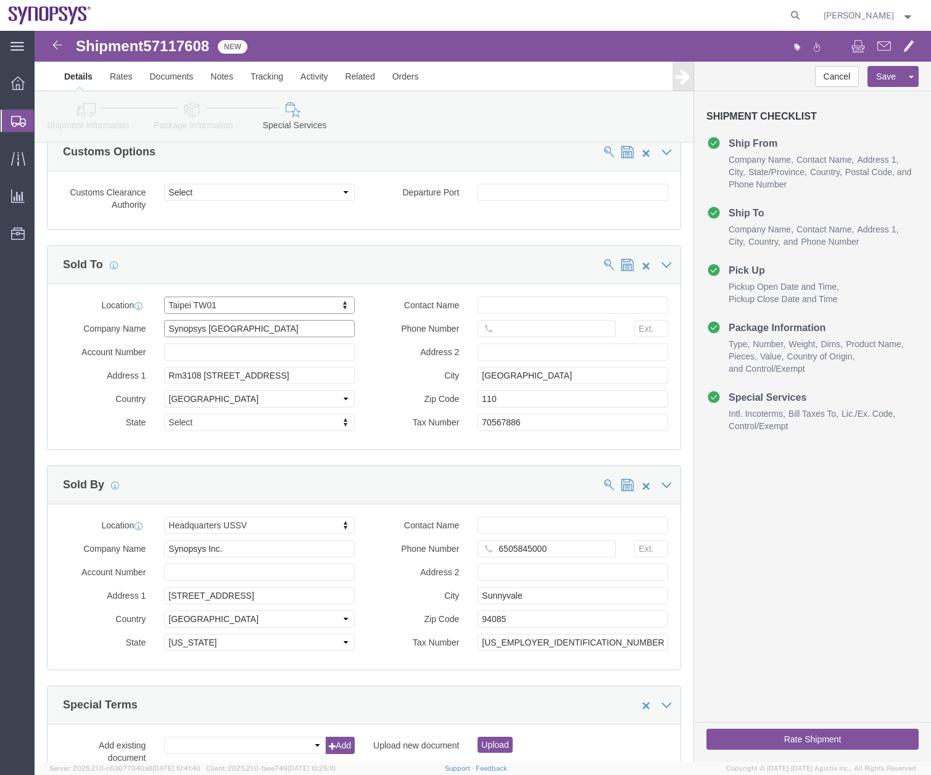
click input "Synopsys [GEOGRAPHIC_DATA]"
drag, startPoint x: 236, startPoint y: 310, endPoint x: 184, endPoint y: 309, distance: 51.8
click input "Synopsys [GEOGRAPHIC_DATA]"
type input "Synopsys Taiwan Co. Limited"
click button "Save"
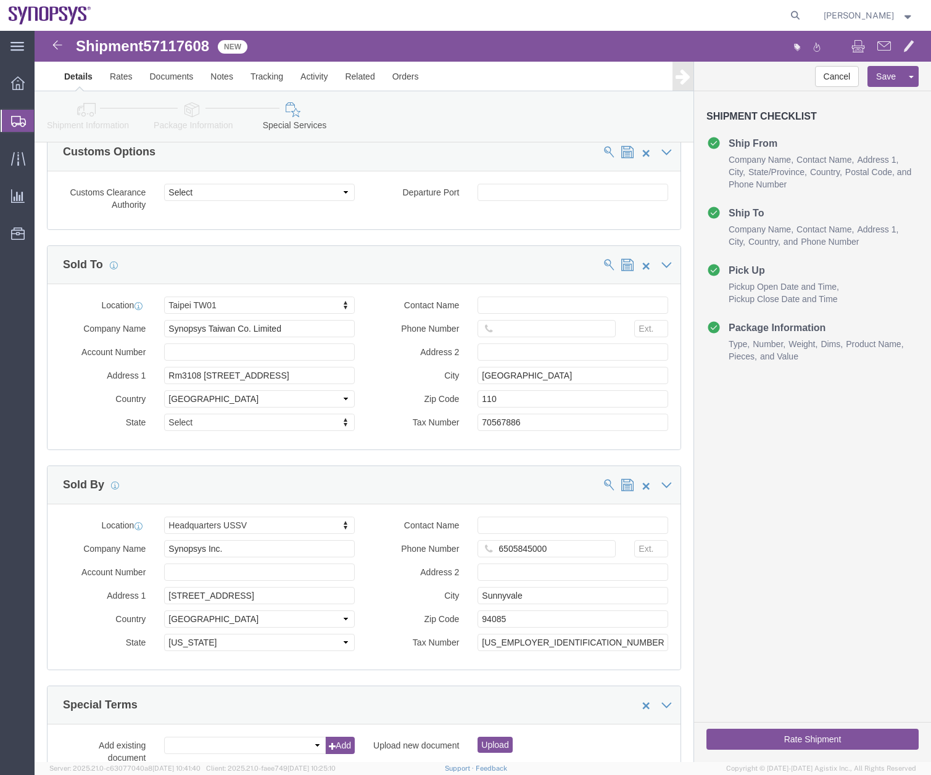
click at [15, 120] on icon at bounding box center [18, 121] width 15 height 11
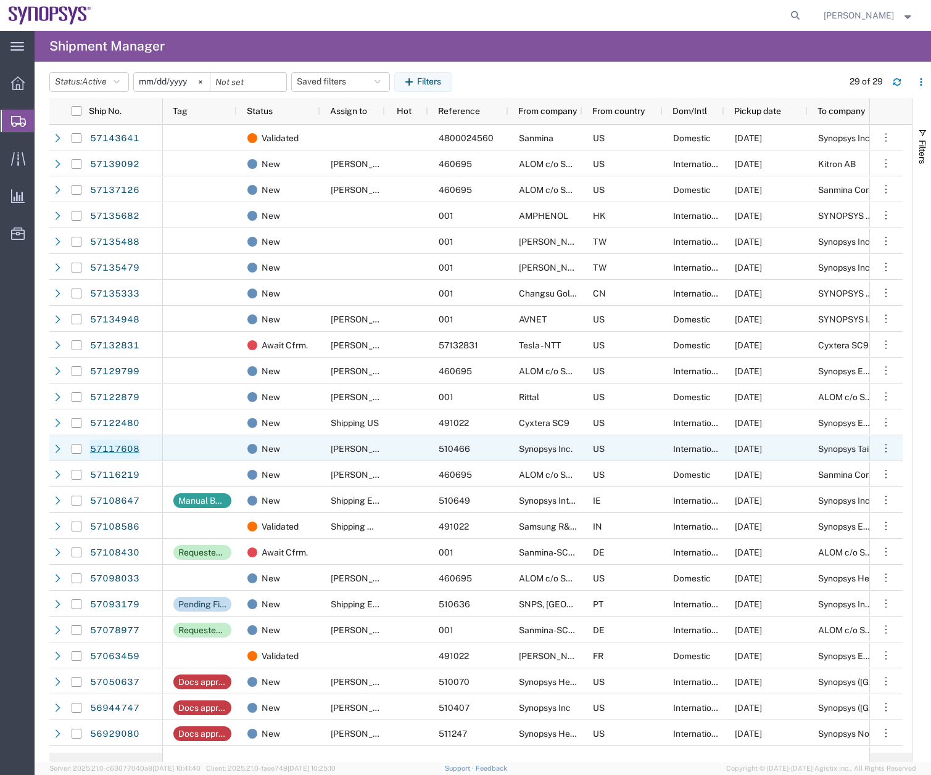
click at [103, 451] on link "57117608" at bounding box center [114, 450] width 51 height 20
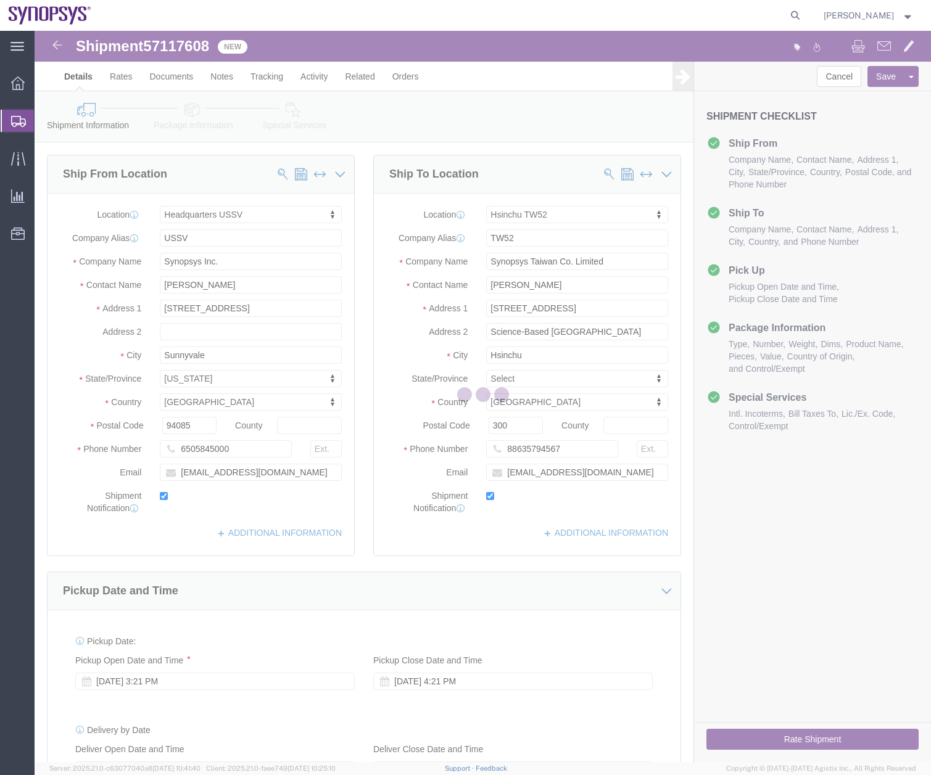
select select "63204"
select select "63166"
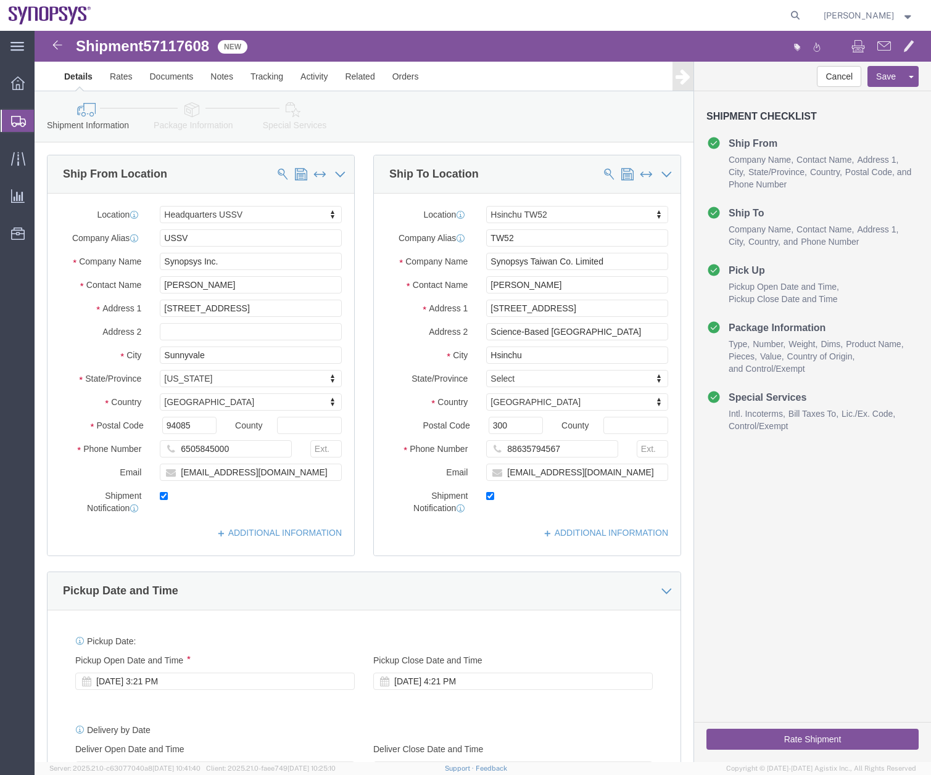
click icon
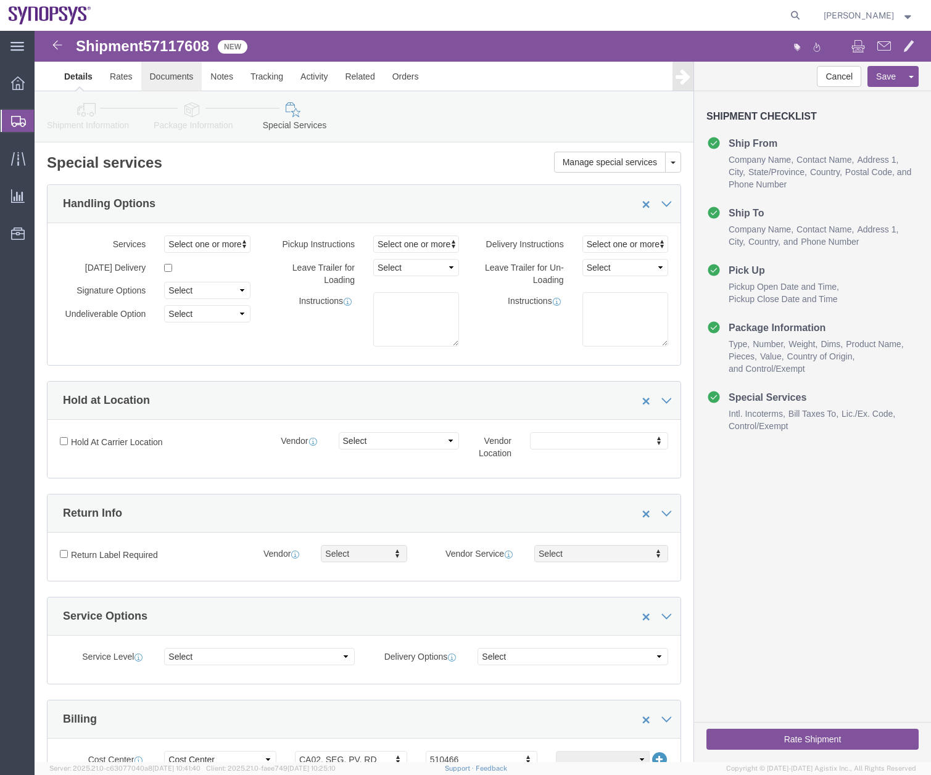
click link "Documents"
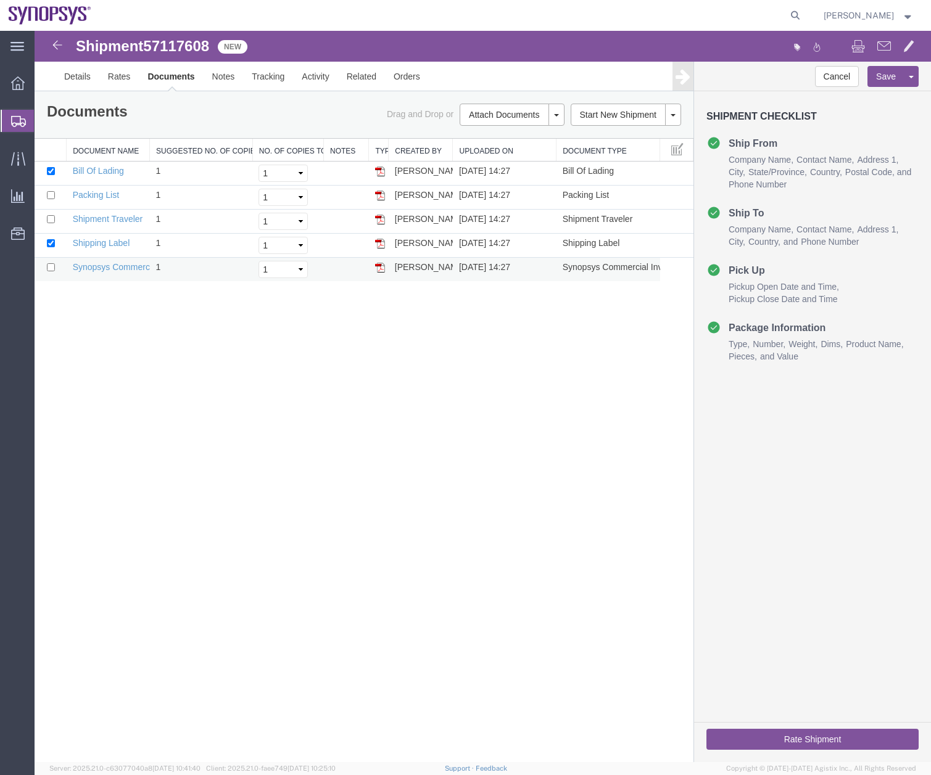
click at [377, 268] on img at bounding box center [380, 268] width 10 height 10
click at [84, 81] on link "Details" at bounding box center [78, 77] width 44 height 30
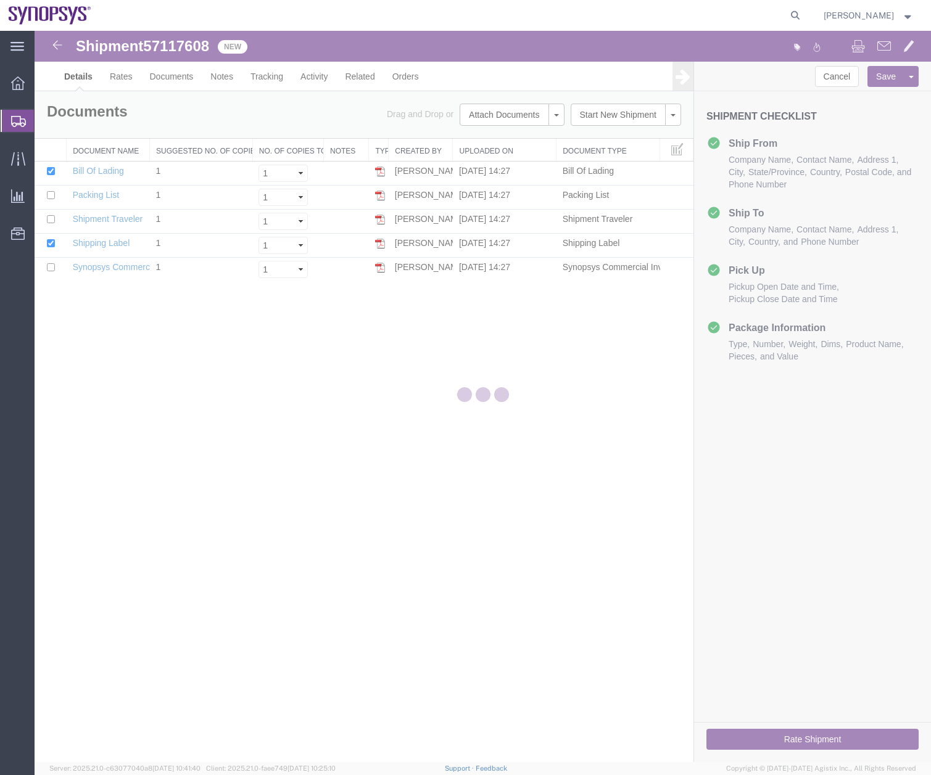
select select "63204"
select select "63166"
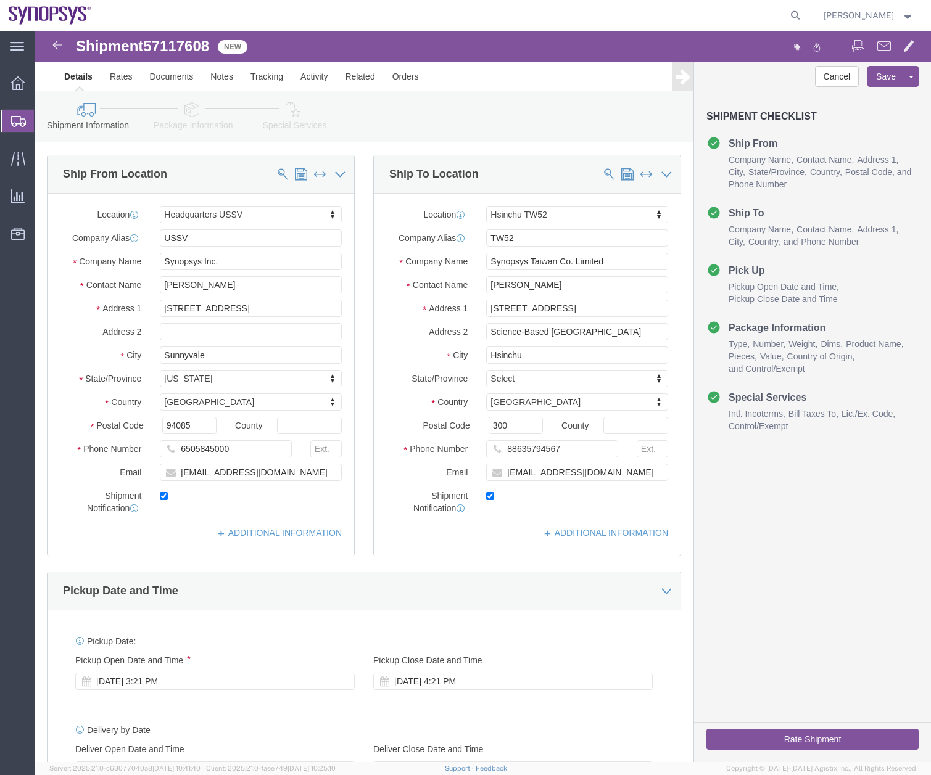
click icon
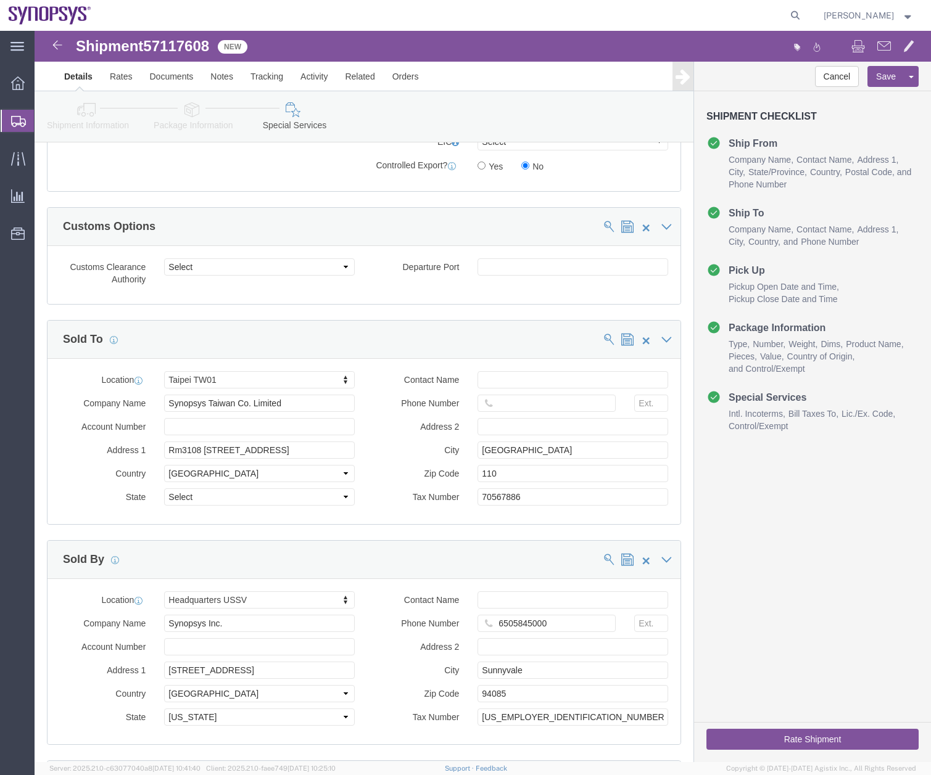
scroll to position [1257, 0]
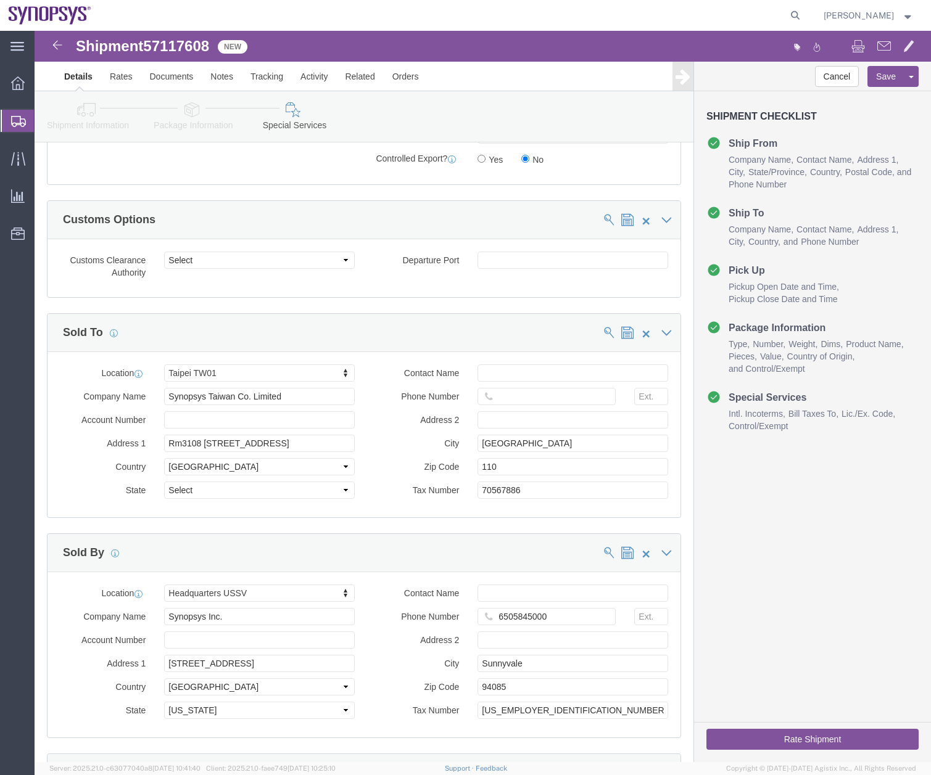
click icon
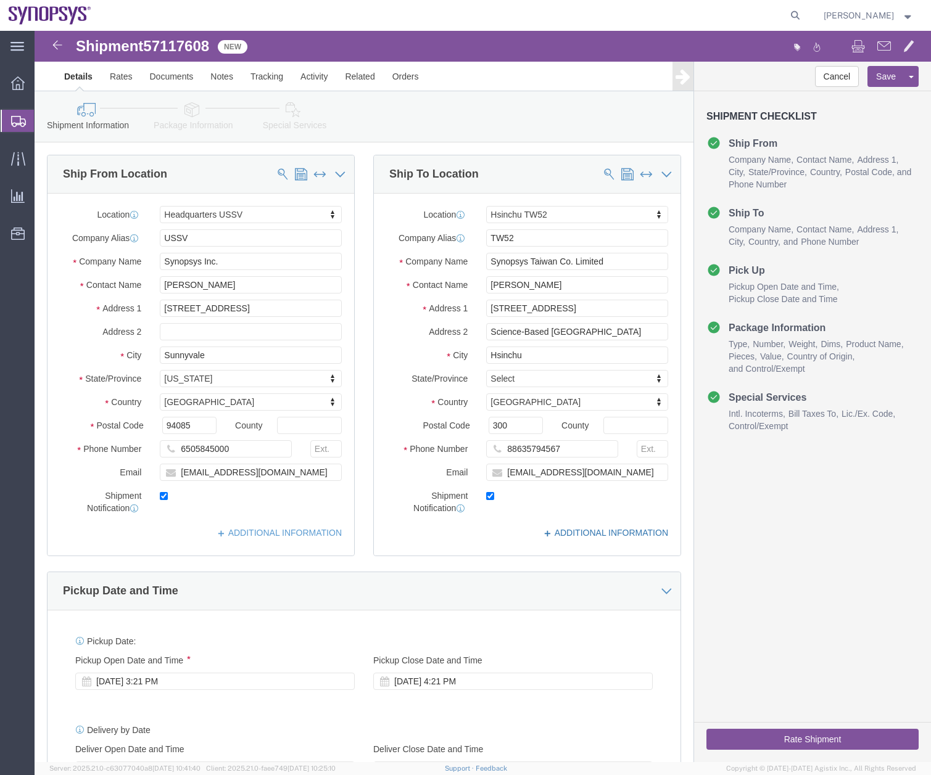
click icon
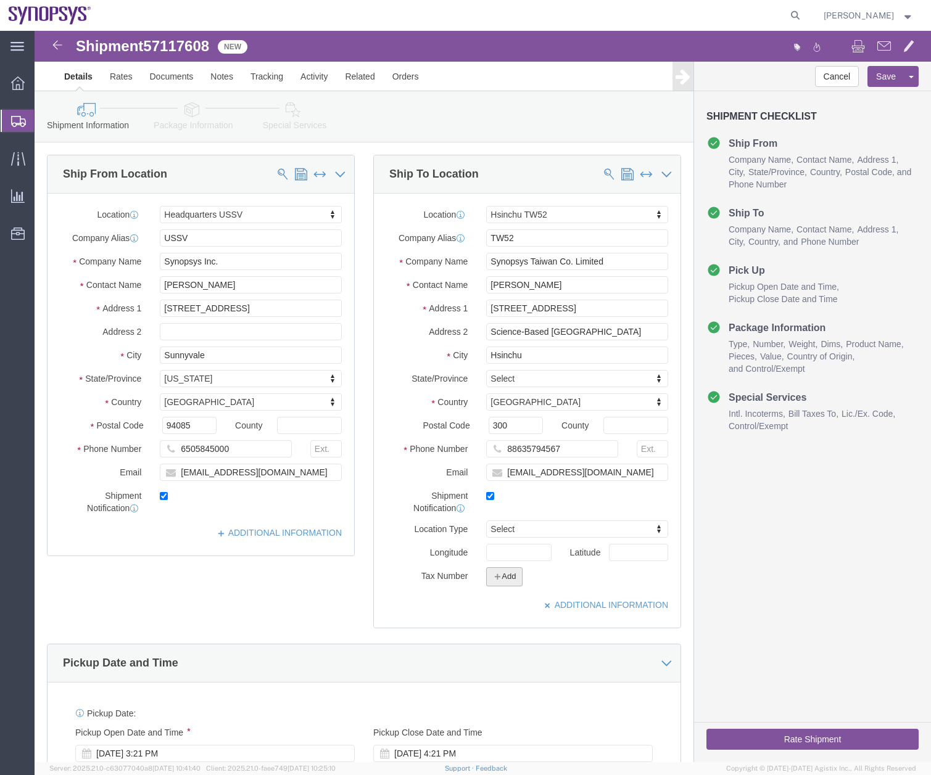
click button "Add"
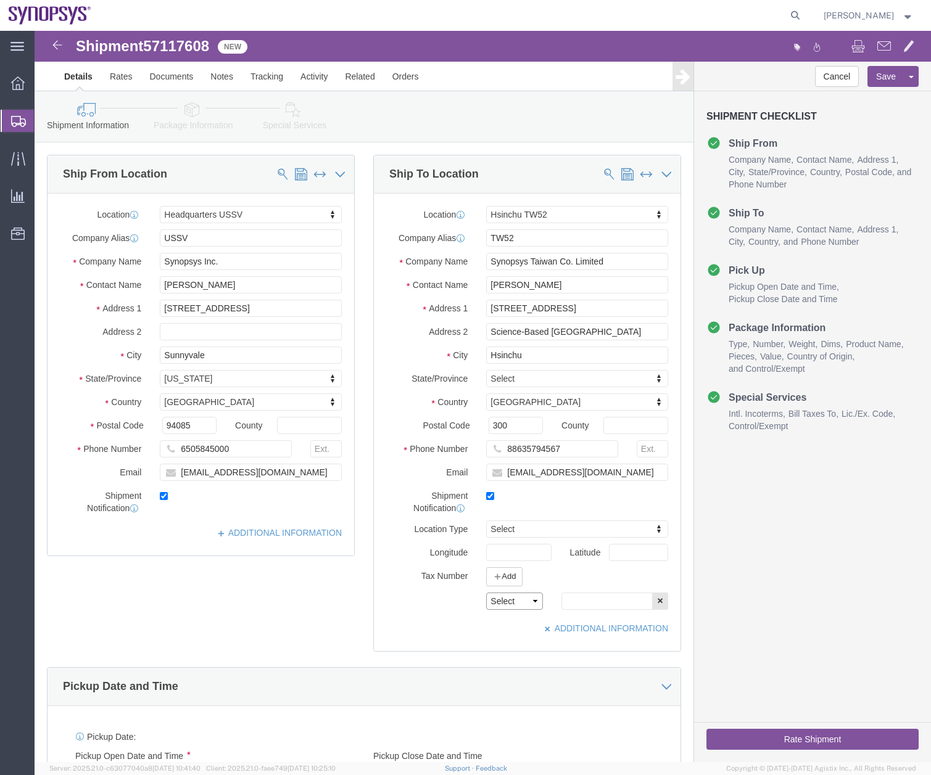
click select "Select EIN EORI TIN VAT Other"
select select "Other"
click select "Select EIN EORI TIN VAT Other"
click input "text"
type input "70567886"
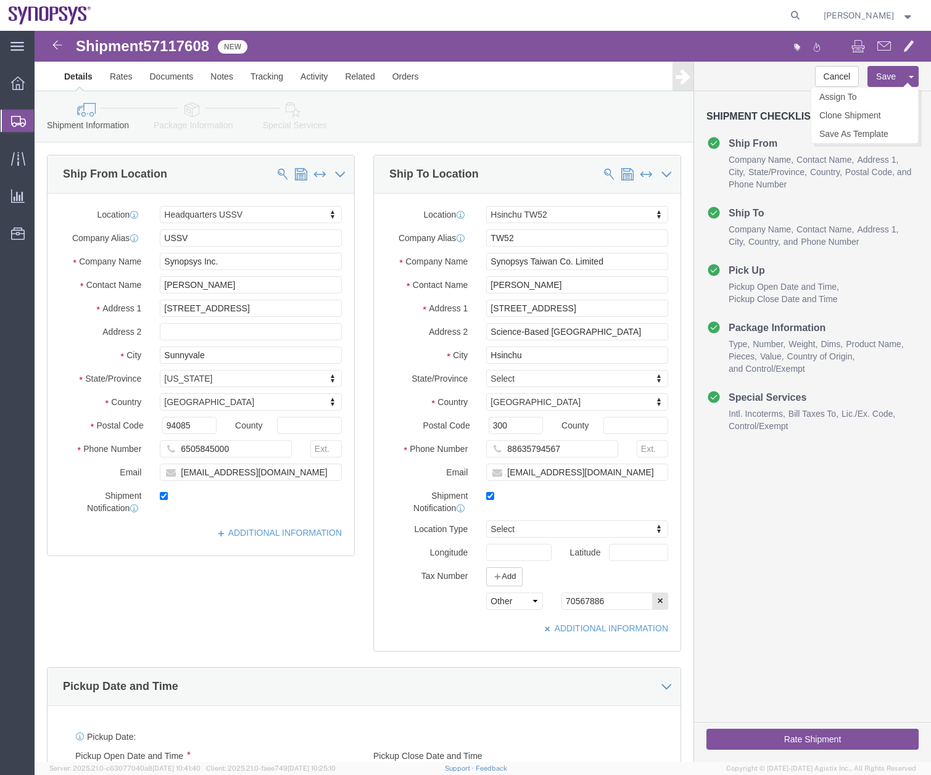
click button "Save"
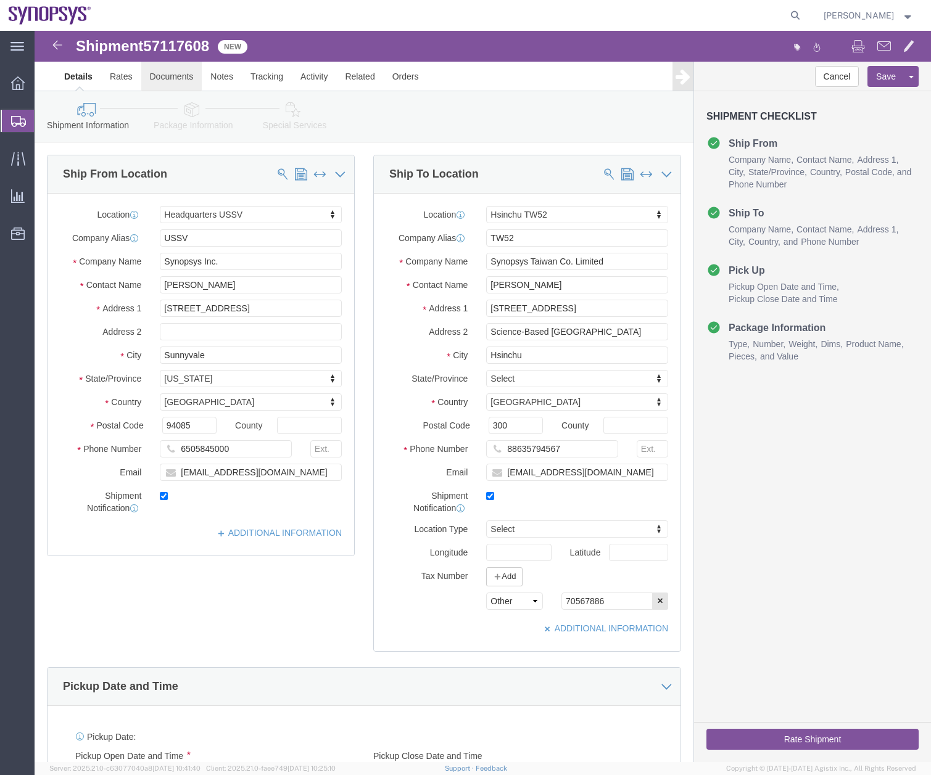
click link "Documents"
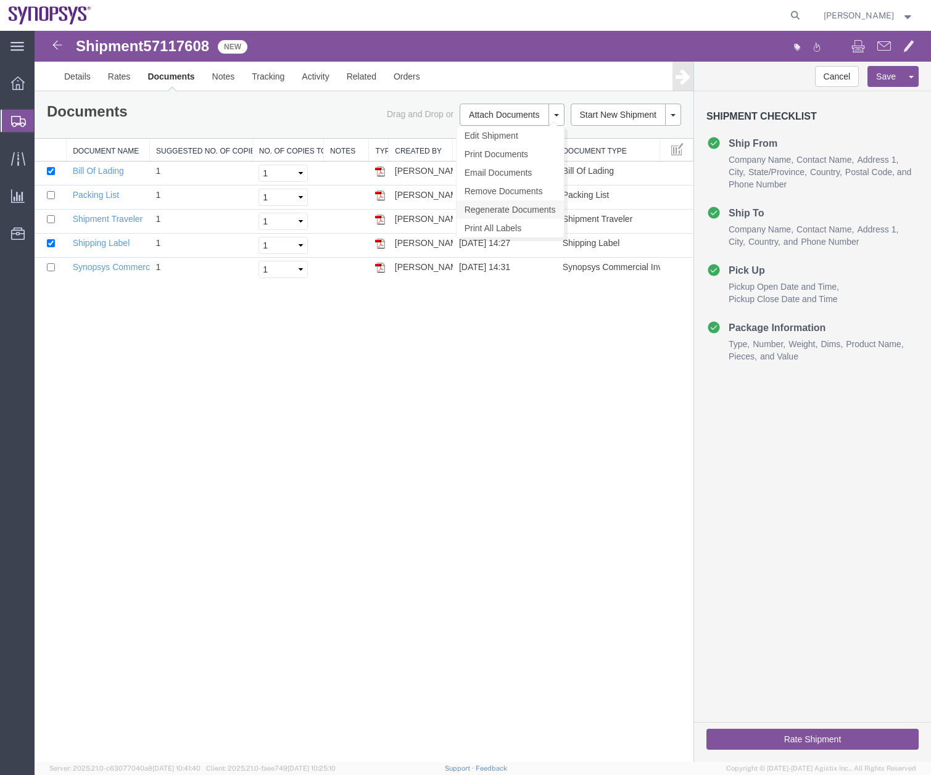
click at [500, 204] on link "Regenerate Documents" at bounding box center [509, 209] width 107 height 19
click at [382, 268] on img at bounding box center [380, 268] width 10 height 10
click at [69, 72] on link "Details" at bounding box center [78, 77] width 44 height 30
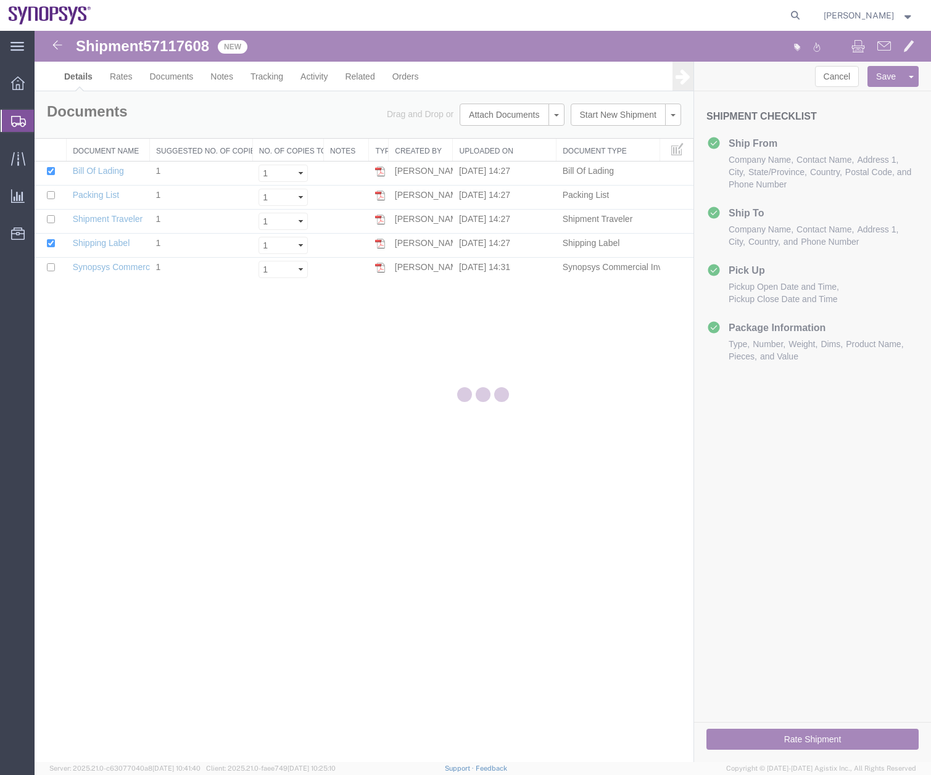
select select "63204"
select select "63166"
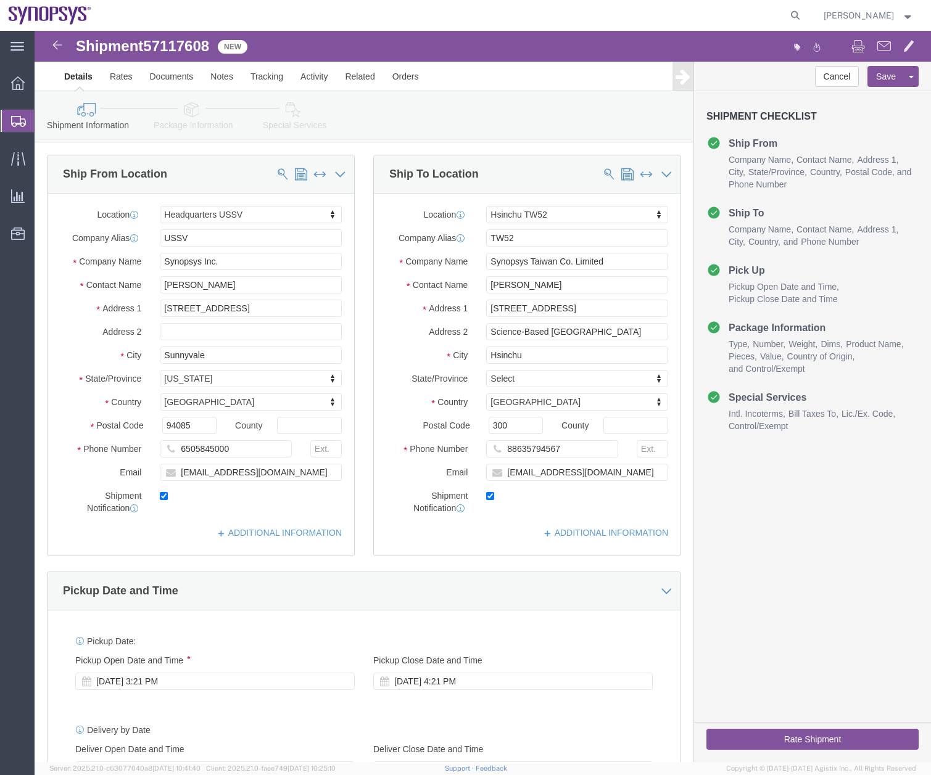
click link "Special Services"
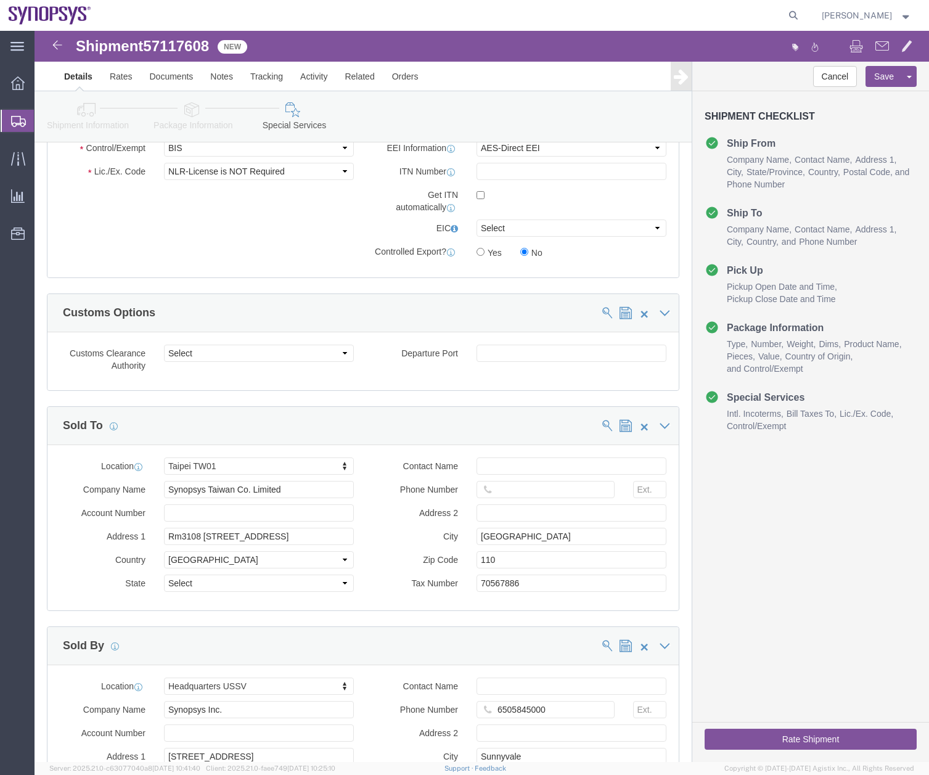
scroll to position [1238, 0]
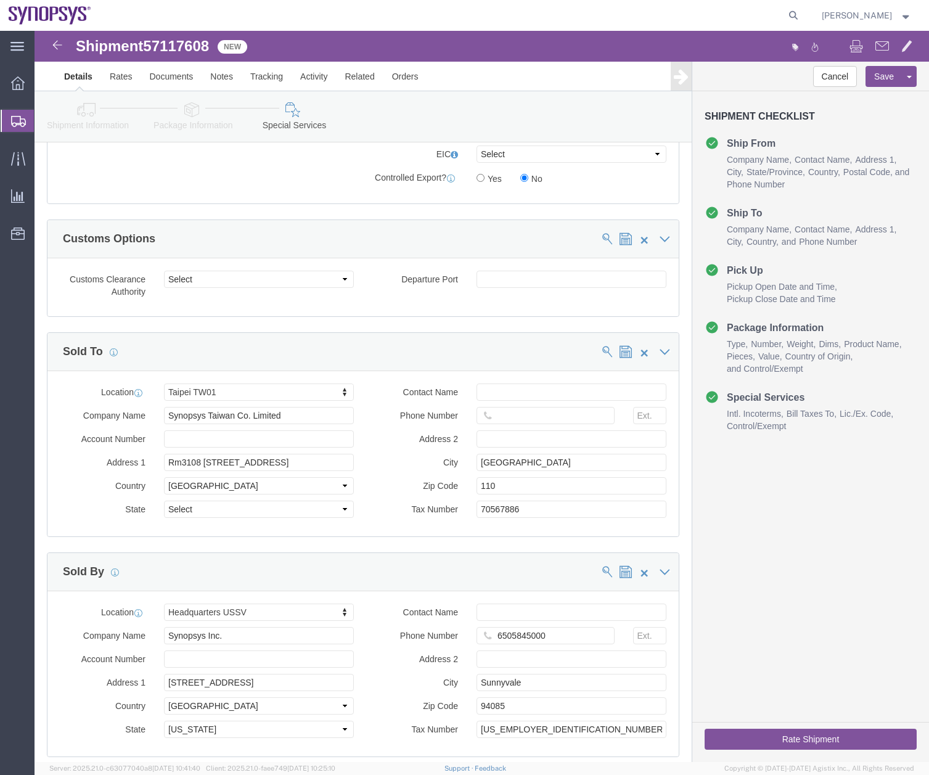
click at [17, 122] on icon at bounding box center [18, 121] width 15 height 11
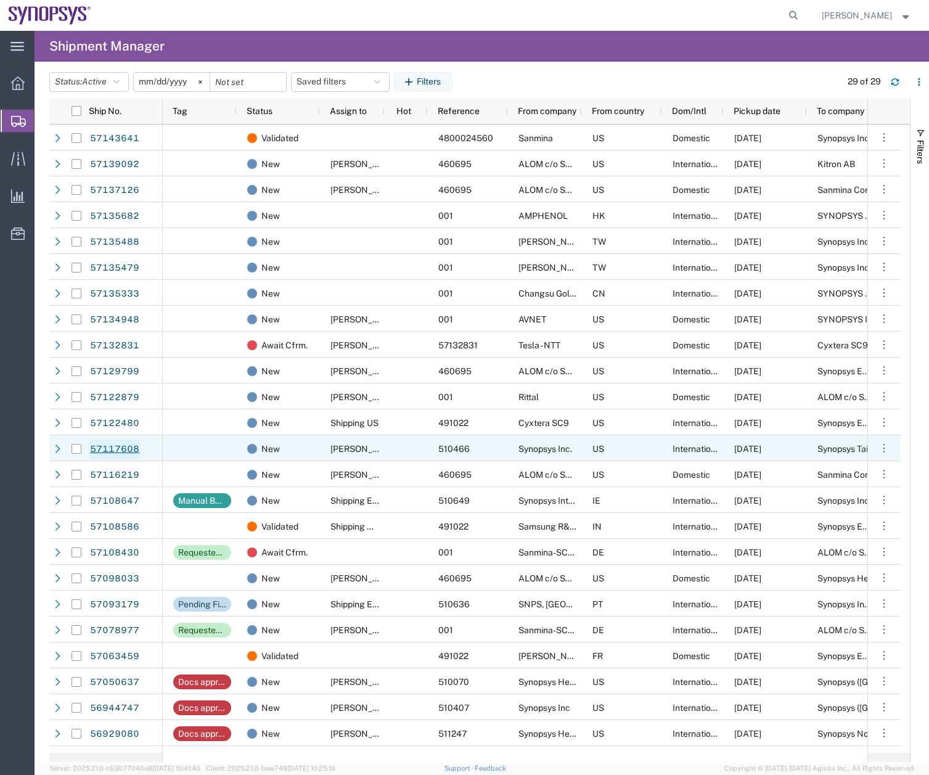
click at [110, 447] on link "57117608" at bounding box center [114, 450] width 51 height 20
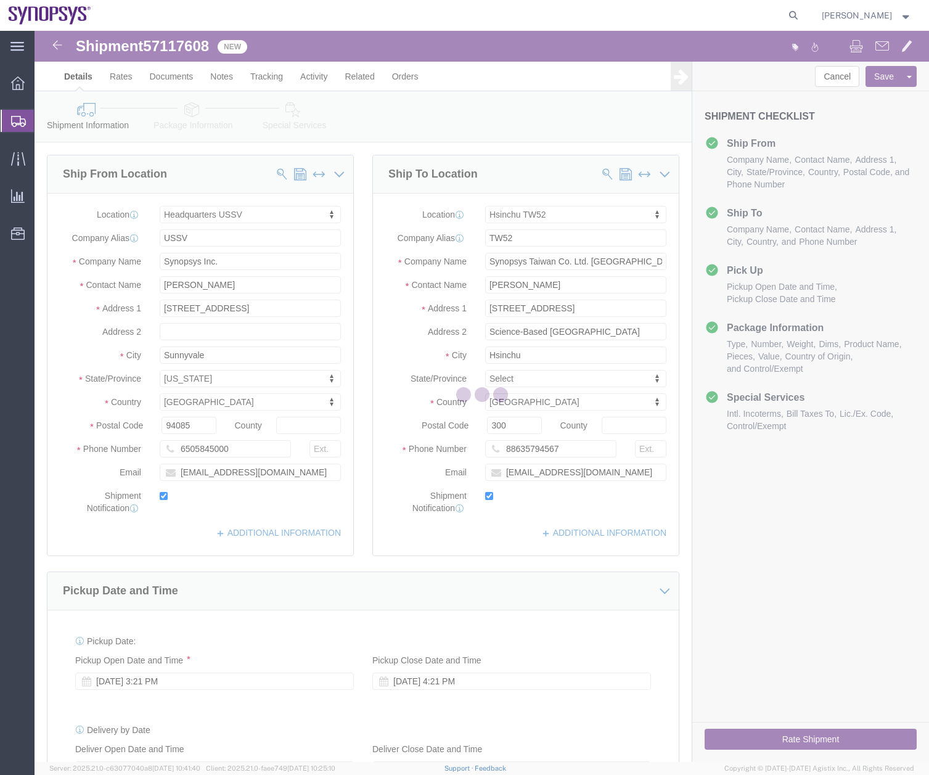
select select "63204"
select select "63166"
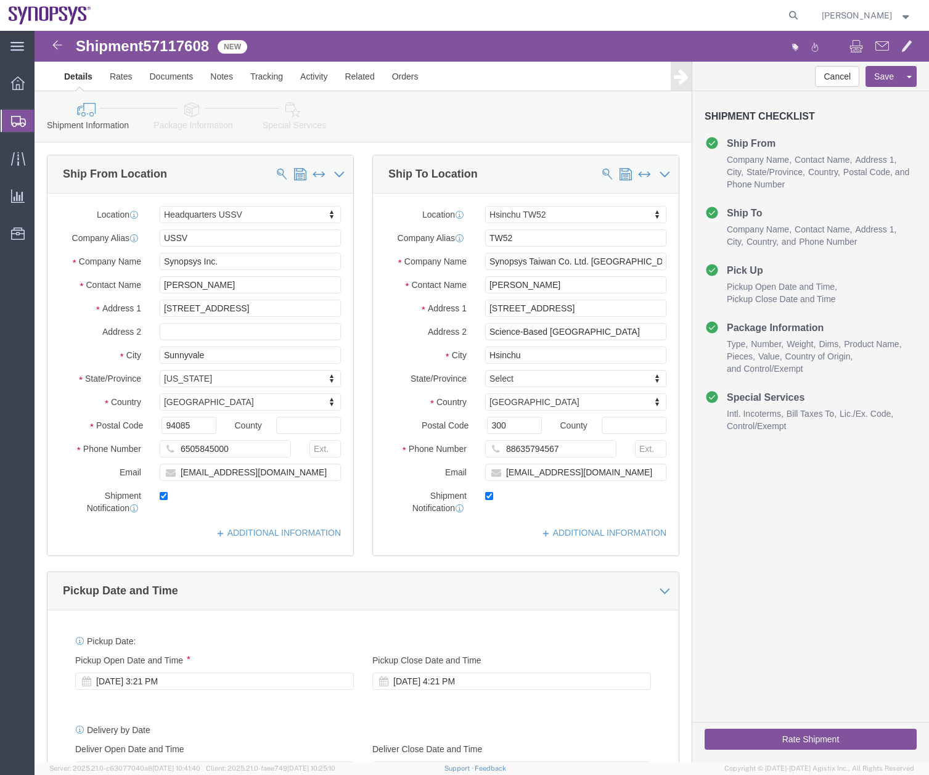
click icon
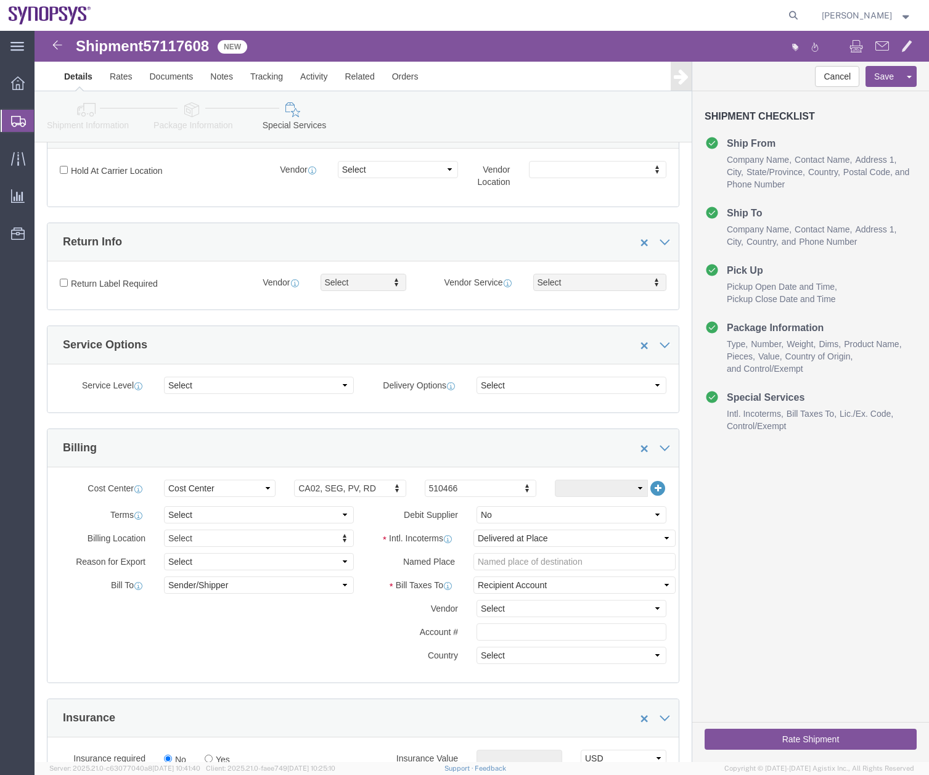
scroll to position [61, 0]
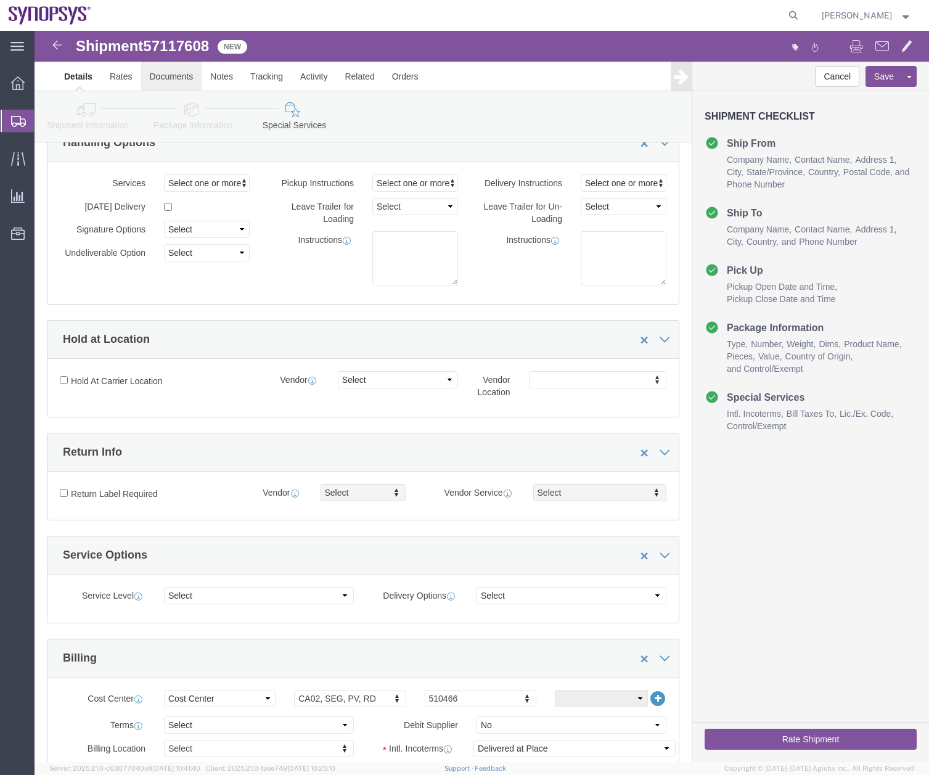
click link "Documents"
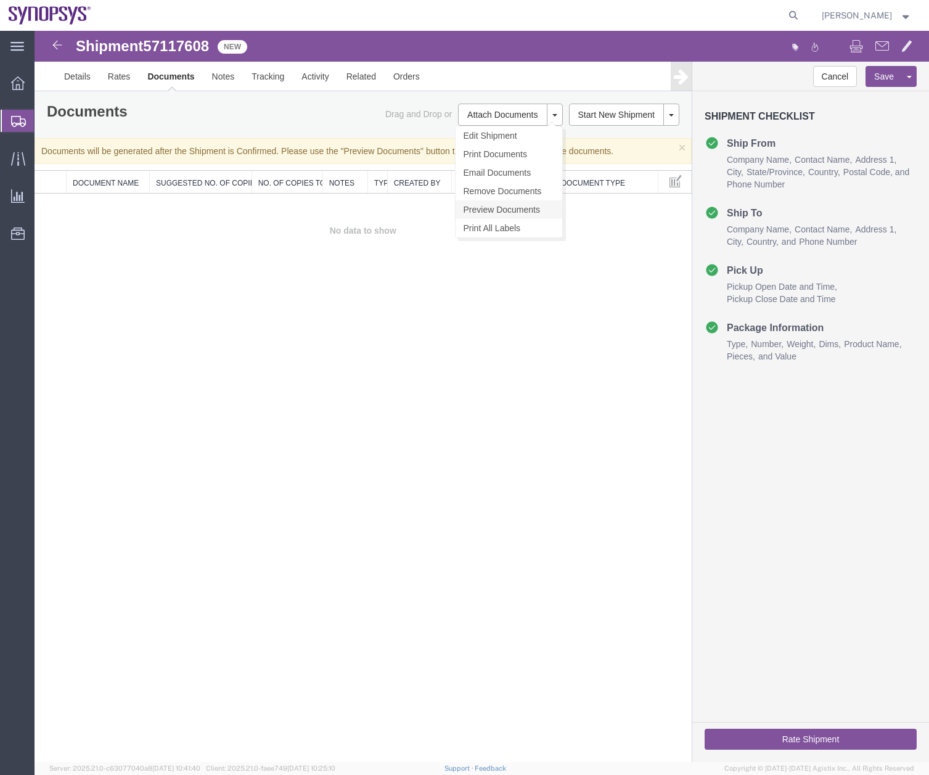
click at [524, 207] on link "Preview Documents" at bounding box center [509, 209] width 107 height 19
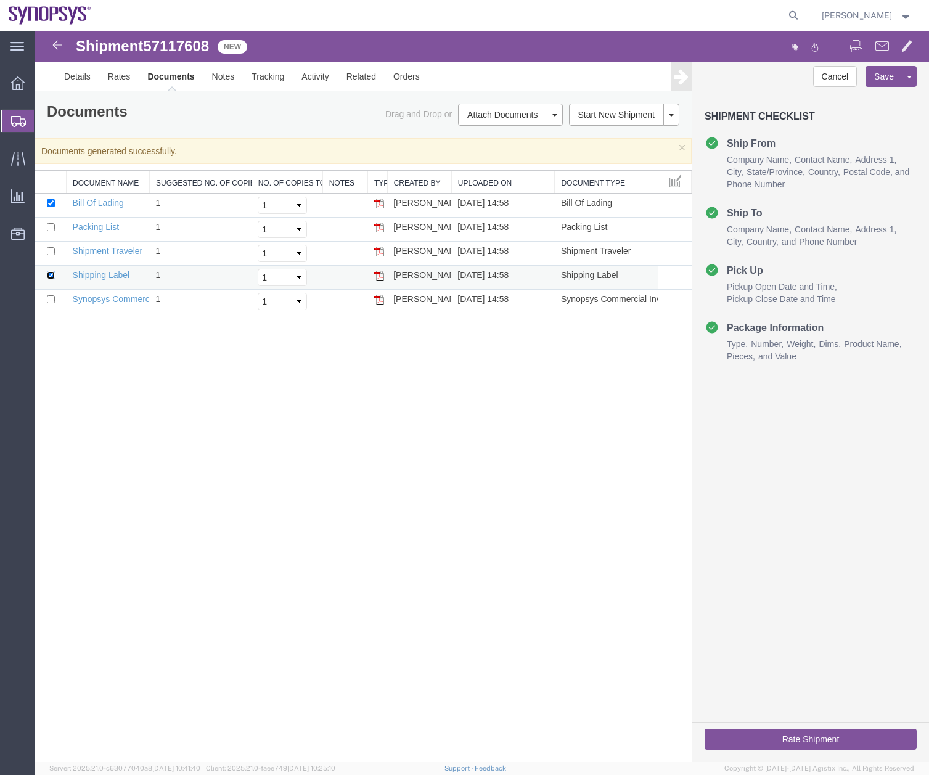
click at [52, 277] on input "checkbox" at bounding box center [51, 275] width 8 height 8
checkbox input "false"
click at [56, 301] on td at bounding box center [51, 302] width 32 height 24
click at [50, 249] on input "checkbox" at bounding box center [51, 251] width 8 height 8
click at [49, 249] on input "checkbox" at bounding box center [51, 251] width 8 height 8
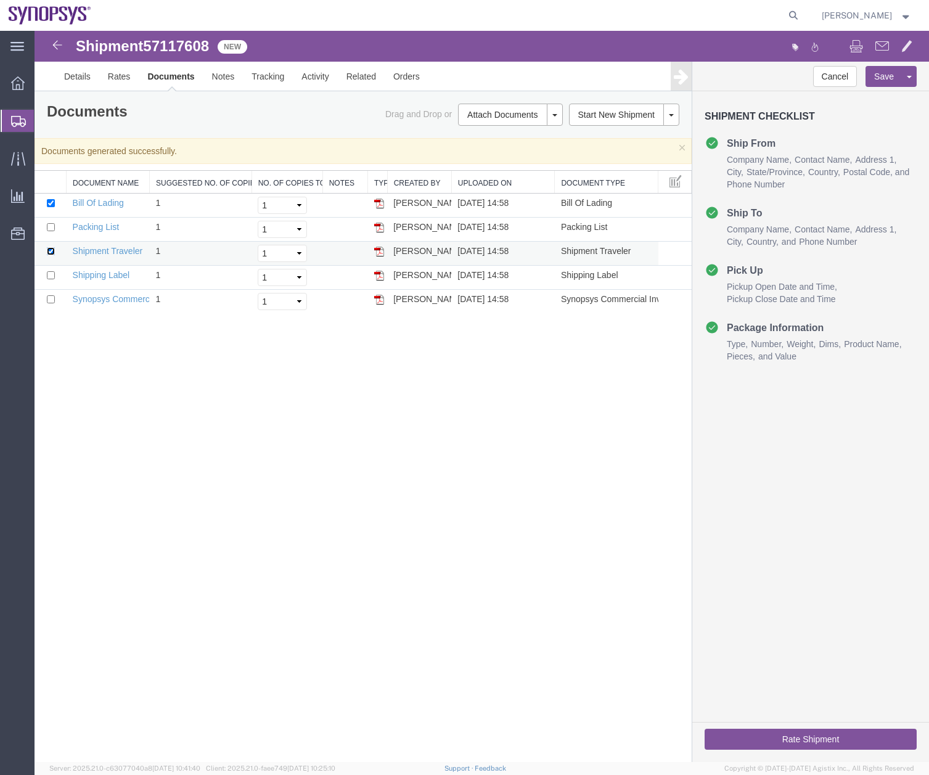
checkbox input "false"
click at [50, 228] on input "checkbox" at bounding box center [51, 227] width 8 height 8
checkbox input "true"
click at [49, 300] on input "checkbox" at bounding box center [51, 299] width 8 height 8
checkbox input "true"
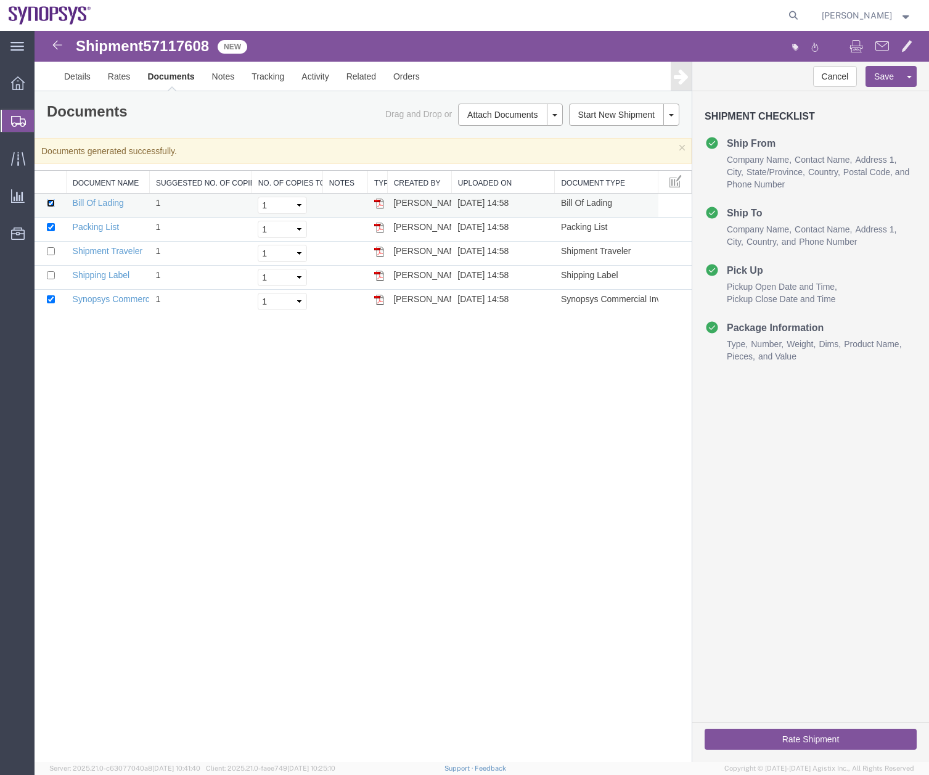
click at [52, 199] on input "checkbox" at bounding box center [51, 203] width 8 height 8
checkbox input "false"
click at [379, 299] on img at bounding box center [379, 300] width 10 height 10
click at [78, 82] on link "Details" at bounding box center [78, 77] width 44 height 30
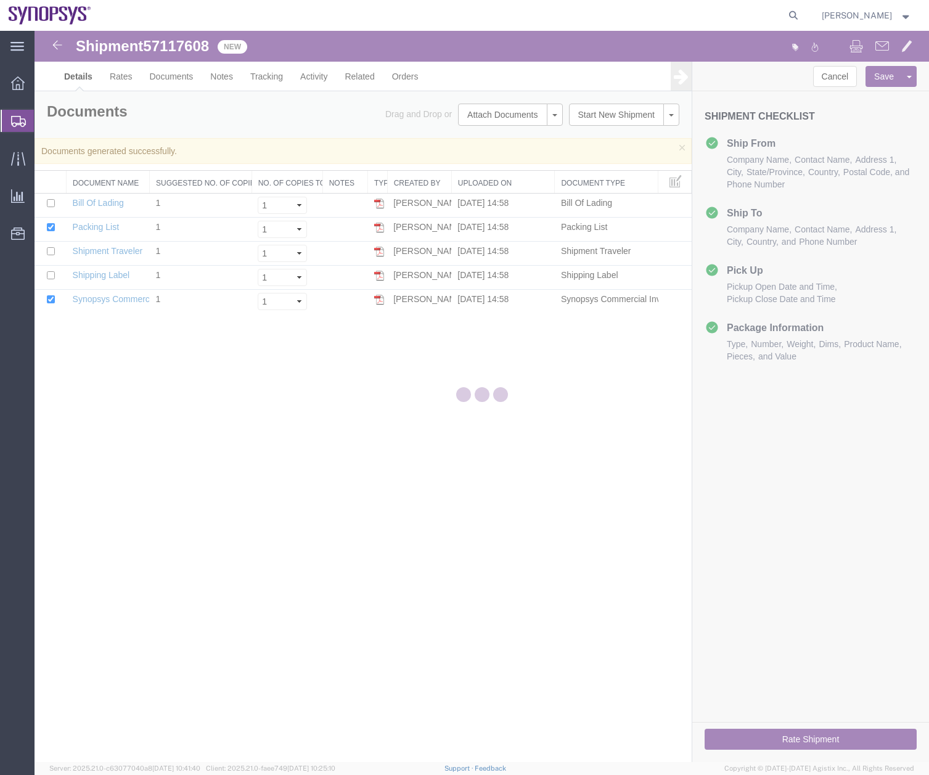
select select "63204"
select select "63166"
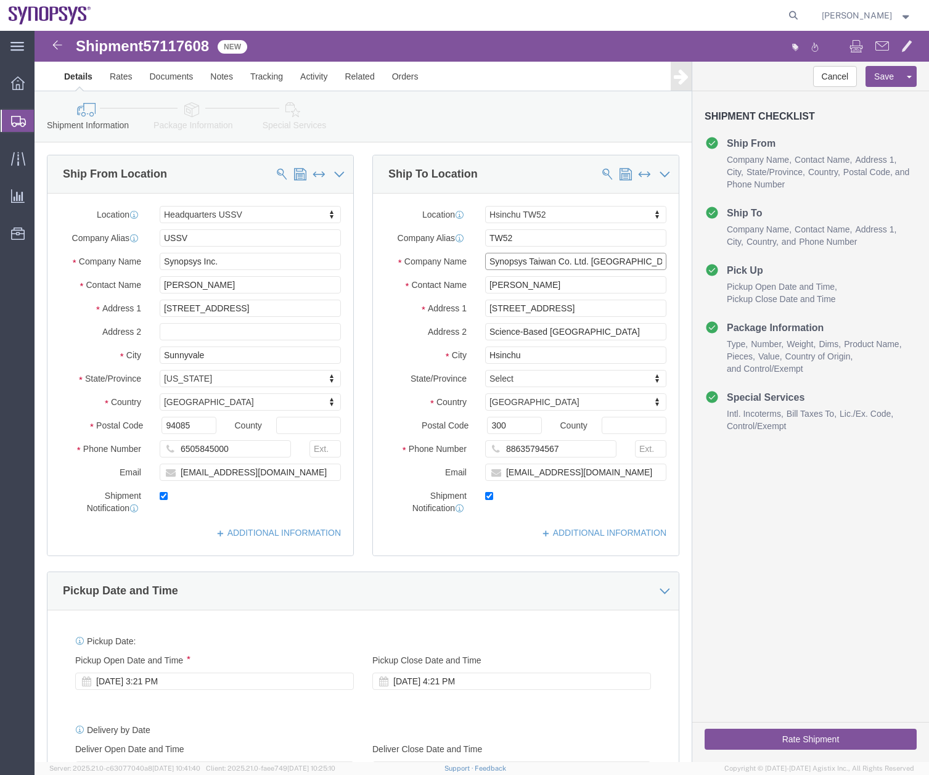
click input "Synopsys Taiwan Co. Ltd. [GEOGRAPHIC_DATA]"
type input "Synopsys Taiwan Co. Limited"
click button "Save"
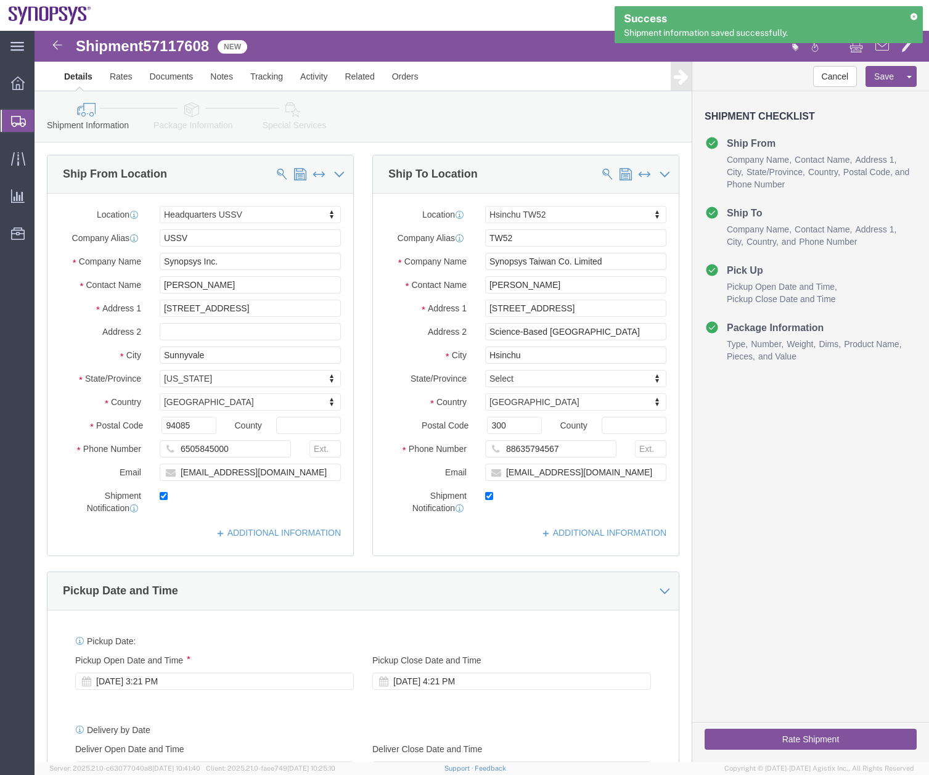
click icon
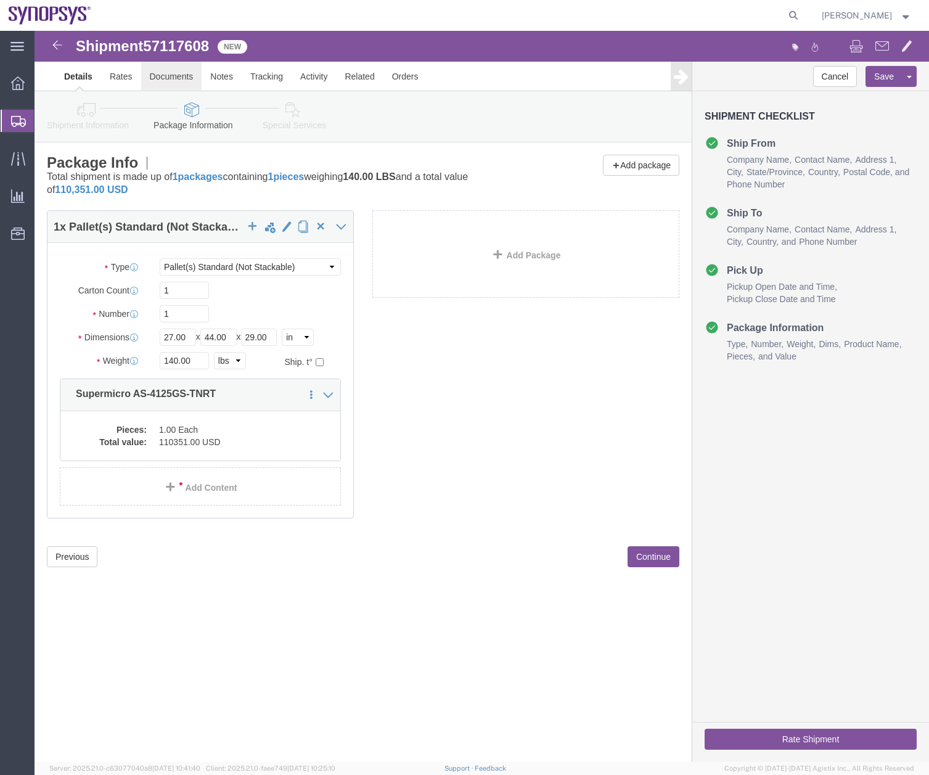
click link "Documents"
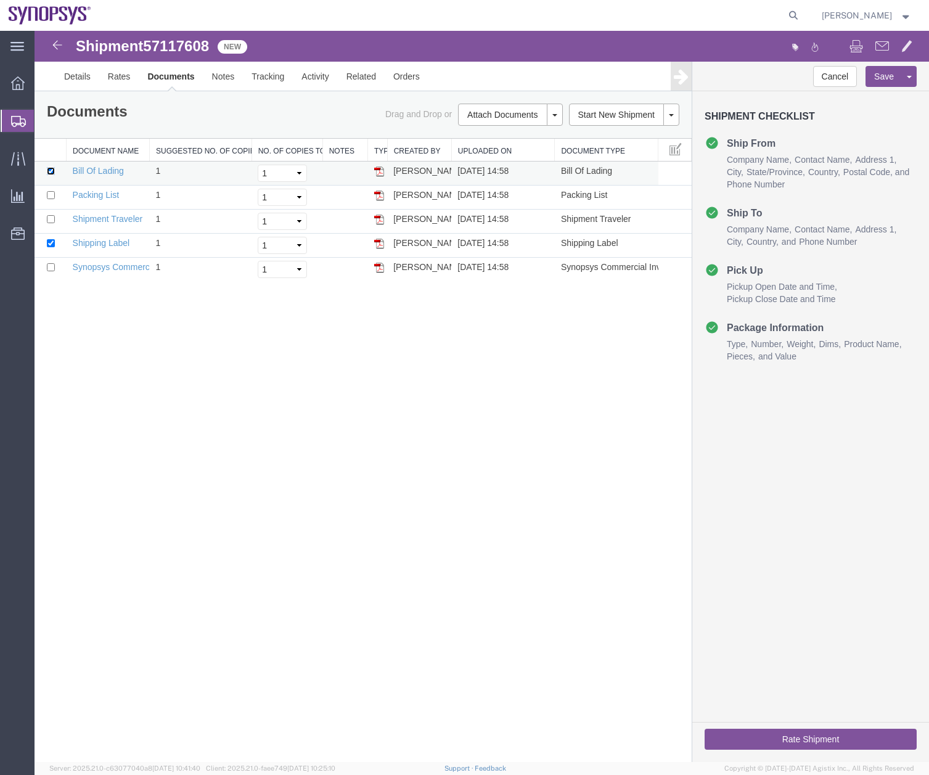
click at [47, 167] on input "checkbox" at bounding box center [51, 171] width 8 height 8
checkbox input "false"
click at [380, 268] on img at bounding box center [379, 268] width 10 height 10
click at [382, 268] on img at bounding box center [379, 268] width 10 height 10
click at [50, 244] on input "checkbox" at bounding box center [51, 243] width 8 height 8
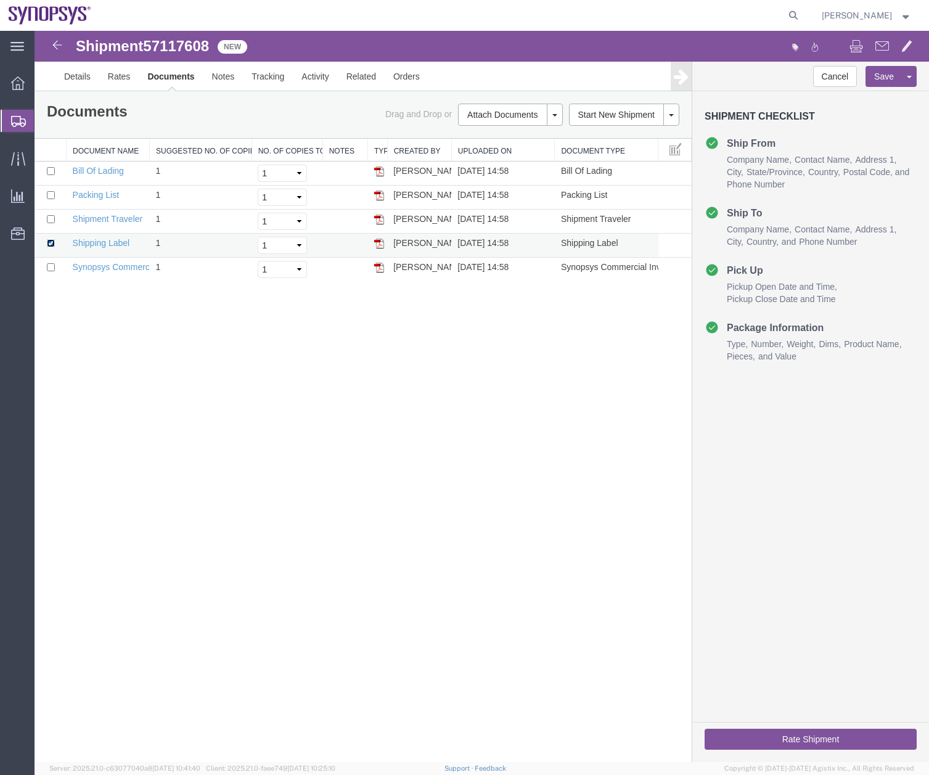
checkbox input "false"
click at [51, 268] on input "checkbox" at bounding box center [51, 267] width 8 height 8
checkbox input "true"
click at [54, 192] on input "checkbox" at bounding box center [51, 195] width 8 height 8
checkbox input "true"
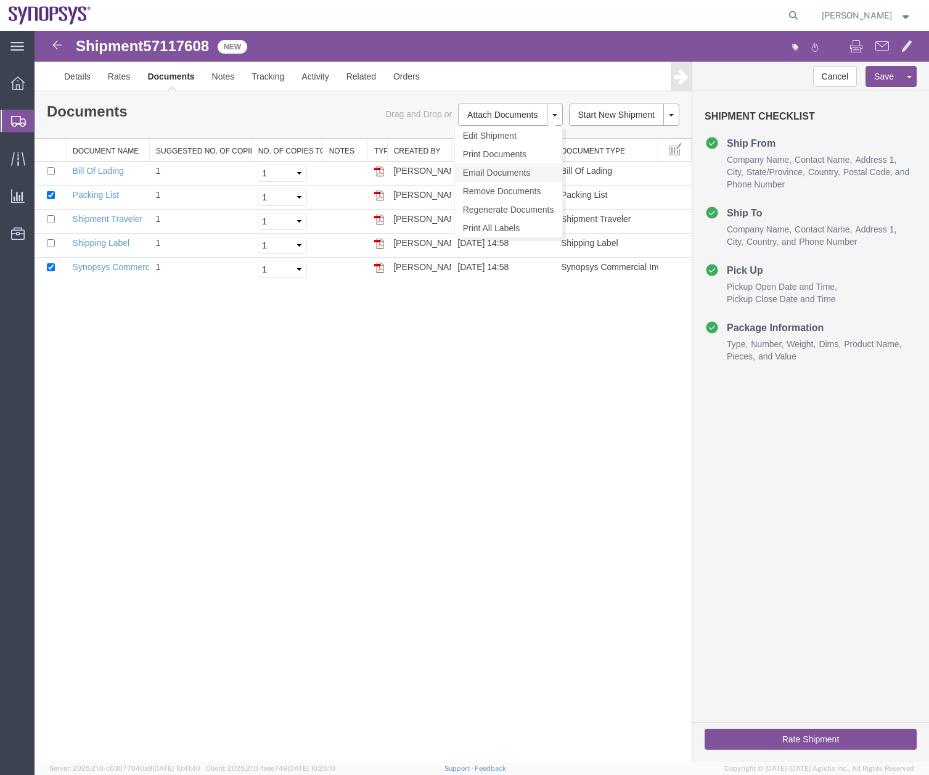
click at [490, 168] on link "Email Documents" at bounding box center [508, 172] width 107 height 19
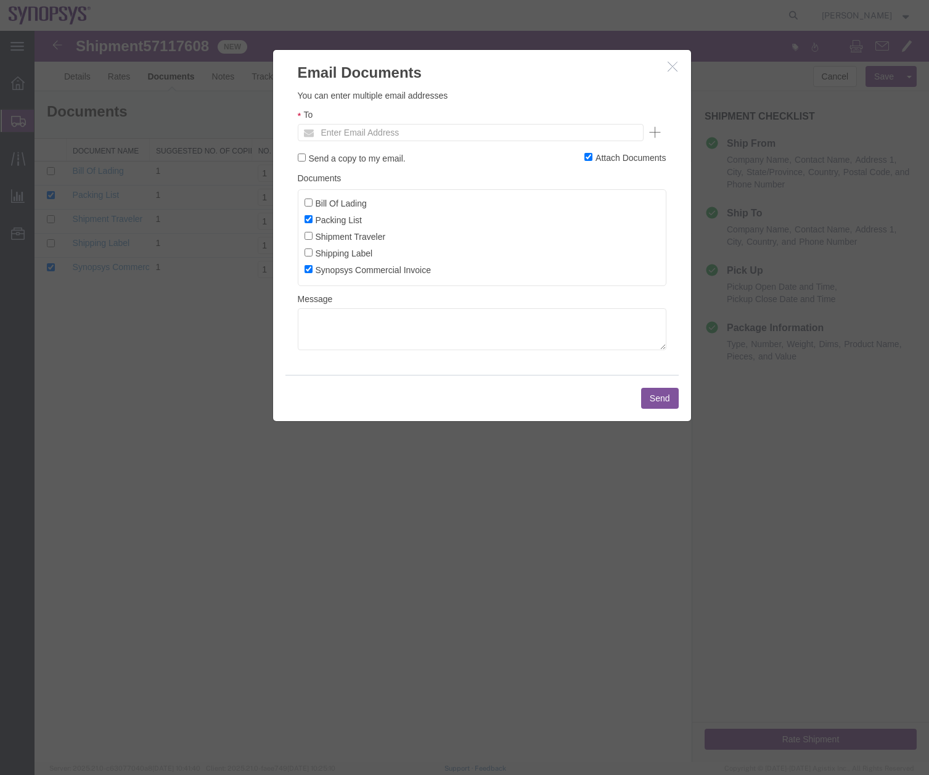
click at [411, 124] on ul "Enter Email Address" at bounding box center [471, 132] width 346 height 17
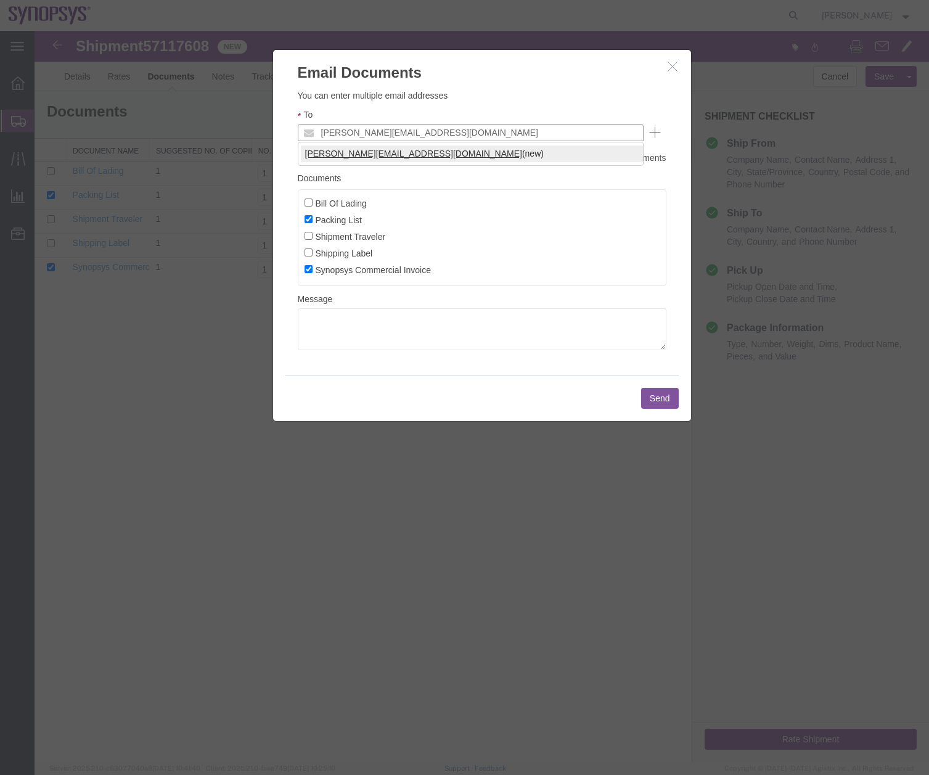
type input "[PERSON_NAME][EMAIL_ADDRESS][DOMAIN_NAME]"
click at [654, 397] on button "Send" at bounding box center [660, 398] width 38 height 21
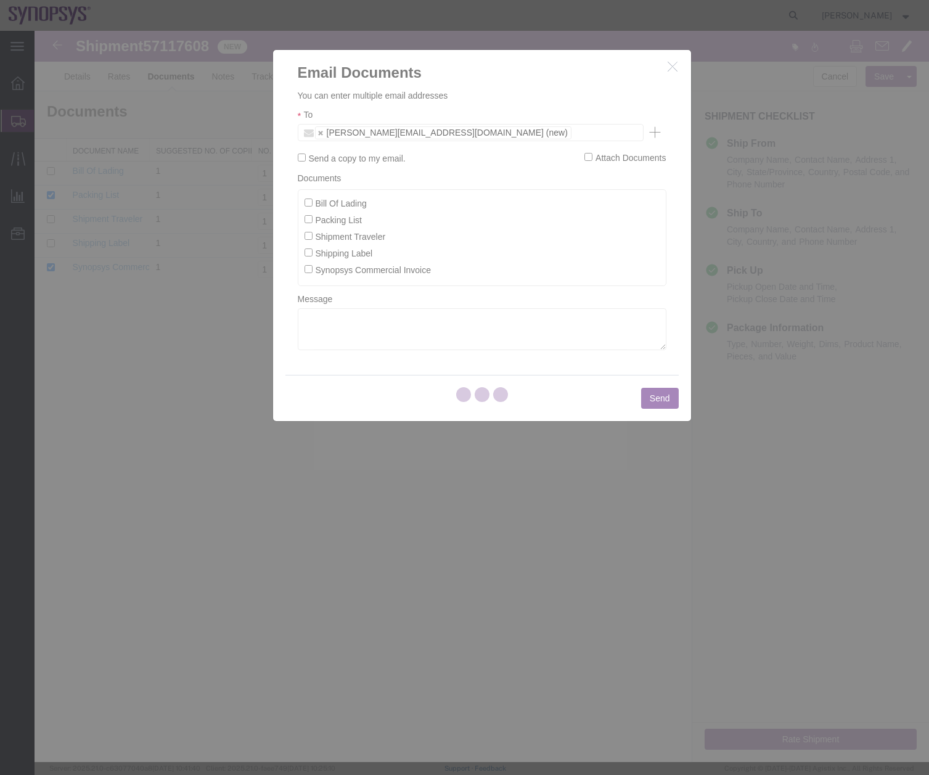
checkbox input "false"
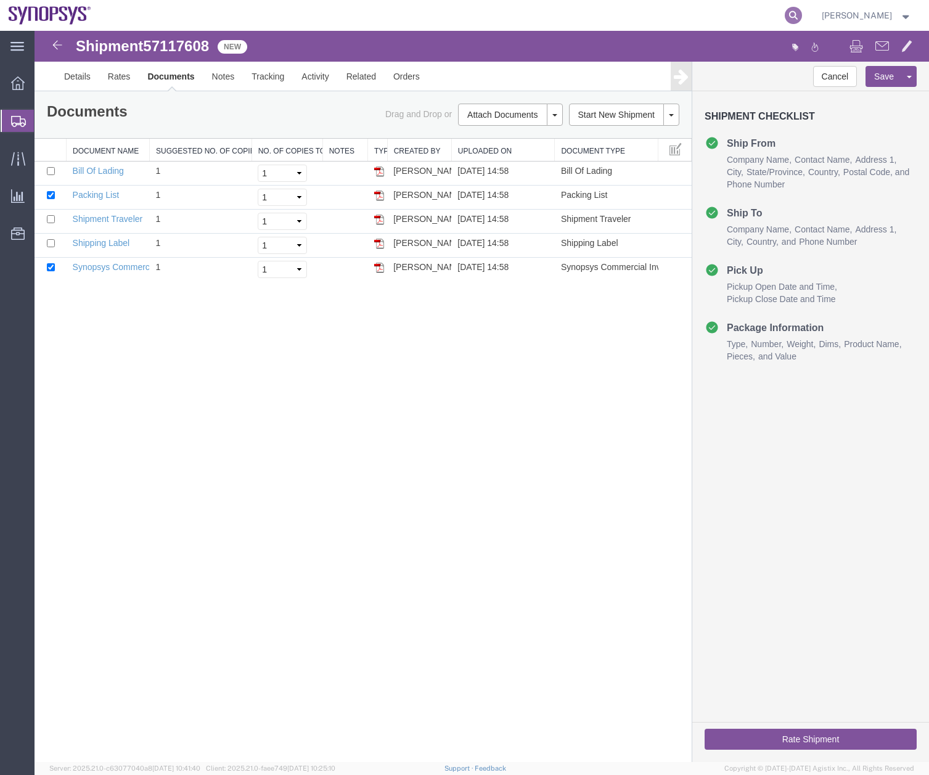
click at [801, 14] on icon at bounding box center [793, 15] width 17 height 17
paste input "57117608"
type input "57117608"
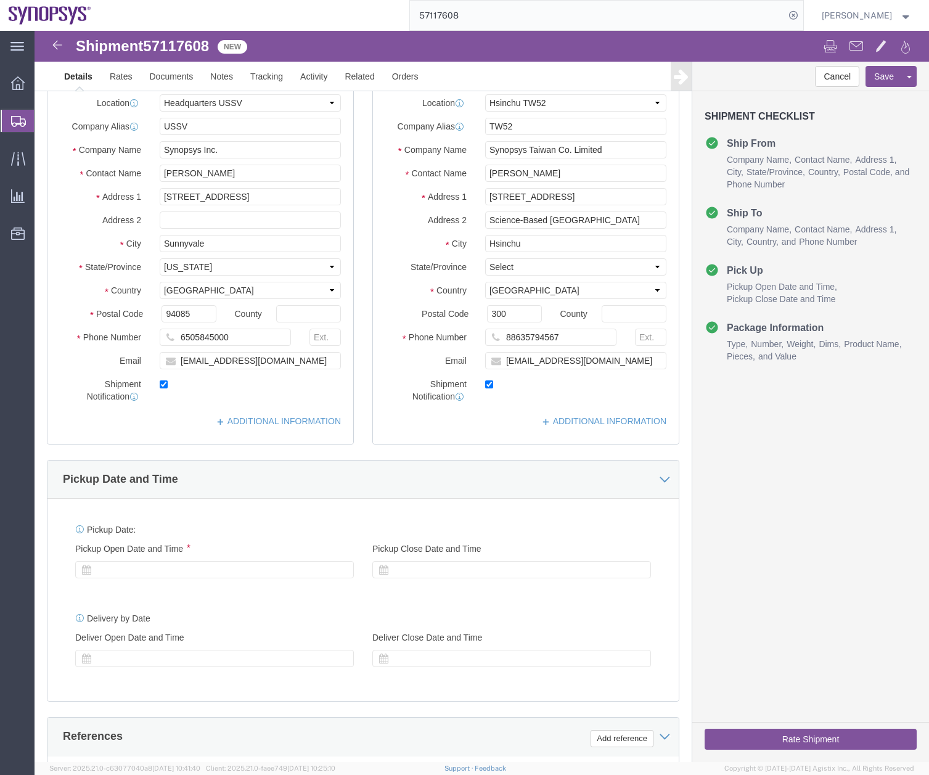
select select "63204"
select select "63166"
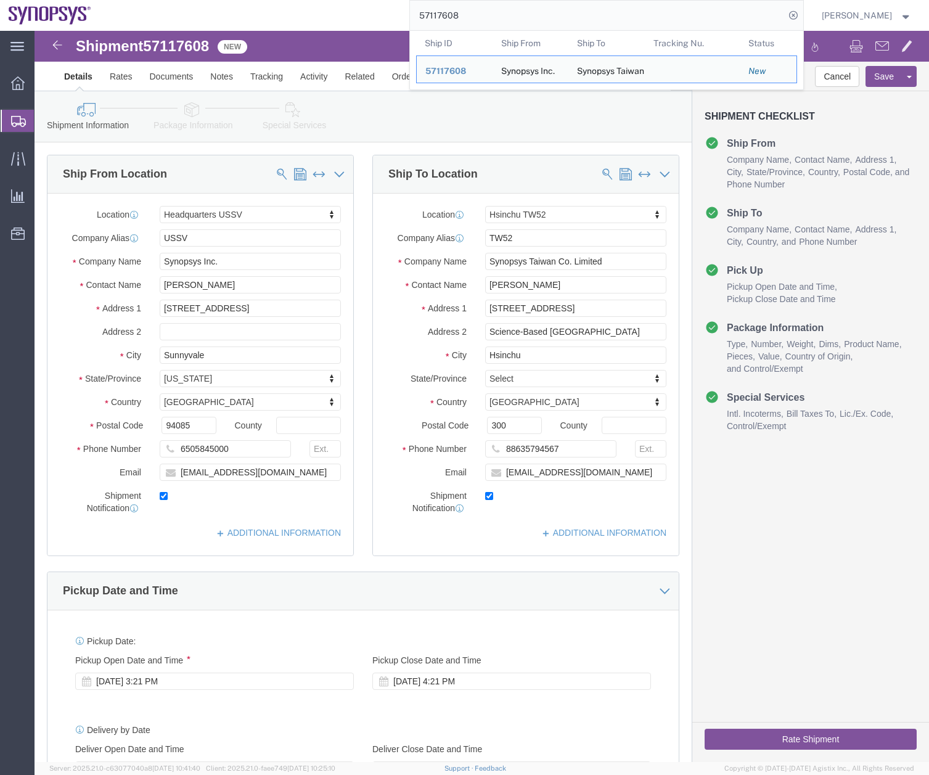
drag, startPoint x: 418, startPoint y: 23, endPoint x: 283, endPoint y: 14, distance: 135.3
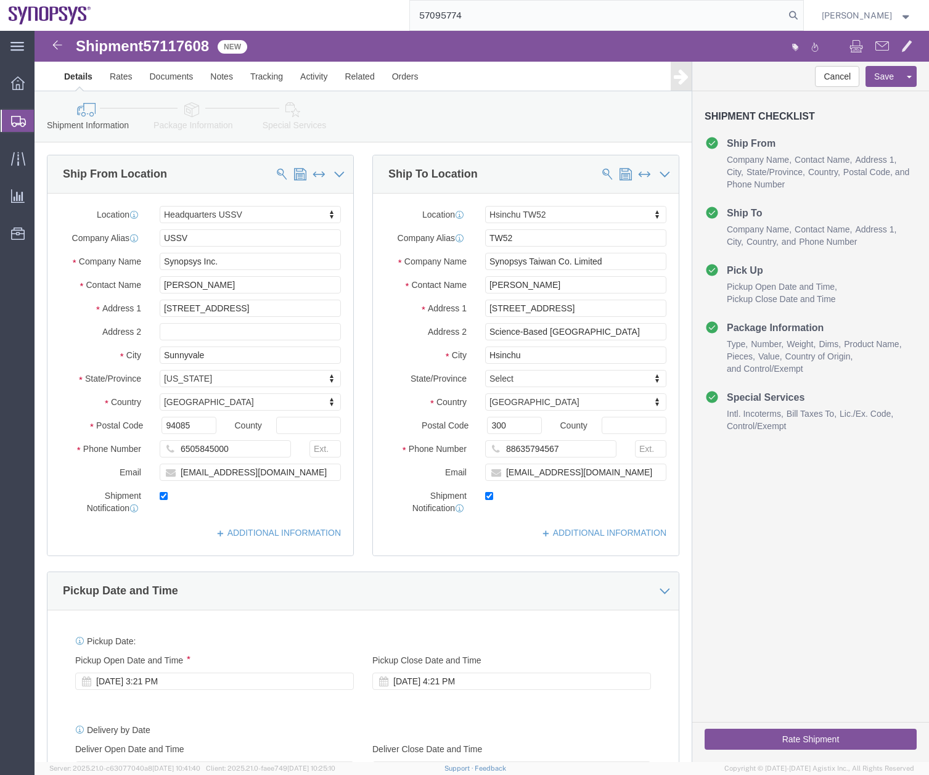
type input "57095774"
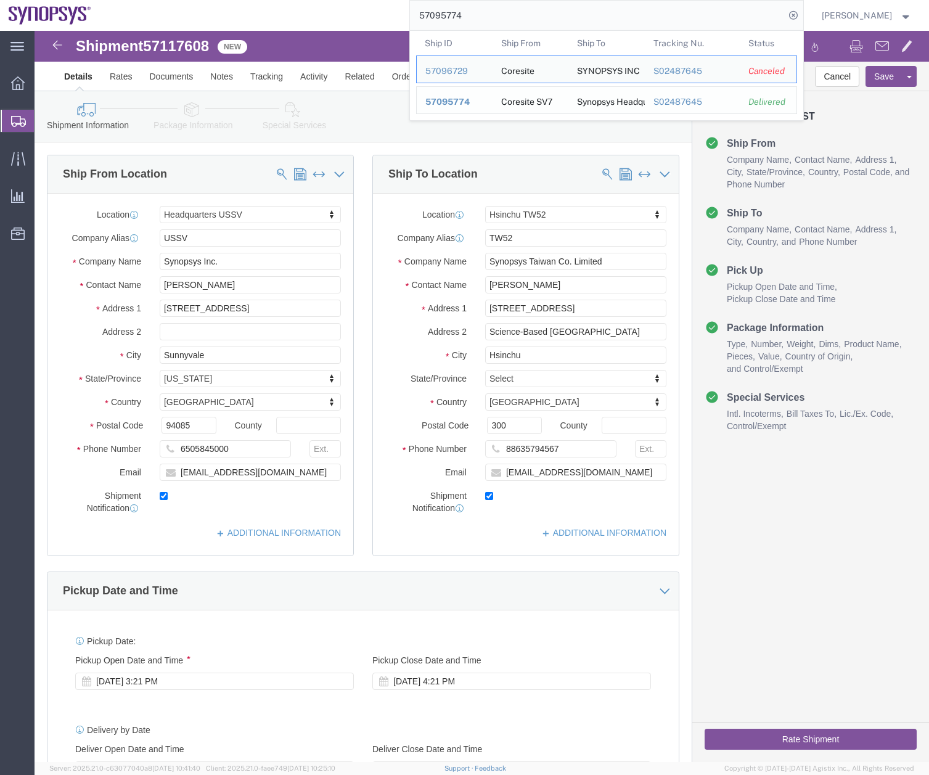
click at [461, 101] on span "57095774" at bounding box center [448, 102] width 44 height 10
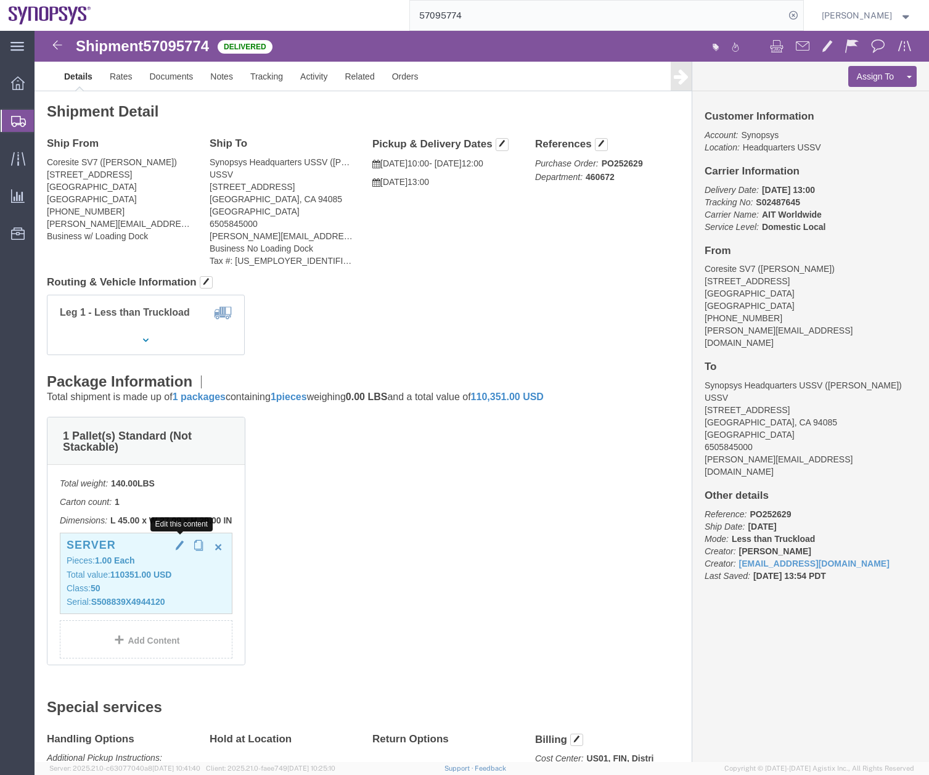
click button "button"
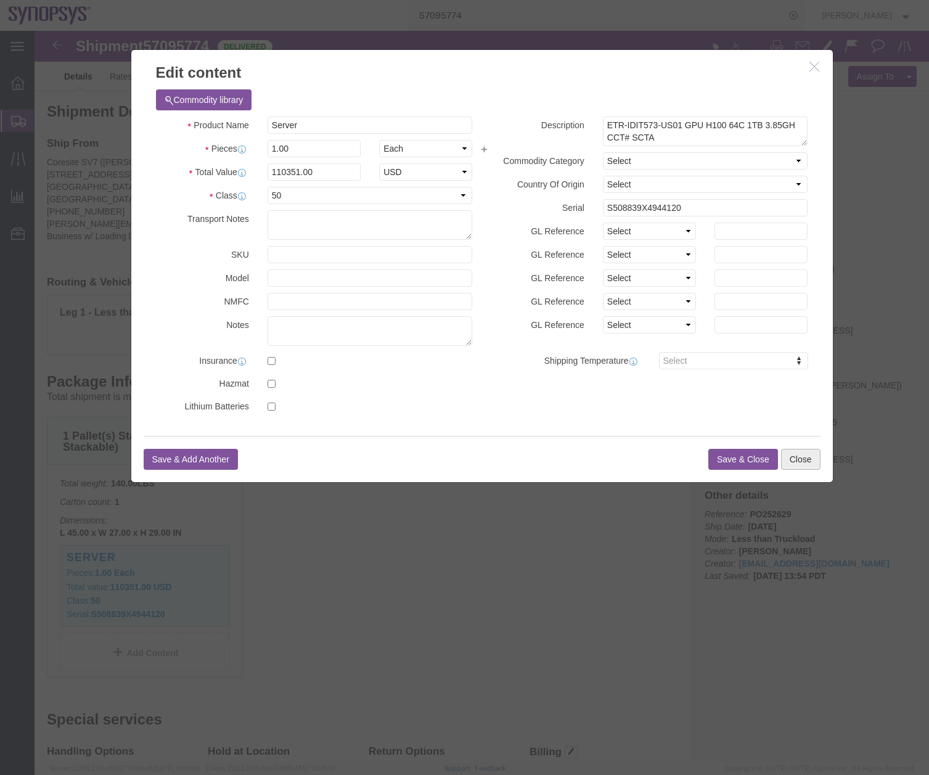
click button "Close"
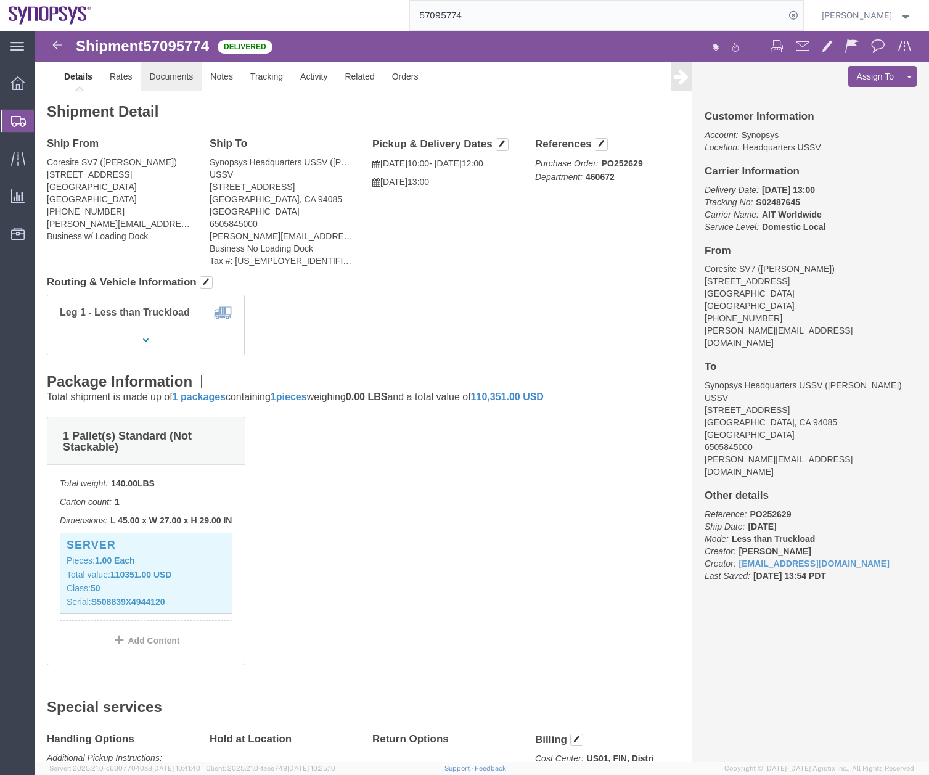
click link "Documents"
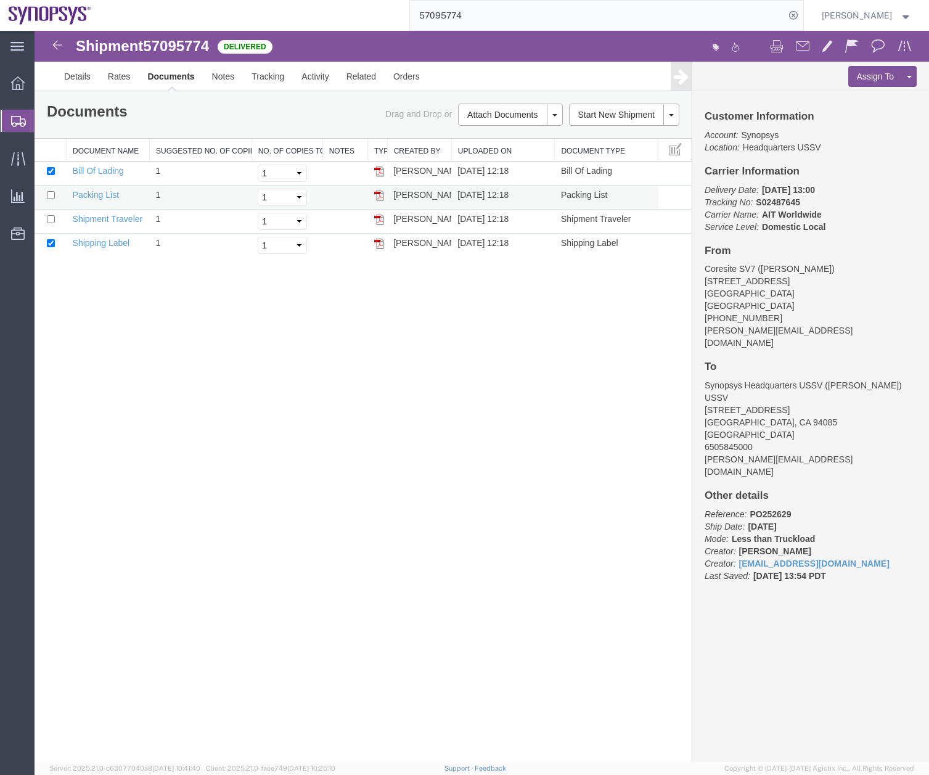
click at [379, 195] on img at bounding box center [379, 196] width 10 height 10
click at [19, 120] on icon at bounding box center [18, 121] width 15 height 11
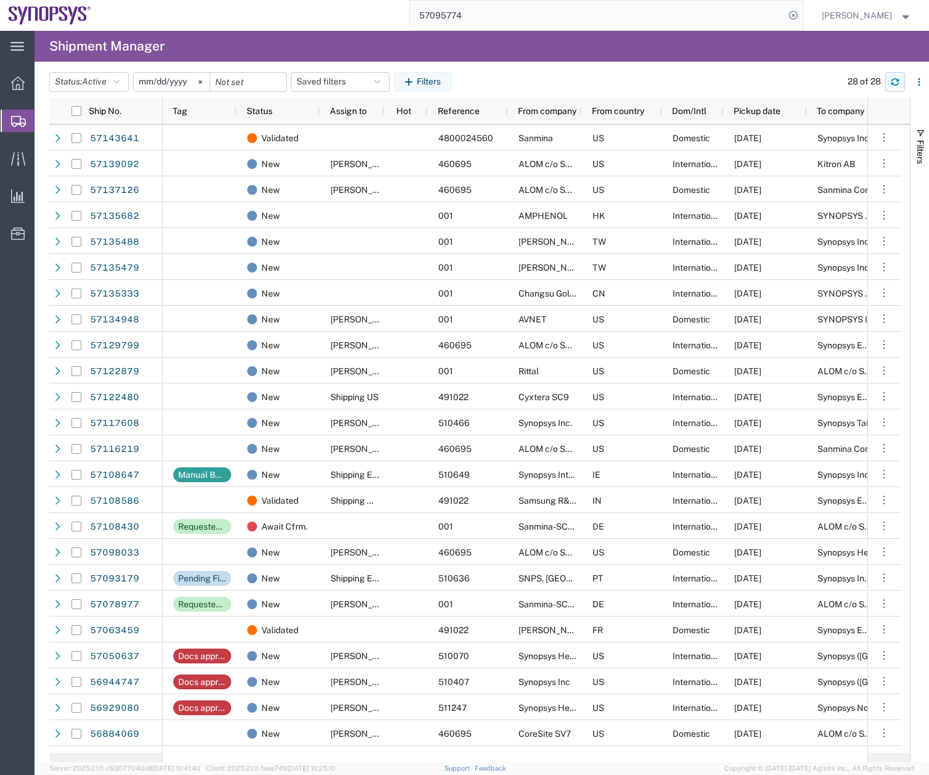
click at [895, 80] on icon "button" at bounding box center [895, 82] width 9 height 9
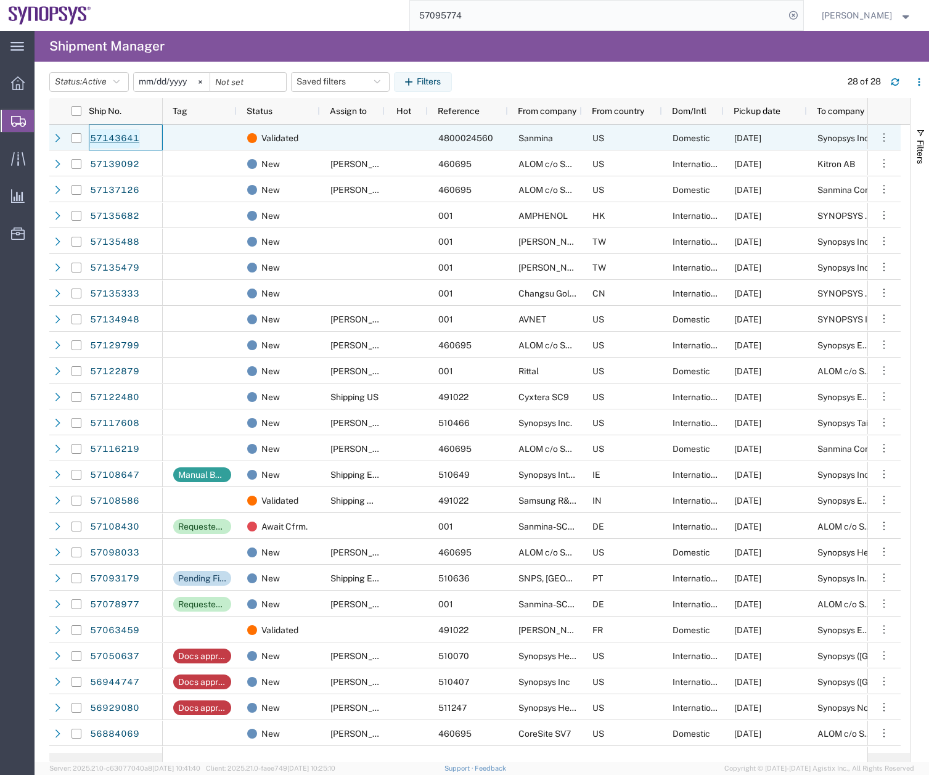
click at [104, 139] on link "57143641" at bounding box center [114, 139] width 51 height 20
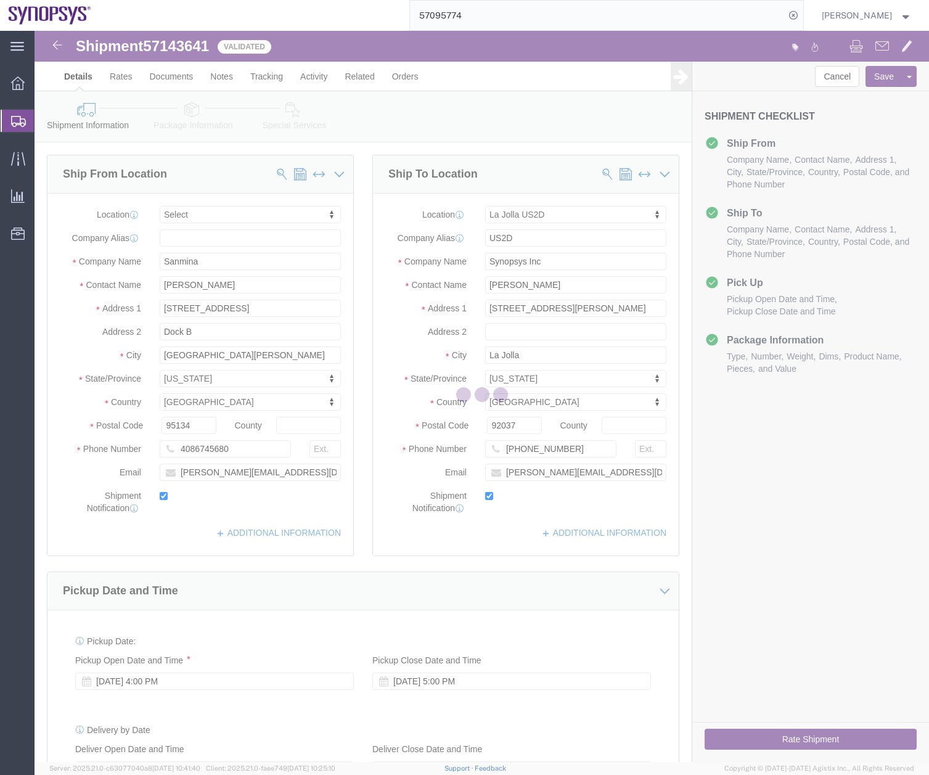
select select
select select "63192"
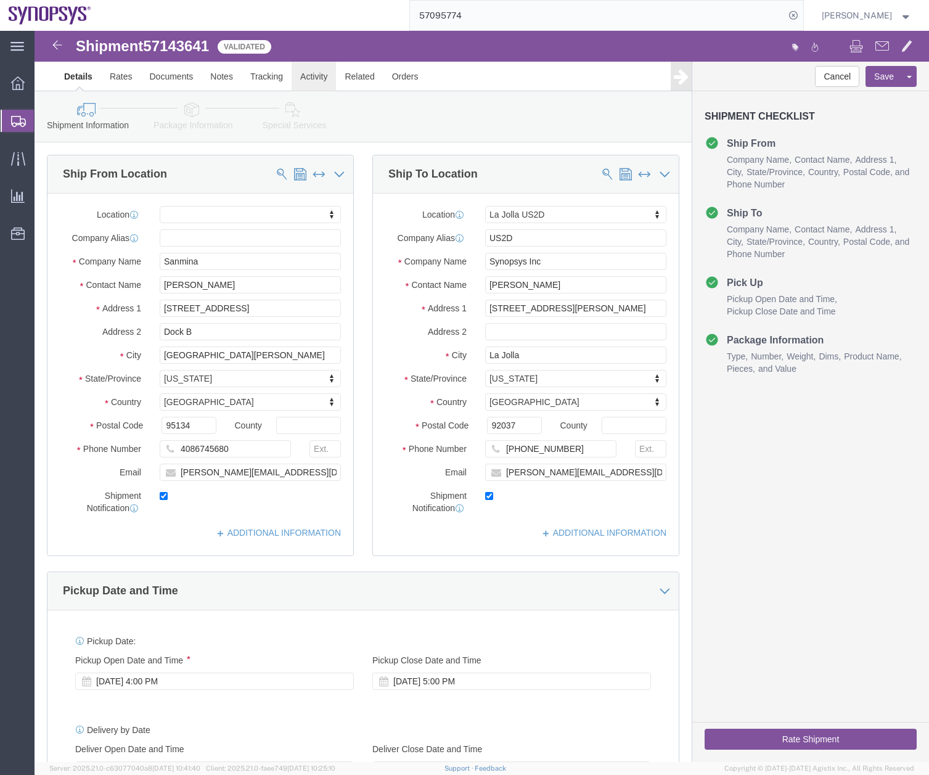
click link "Activity"
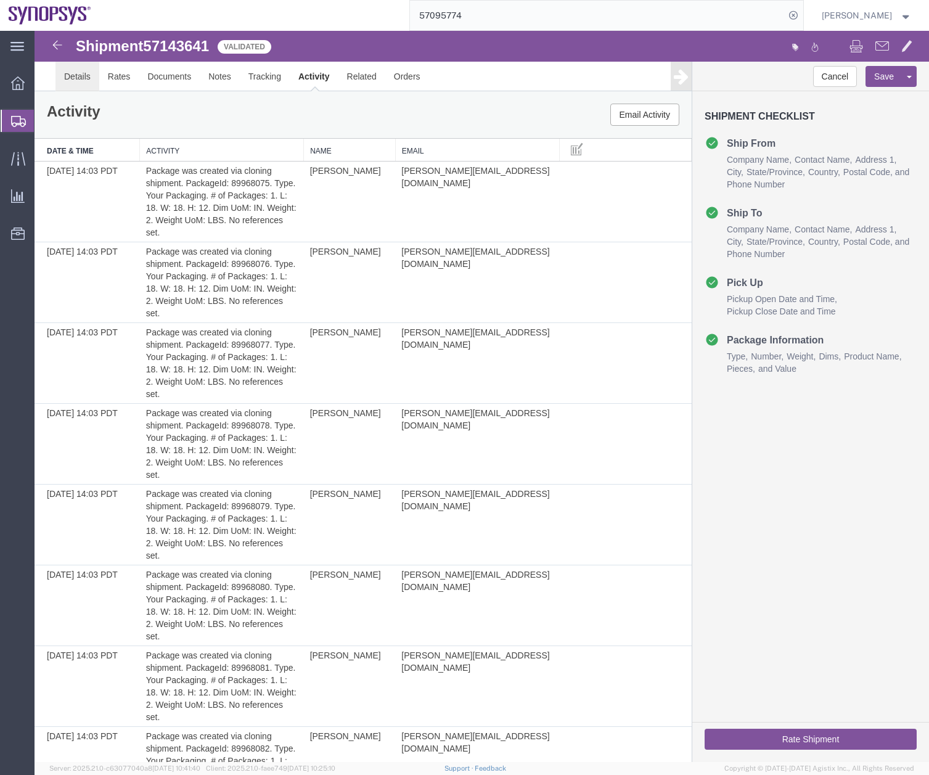
click at [88, 78] on link "Details" at bounding box center [78, 77] width 44 height 30
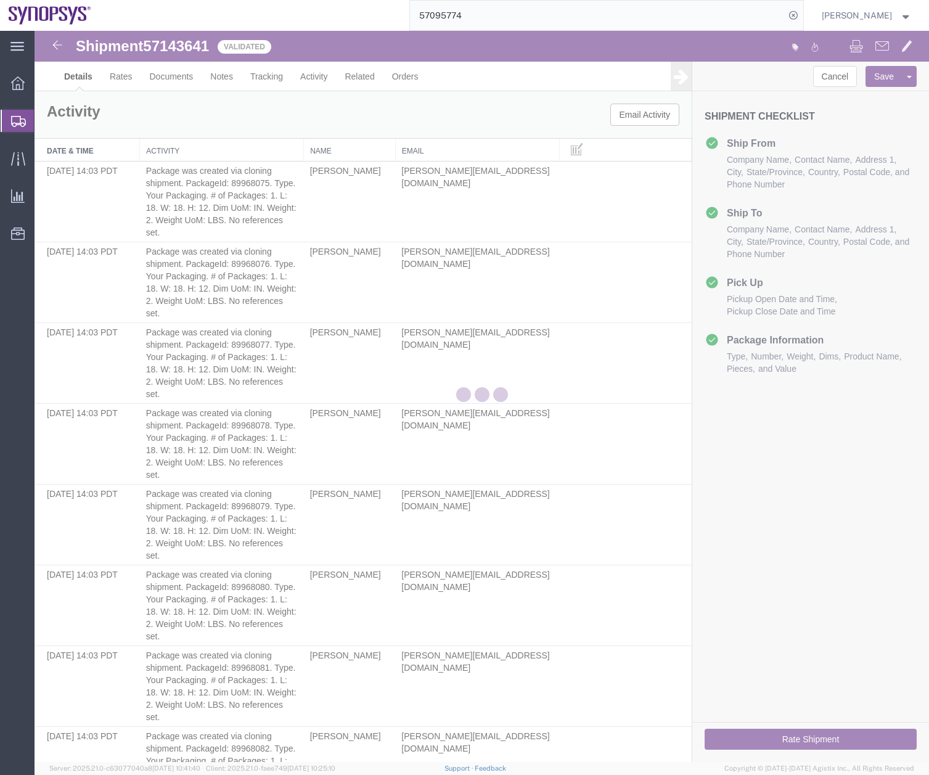
select select "63192"
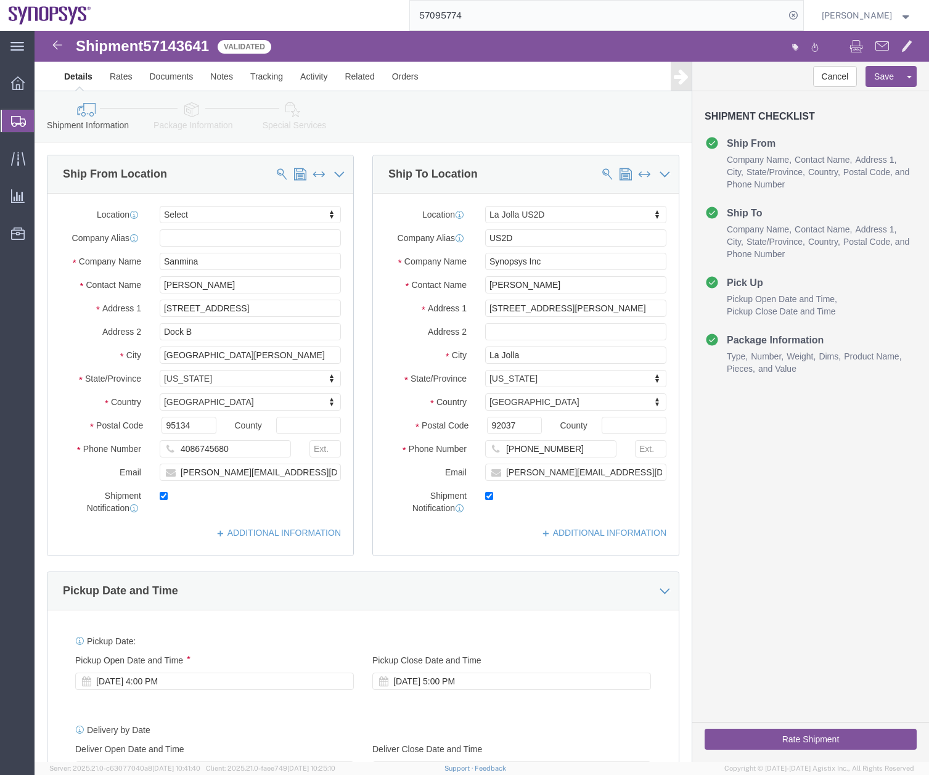
click icon
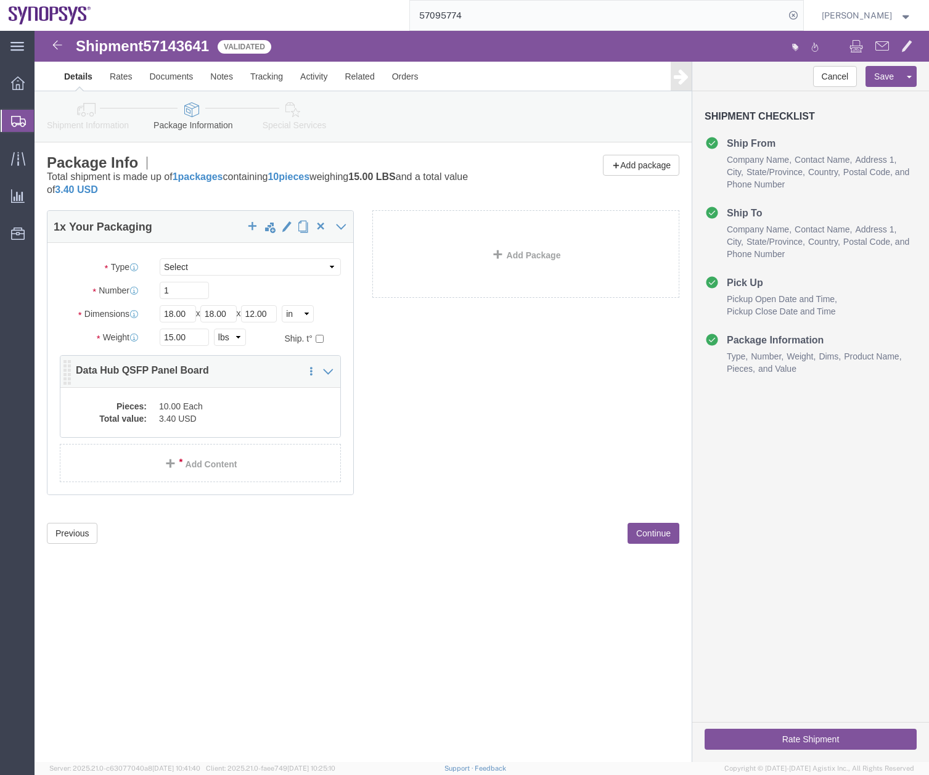
click dd "10.00 Each"
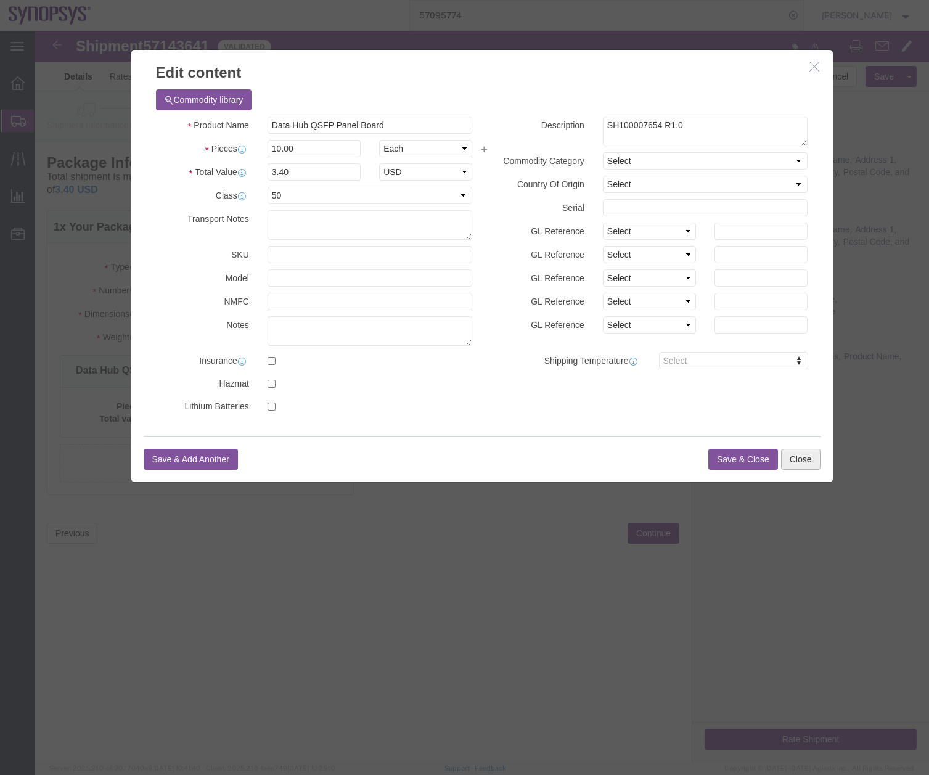
click button "Close"
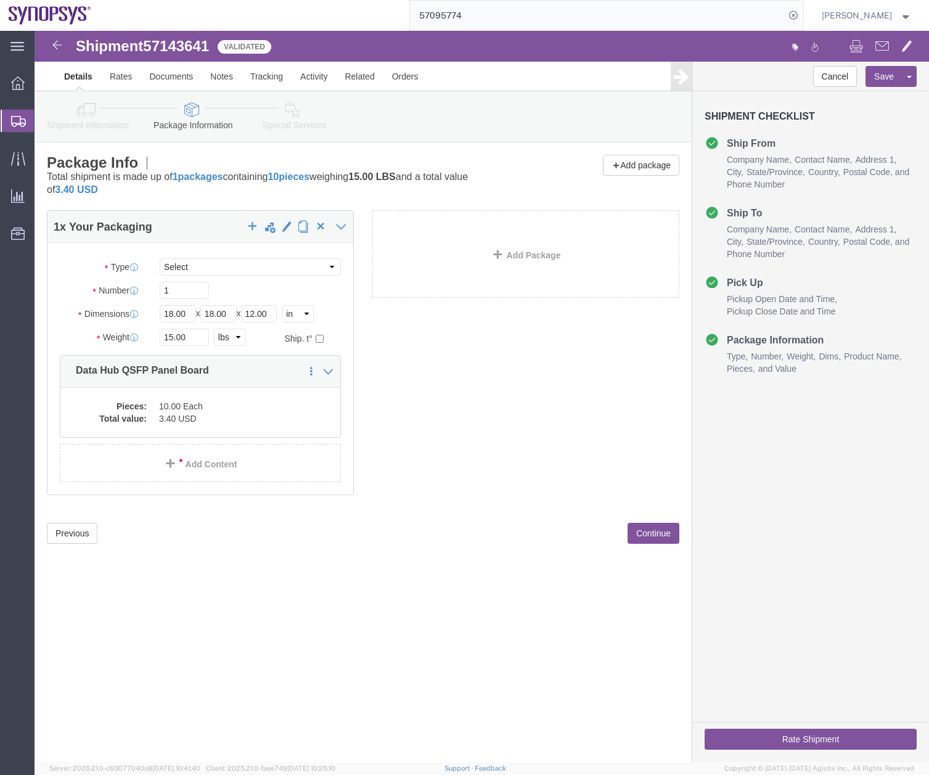
click link "Special Services"
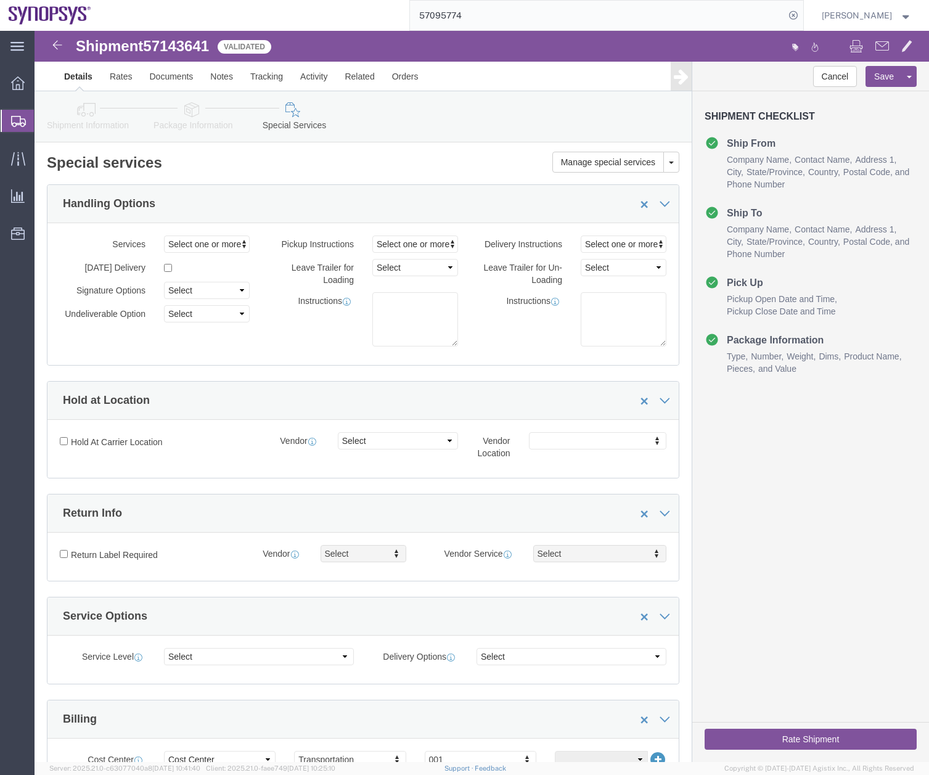
click button "Rate Shipment"
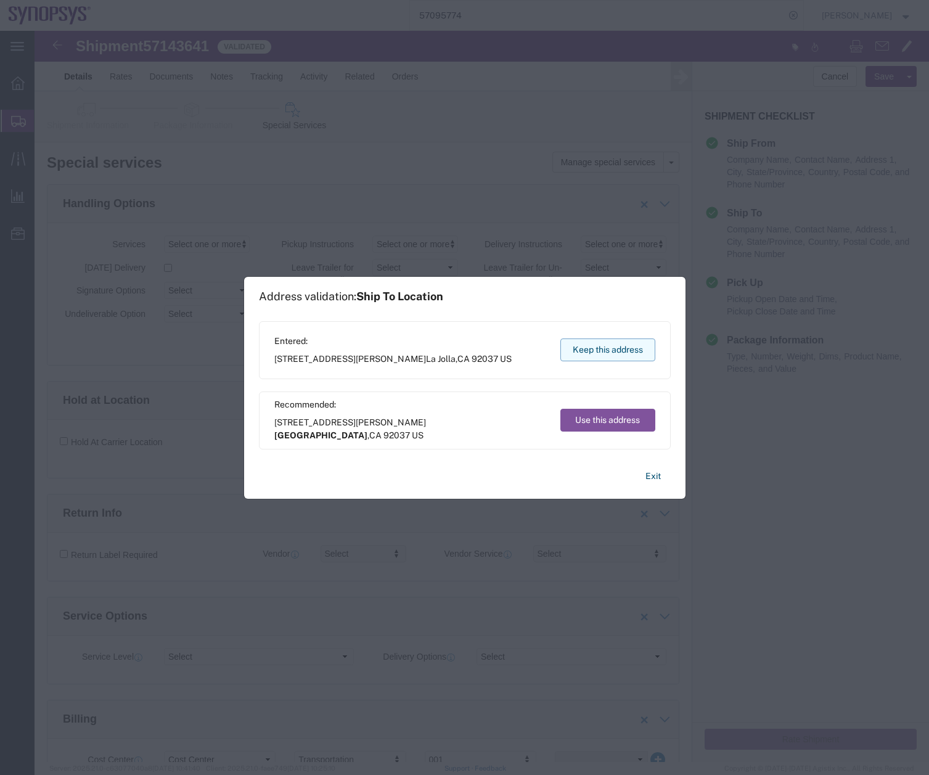
click at [604, 351] on button "Keep this address" at bounding box center [608, 350] width 95 height 23
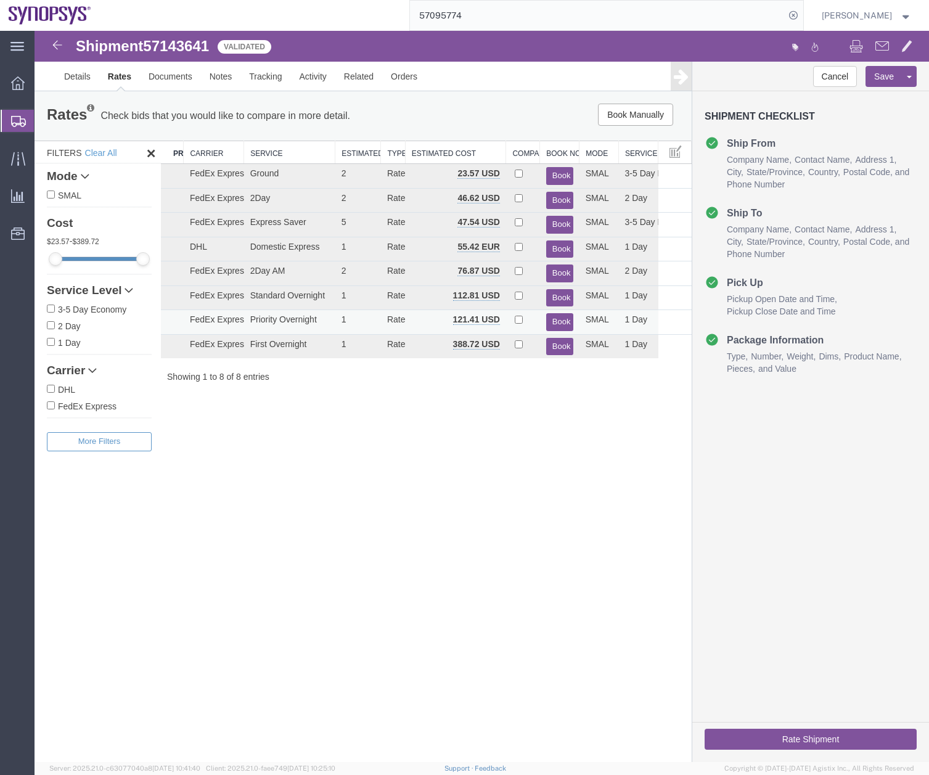
click at [556, 319] on button "Book" at bounding box center [559, 322] width 27 height 18
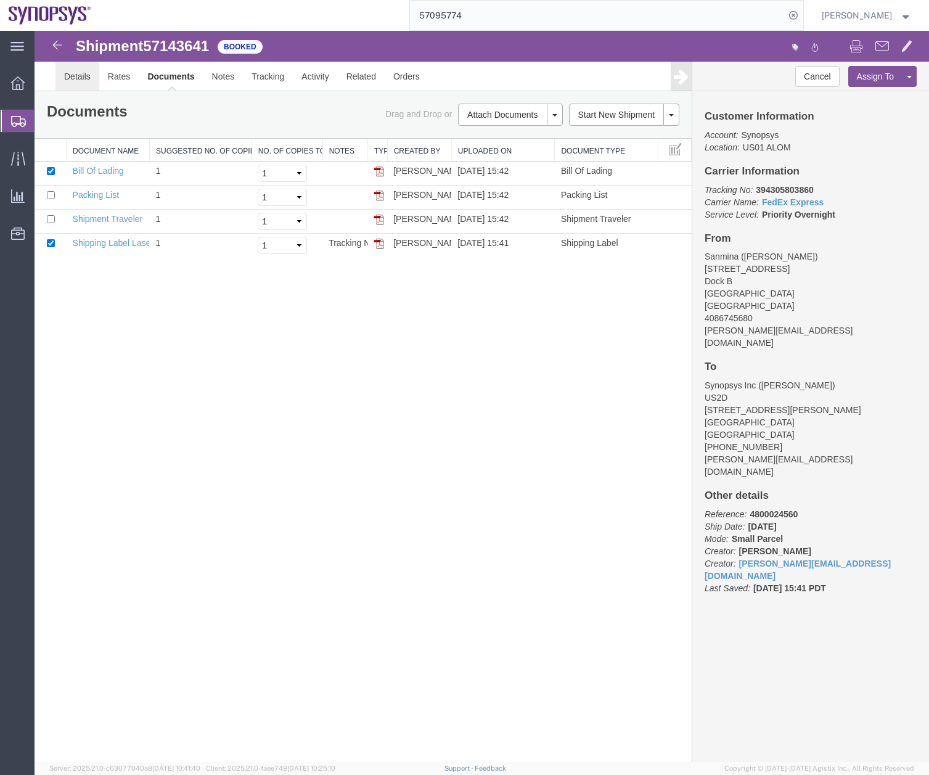
click at [81, 73] on link "Details" at bounding box center [78, 77] width 44 height 30
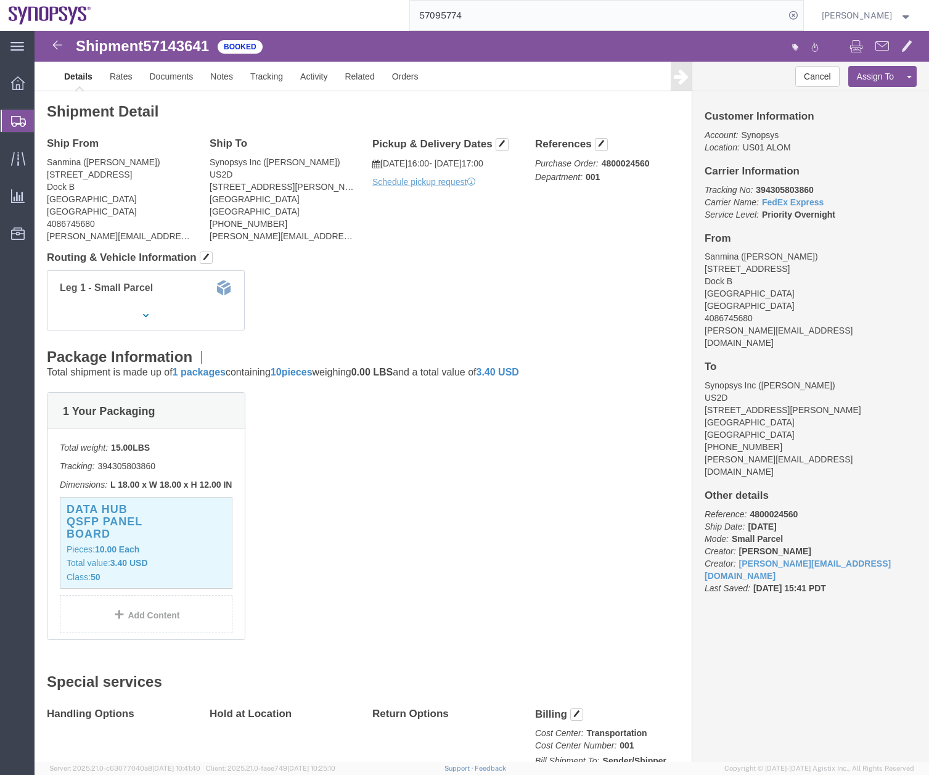
click at [14, 120] on icon at bounding box center [18, 121] width 15 height 11
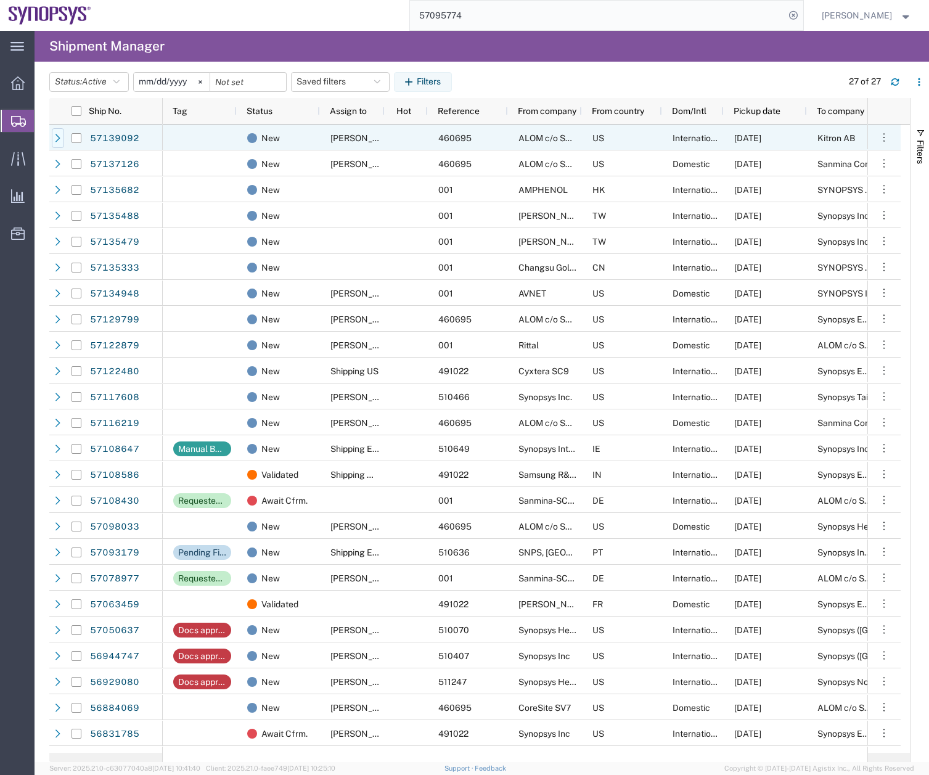
click at [54, 142] on icon at bounding box center [58, 138] width 9 height 9
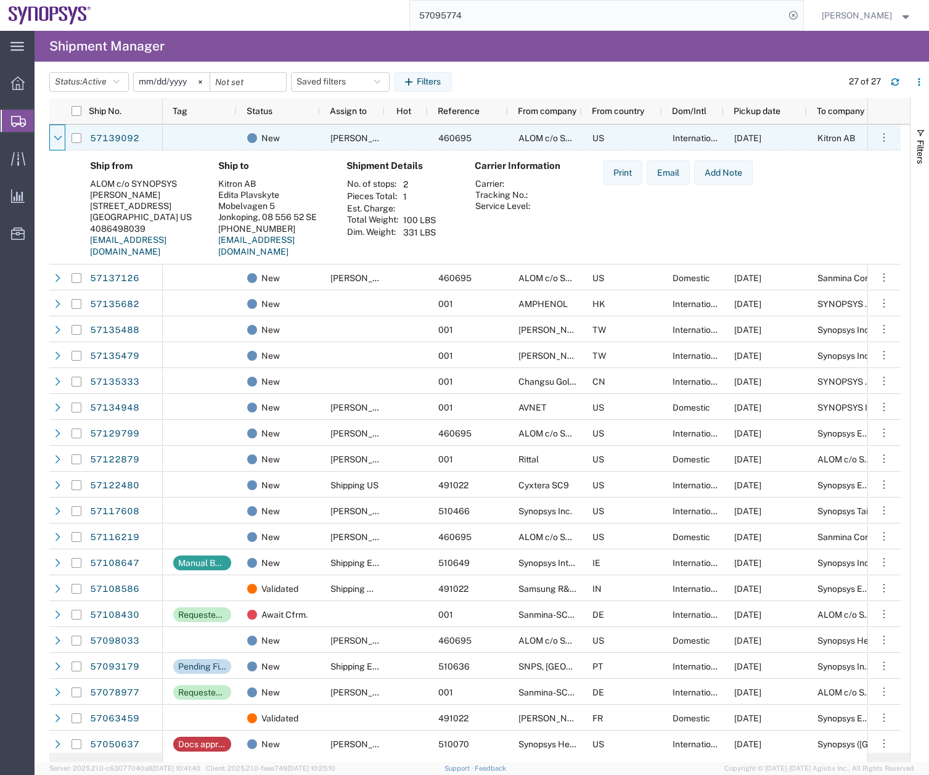
click at [54, 142] on icon at bounding box center [58, 138] width 9 height 9
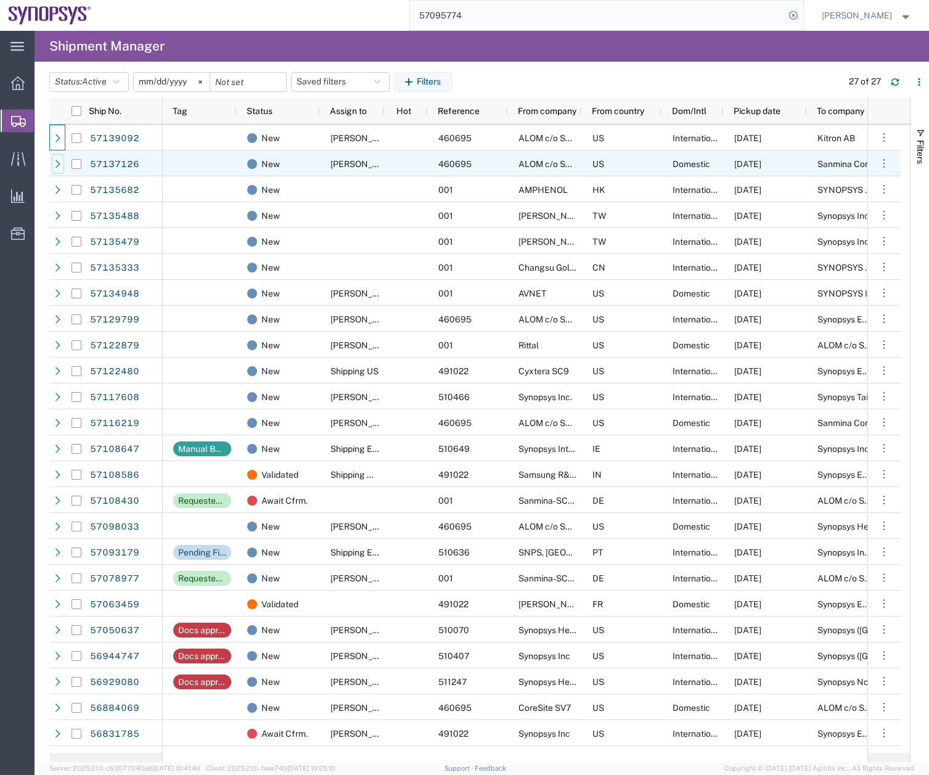
click at [56, 165] on icon at bounding box center [58, 164] width 9 height 9
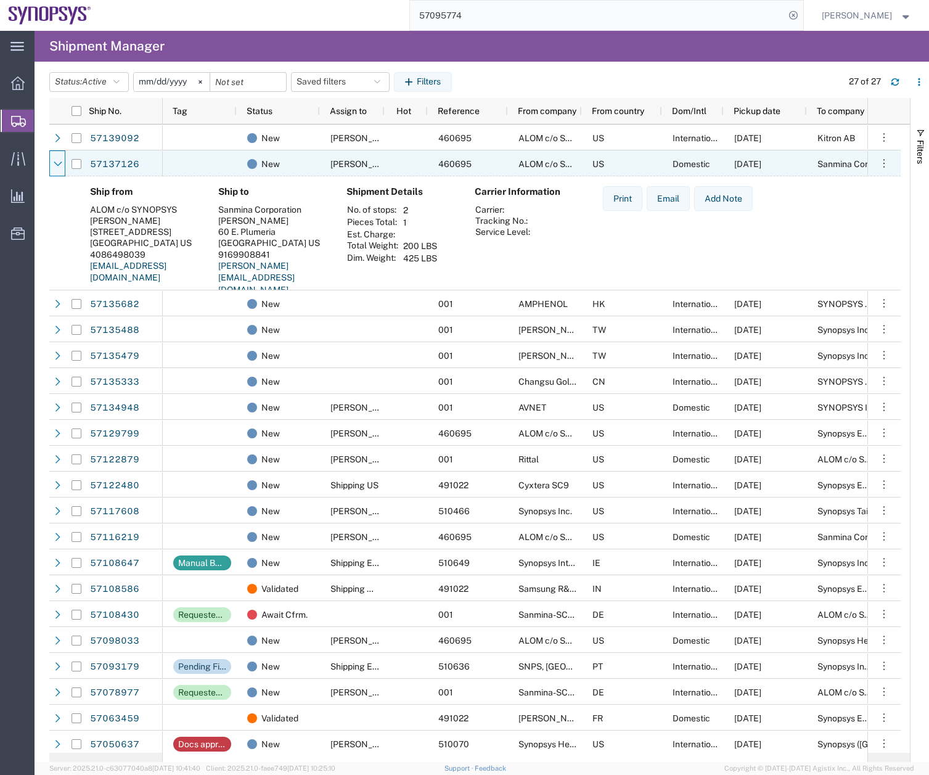
click at [56, 165] on icon at bounding box center [58, 164] width 9 height 9
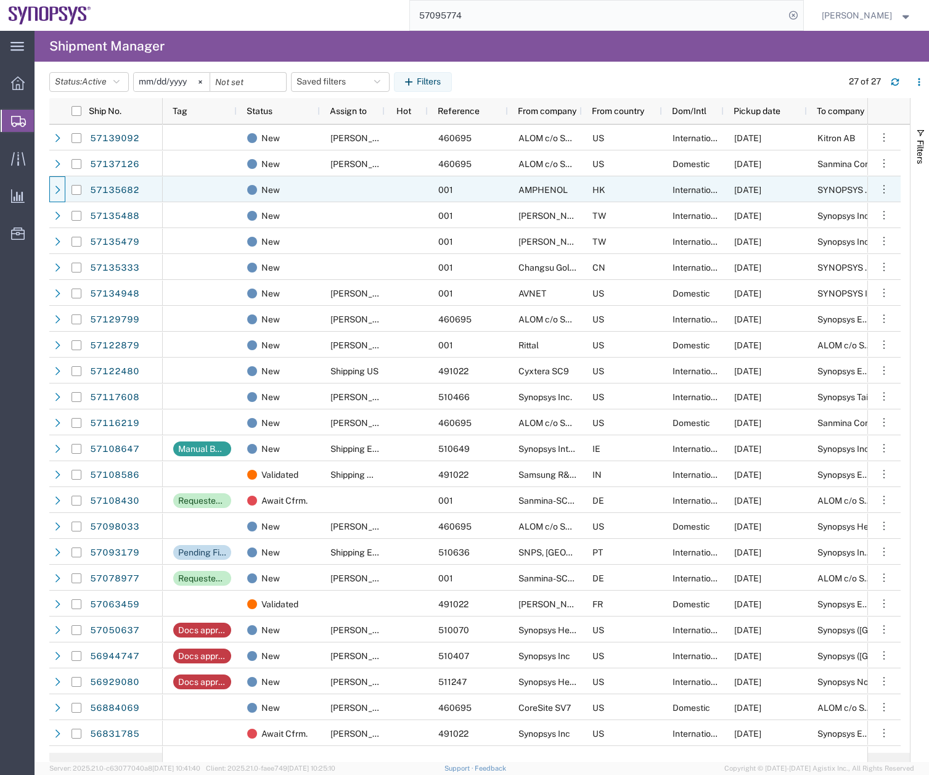
click at [51, 187] on div at bounding box center [57, 189] width 16 height 26
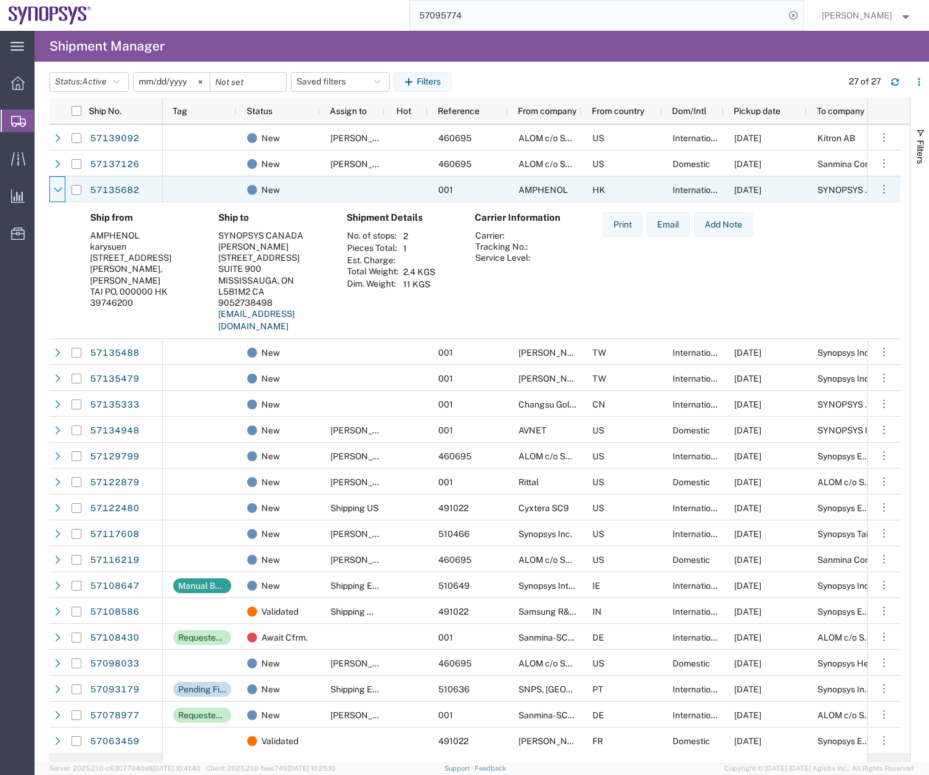
click at [51, 187] on div at bounding box center [57, 189] width 16 height 26
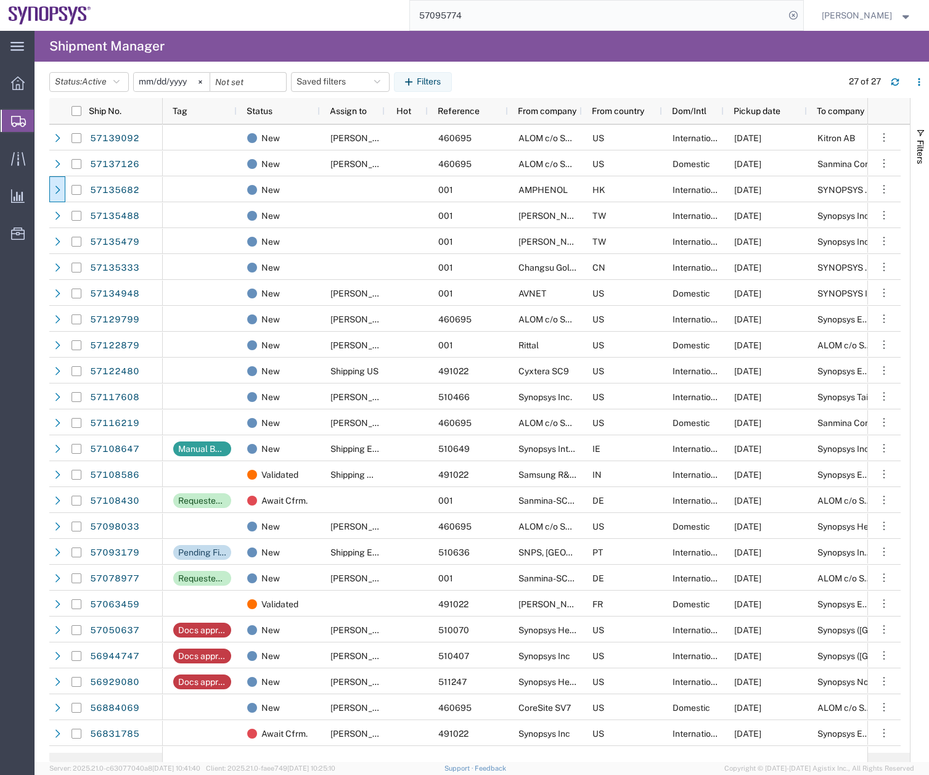
click at [13, 389] on div "main_menu Created with Sketch. Collapse Menu Overview Shipments Shipment Manage…" at bounding box center [17, 403] width 35 height 744
click at [898, 81] on icon "button" at bounding box center [895, 79] width 7 height 3
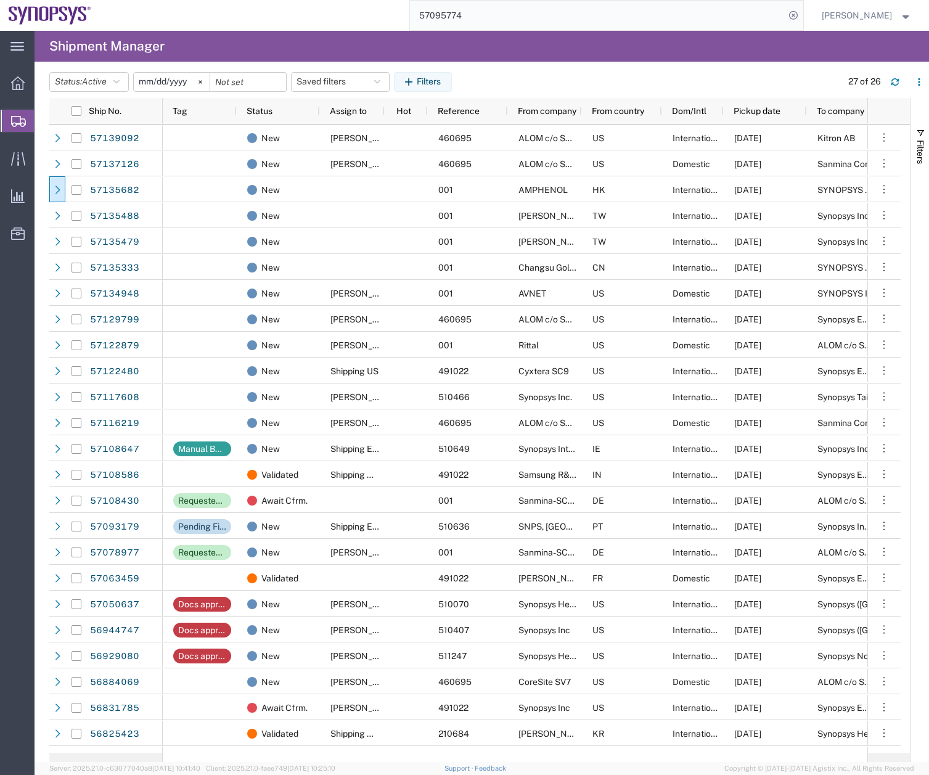
click at [16, 563] on div "main_menu Created with Sketch. Collapse Menu Overview Shipments Shipment Manage…" at bounding box center [17, 403] width 35 height 744
